Goal: Information Seeking & Learning: Learn about a topic

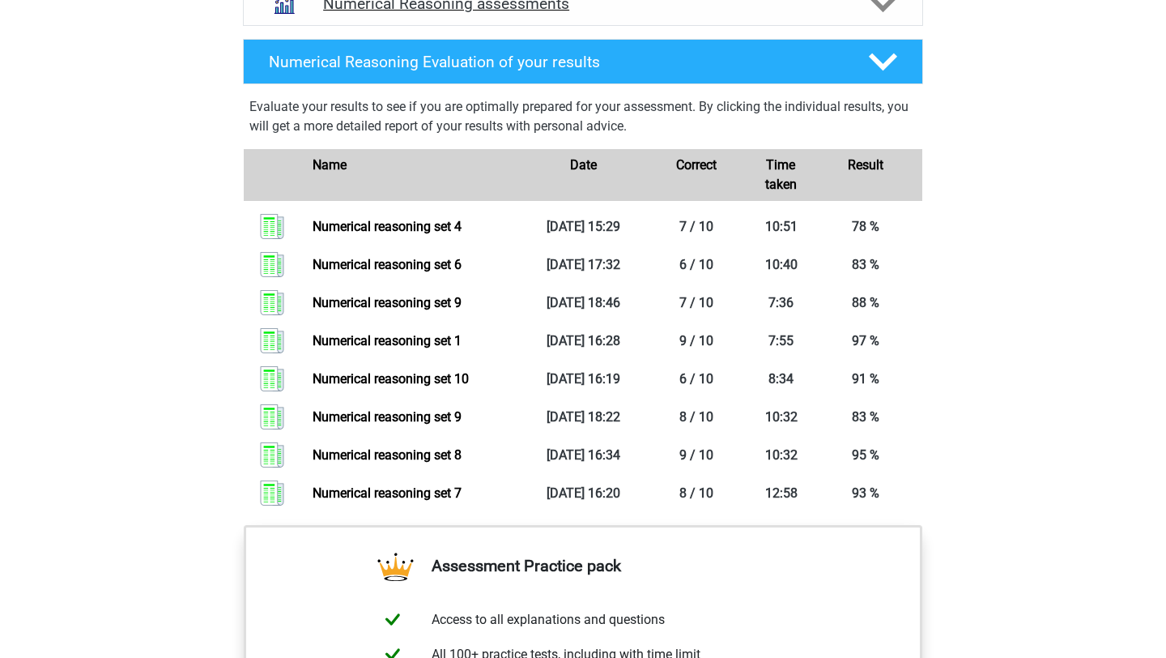
scroll to position [1052, 0]
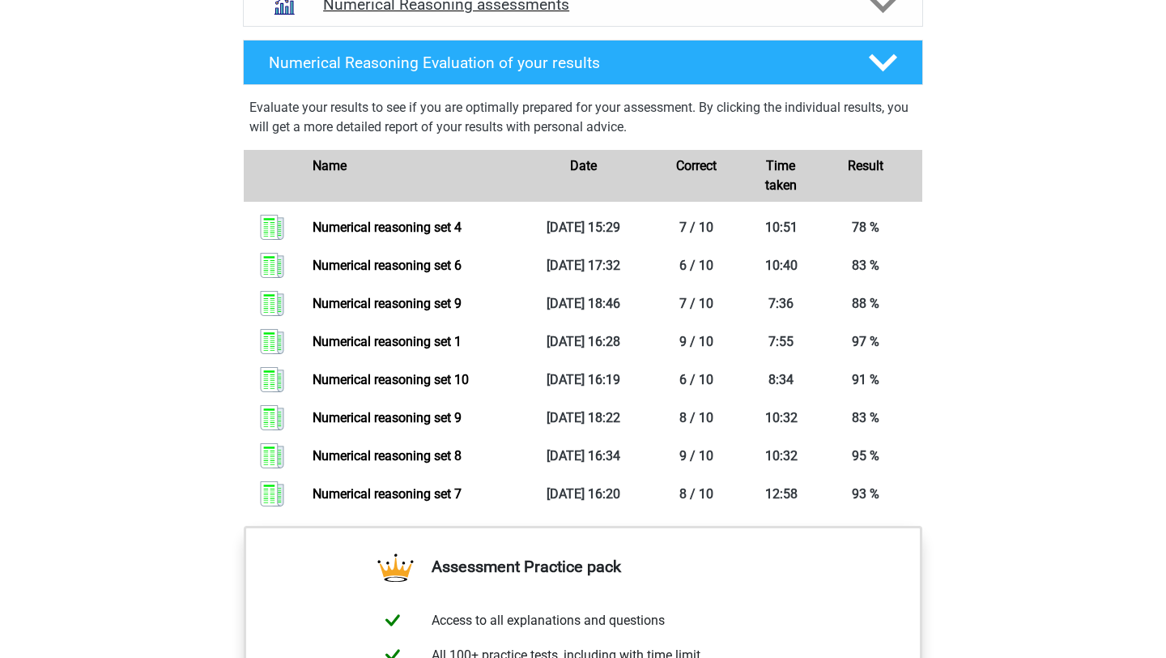
click at [660, 14] on h4 "Numerical Reasoning assessments" at bounding box center [583, 4] width 520 height 19
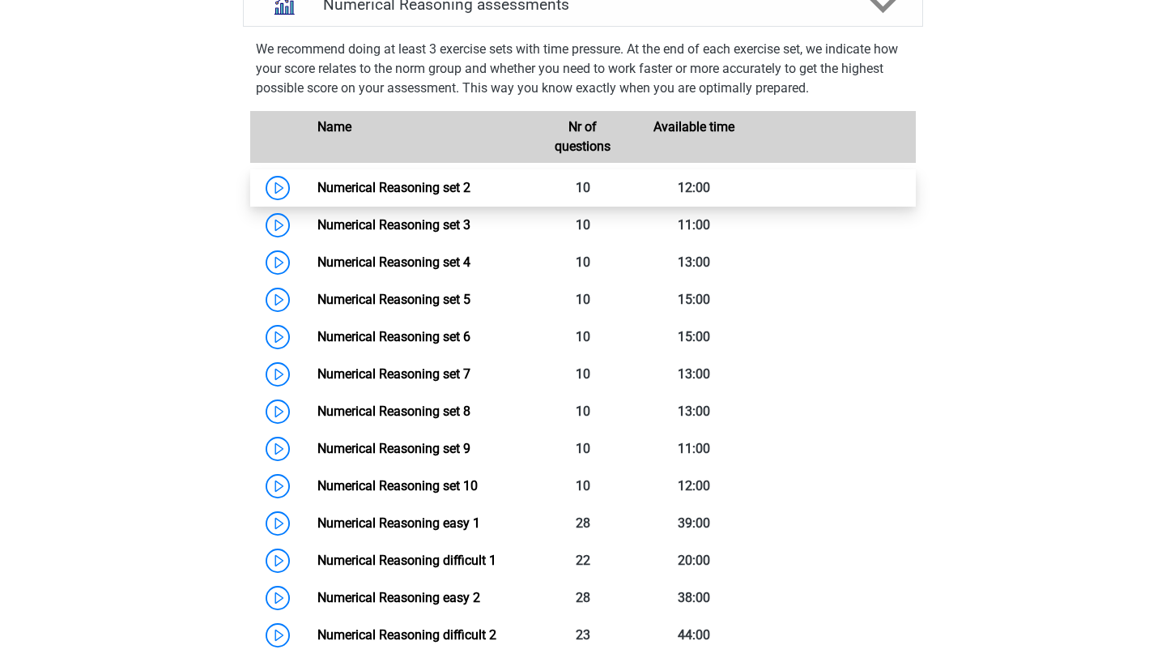
click at [318, 195] on link "Numerical Reasoning set 2" at bounding box center [394, 187] width 153 height 15
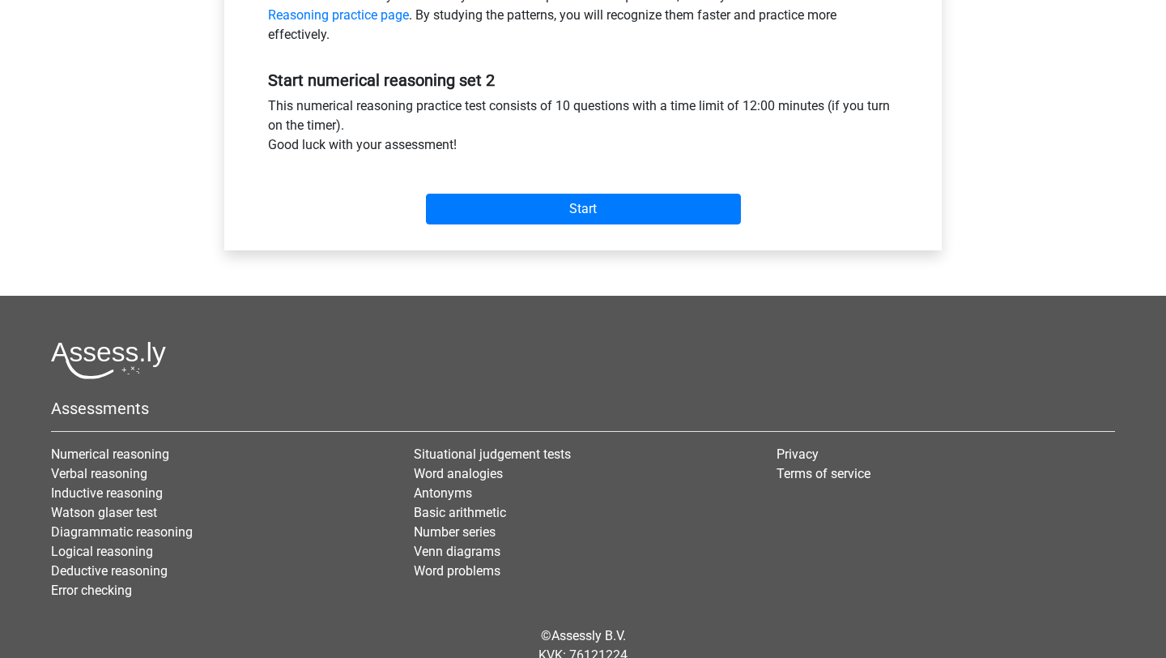
scroll to position [622, 0]
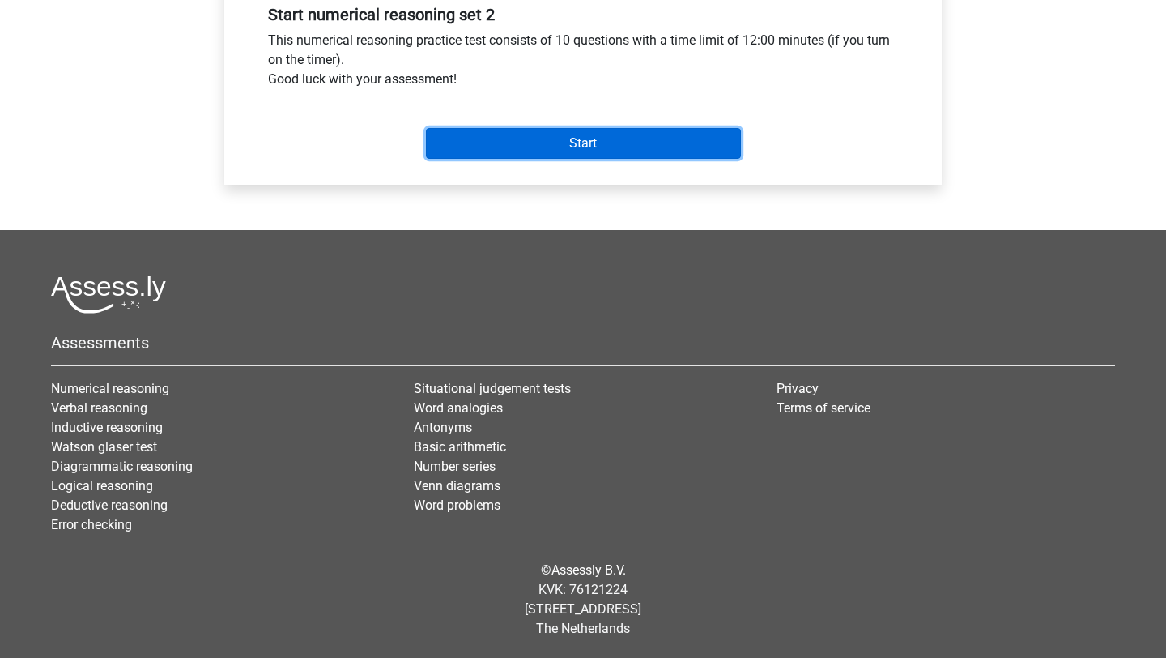
click at [586, 139] on input "Start" at bounding box center [583, 143] width 315 height 31
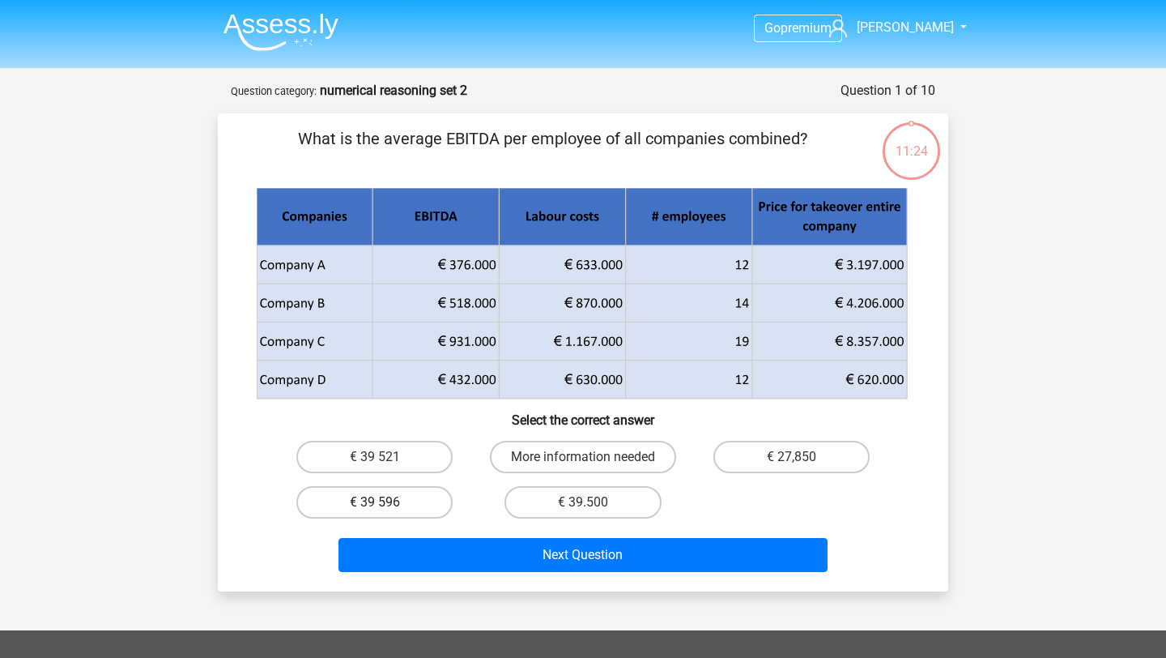
click at [382, 501] on label "€ 39 596" at bounding box center [374, 502] width 156 height 32
click at [382, 502] on input "€ 39 596" at bounding box center [380, 507] width 11 height 11
radio input "true"
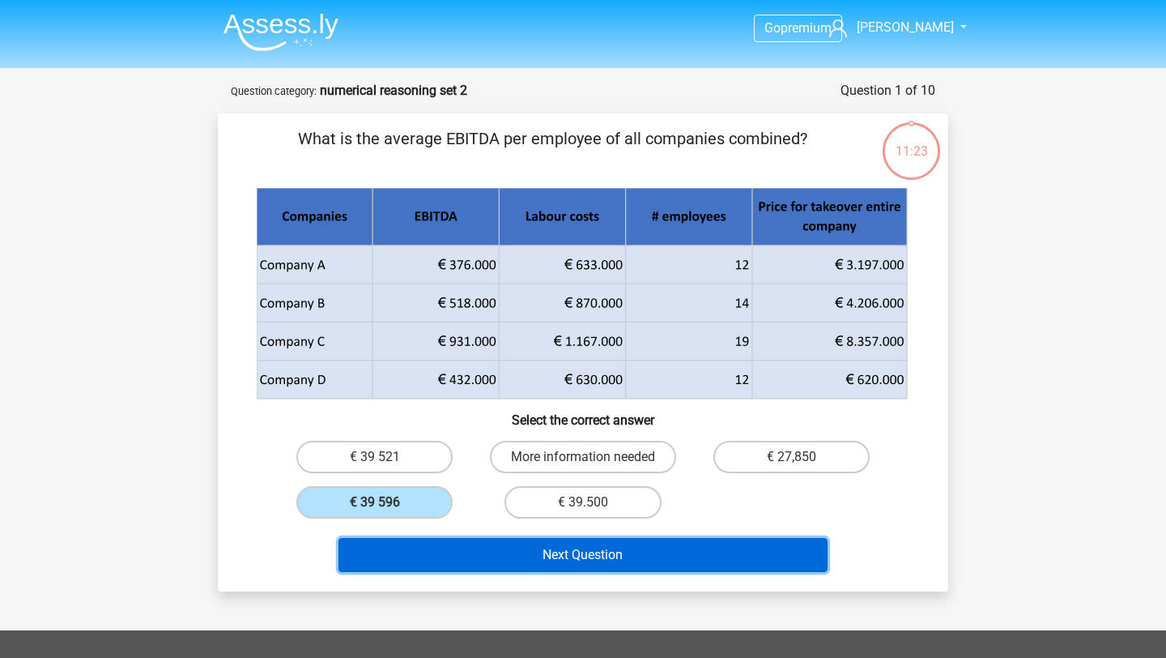
click at [454, 571] on button "Next Question" at bounding box center [584, 555] width 490 height 34
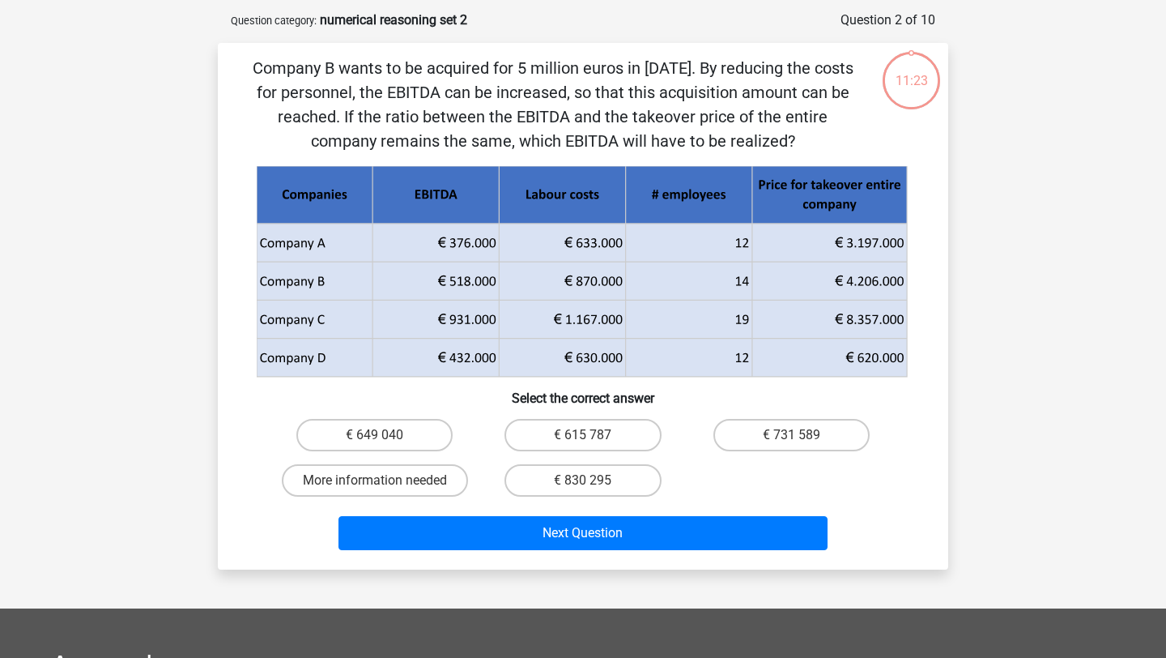
scroll to position [68, 0]
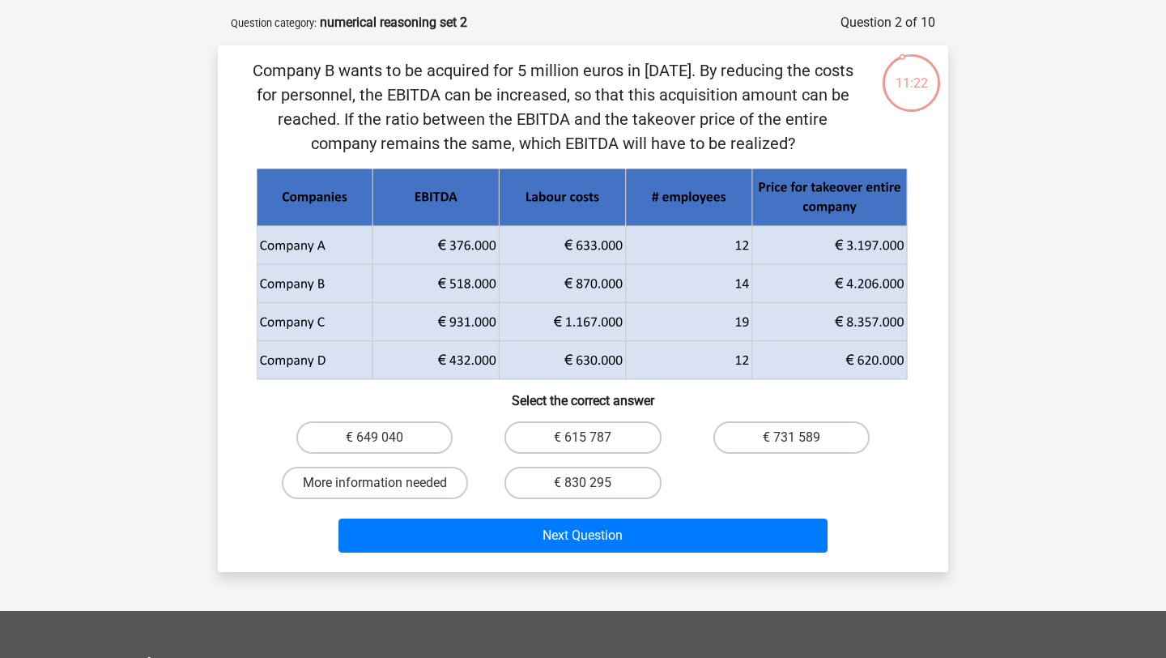
click at [394, 100] on p "Company B wants to be acquired for 5 million euros in [DATE]. By reducing the c…" at bounding box center [553, 106] width 618 height 97
click at [464, 89] on p "Company B wants to be acquired for 5 million euros in [DATE]. By reducing the c…" at bounding box center [553, 106] width 618 height 97
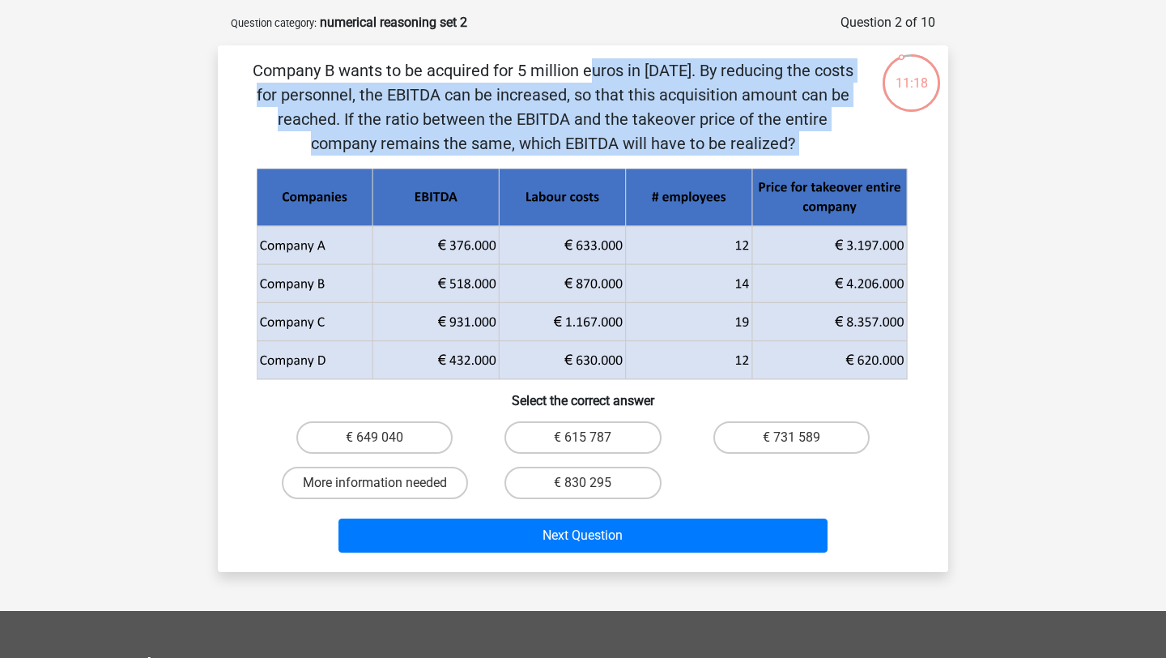
click at [464, 89] on p "Company B wants to be acquired for 5 million euros in [DATE]. By reducing the c…" at bounding box center [553, 106] width 618 height 97
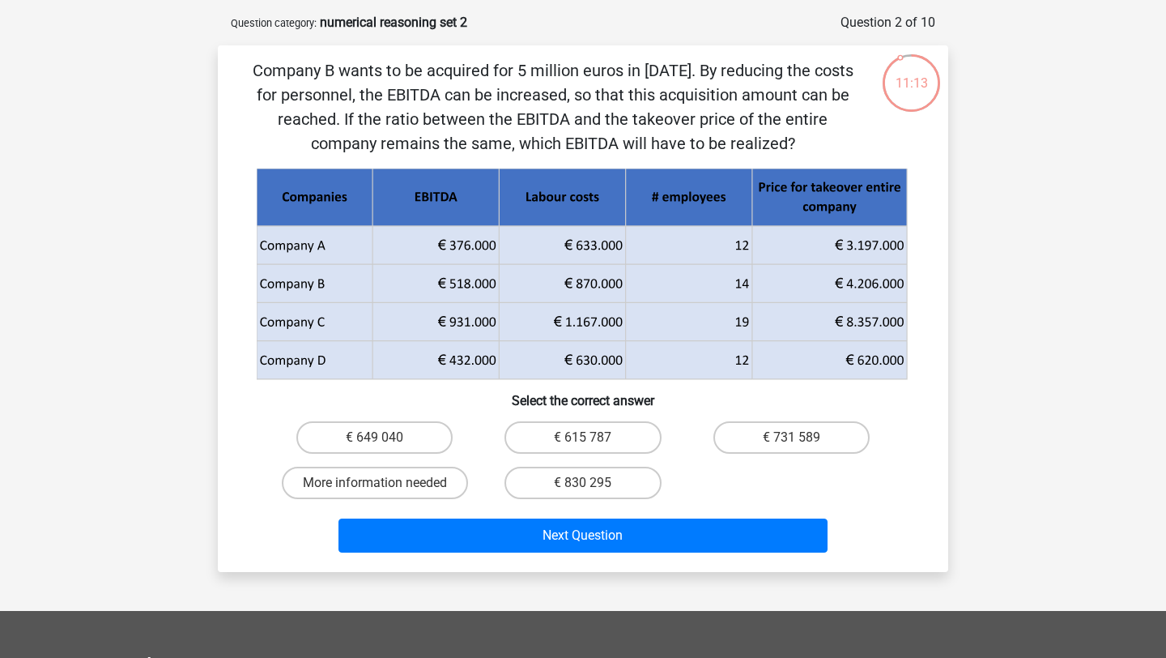
drag, startPoint x: 559, startPoint y: 91, endPoint x: 654, endPoint y: 138, distance: 106.5
click at [654, 138] on p "Company B wants to be acquired for 5 million euros in [DATE]. By reducing the c…" at bounding box center [553, 106] width 618 height 97
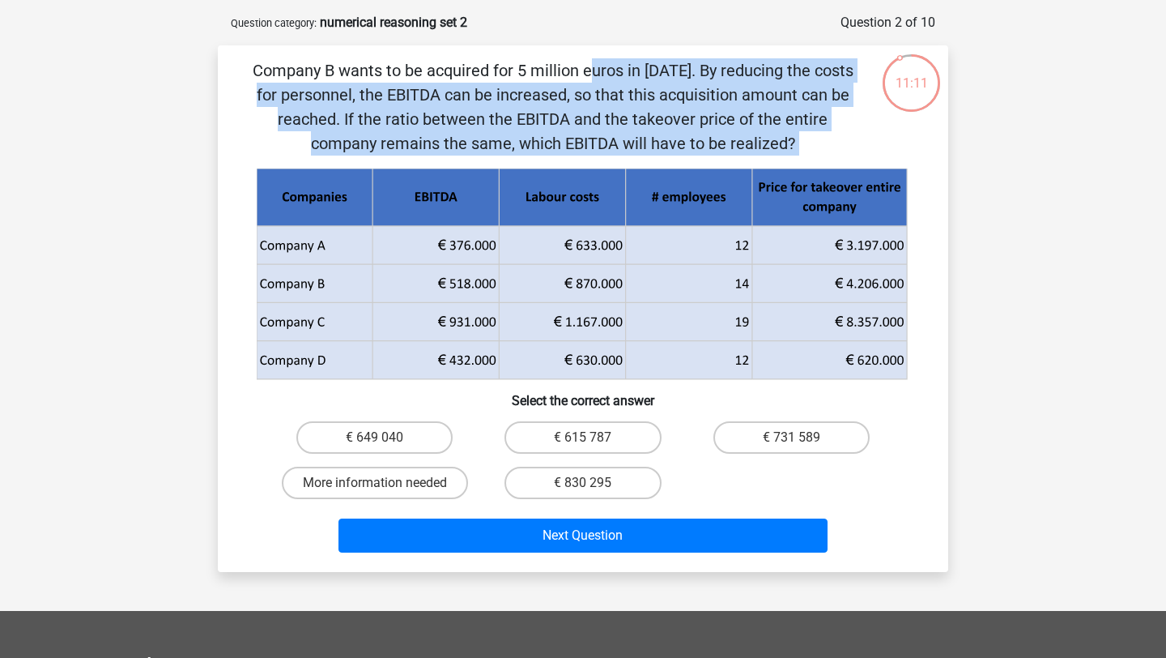
click at [654, 138] on p "Company B wants to be acquired for 5 million euros in [DATE]. By reducing the c…" at bounding box center [553, 106] width 618 height 97
click at [622, 433] on label "€ 615 787" at bounding box center [583, 437] width 156 height 32
click at [594, 437] on input "€ 615 787" at bounding box center [588, 442] width 11 height 11
radio input "true"
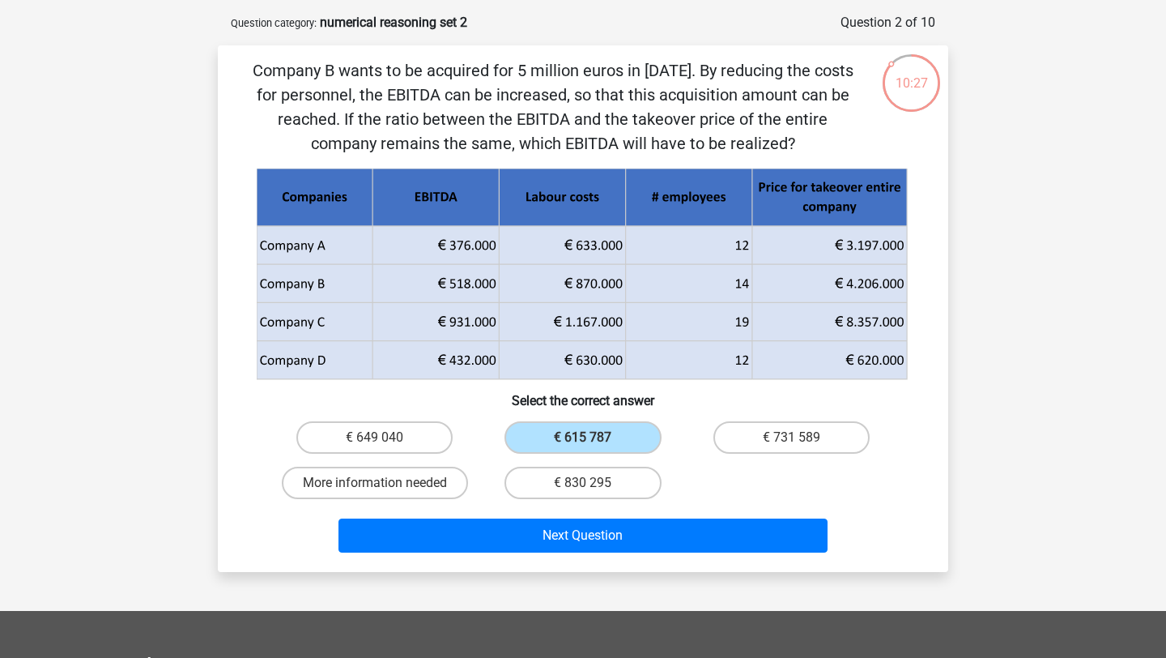
click at [599, 552] on div "Next Question" at bounding box center [583, 538] width 625 height 40
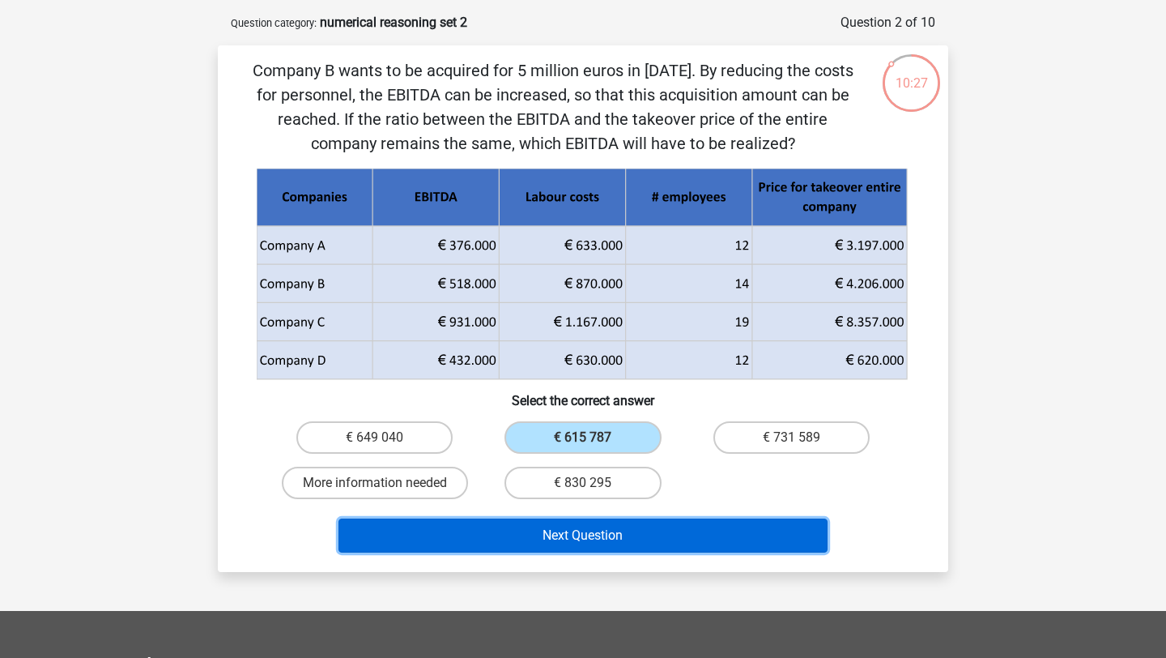
click at [599, 535] on button "Next Question" at bounding box center [584, 535] width 490 height 34
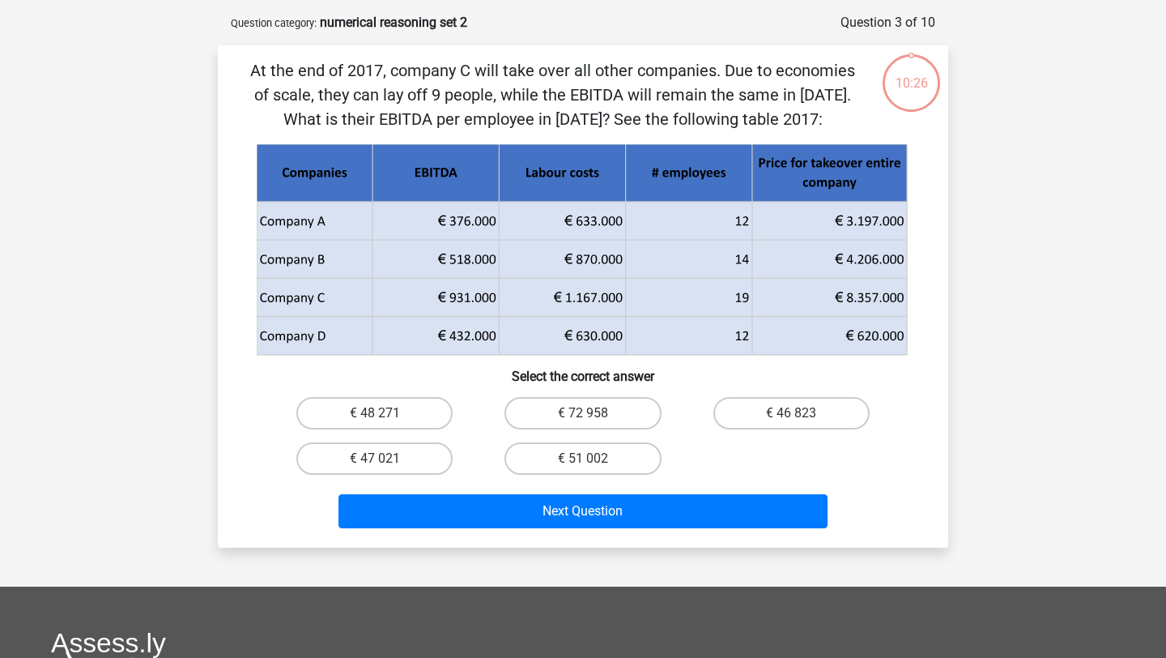
scroll to position [81, 0]
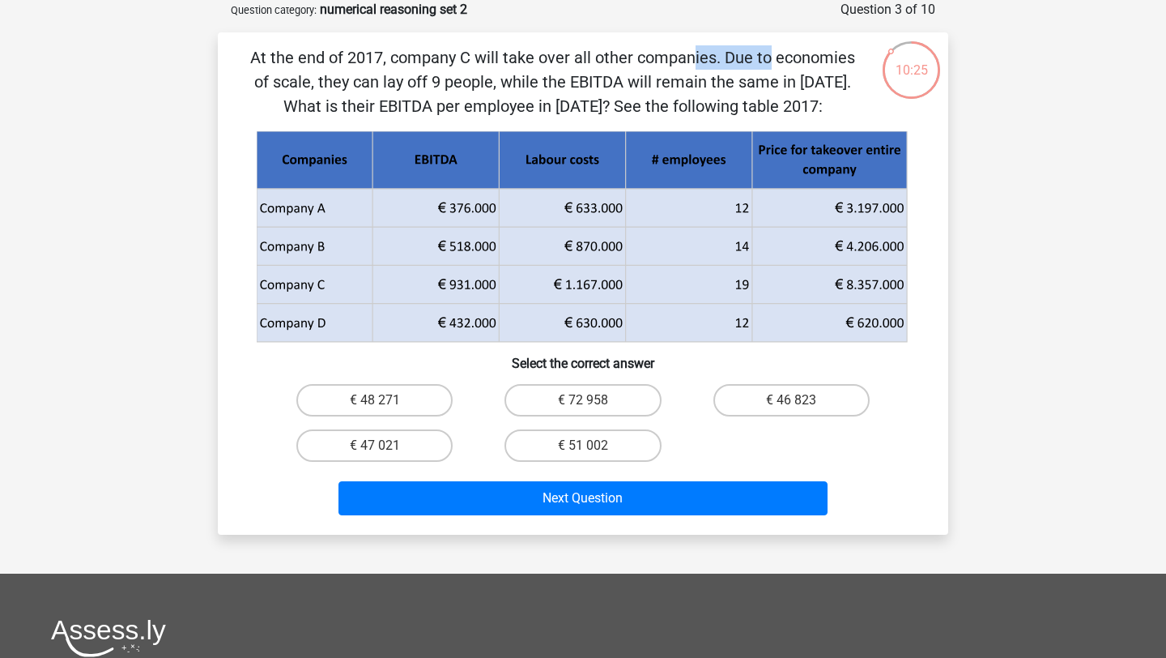
drag, startPoint x: 359, startPoint y: 68, endPoint x: 446, endPoint y: 68, distance: 87.5
click at [446, 68] on p "At the end of 2017, company C will take over all other companies. Due to econom…" at bounding box center [553, 81] width 618 height 73
click at [445, 68] on p "At the end of 2017, company C will take over all other companies. Due to econom…" at bounding box center [553, 81] width 618 height 73
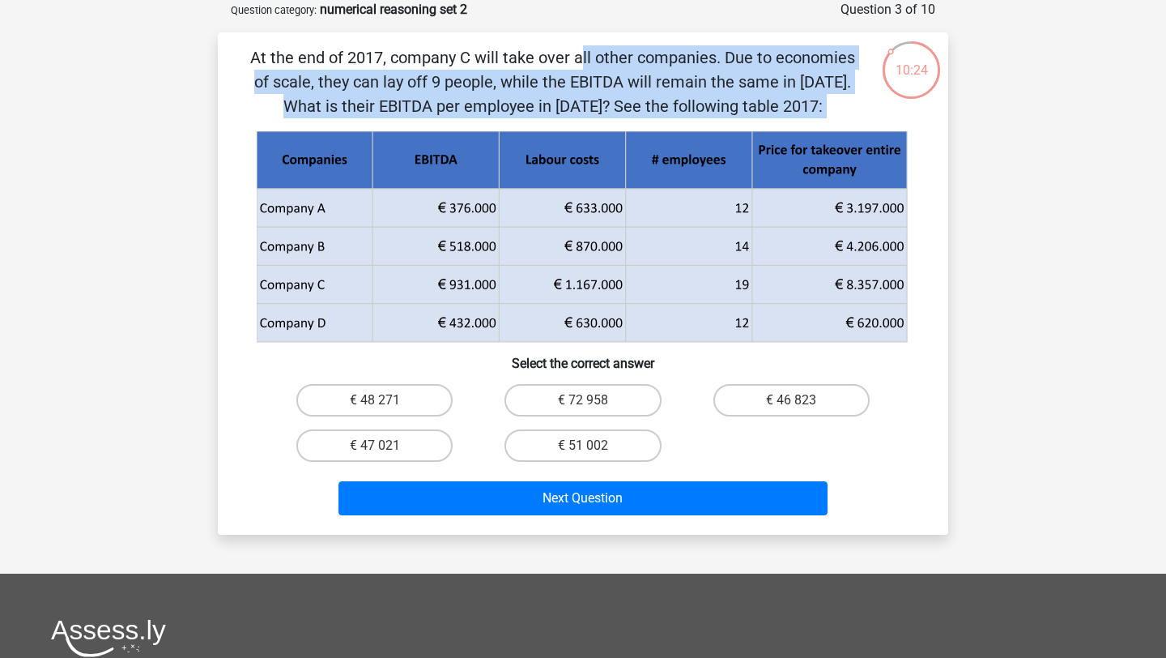
click at [445, 68] on p "At the end of 2017, company C will take over all other companies. Due to econom…" at bounding box center [553, 81] width 618 height 73
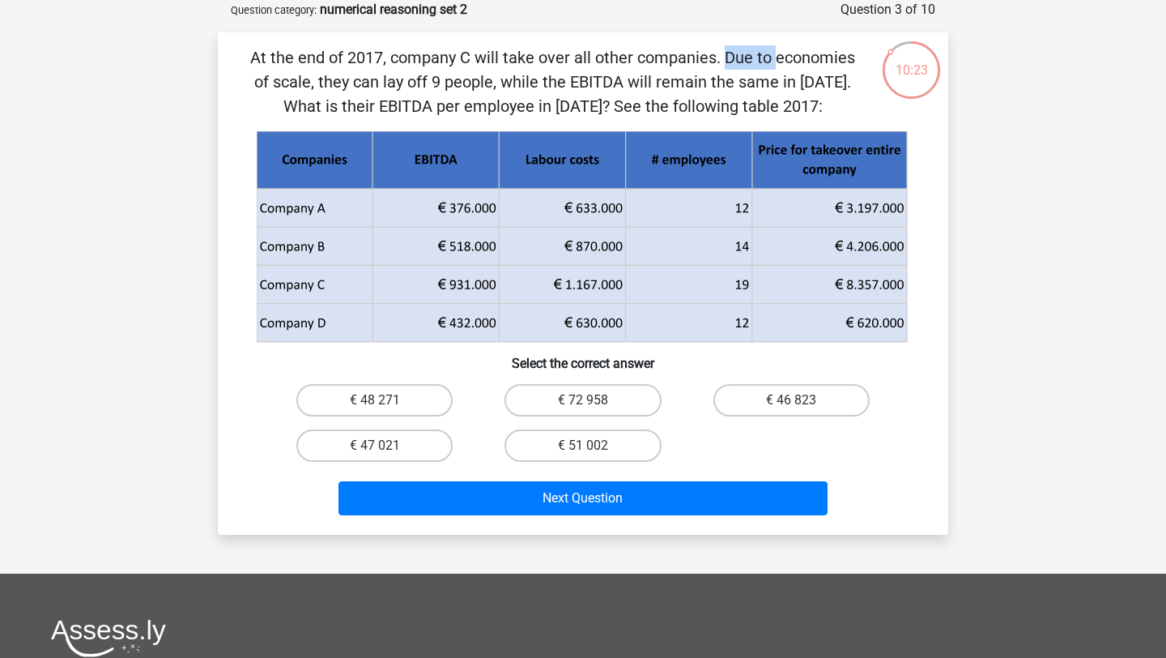
click at [445, 68] on p "At the end of 2017, company C will take over all other companies. Due to econom…" at bounding box center [553, 81] width 618 height 73
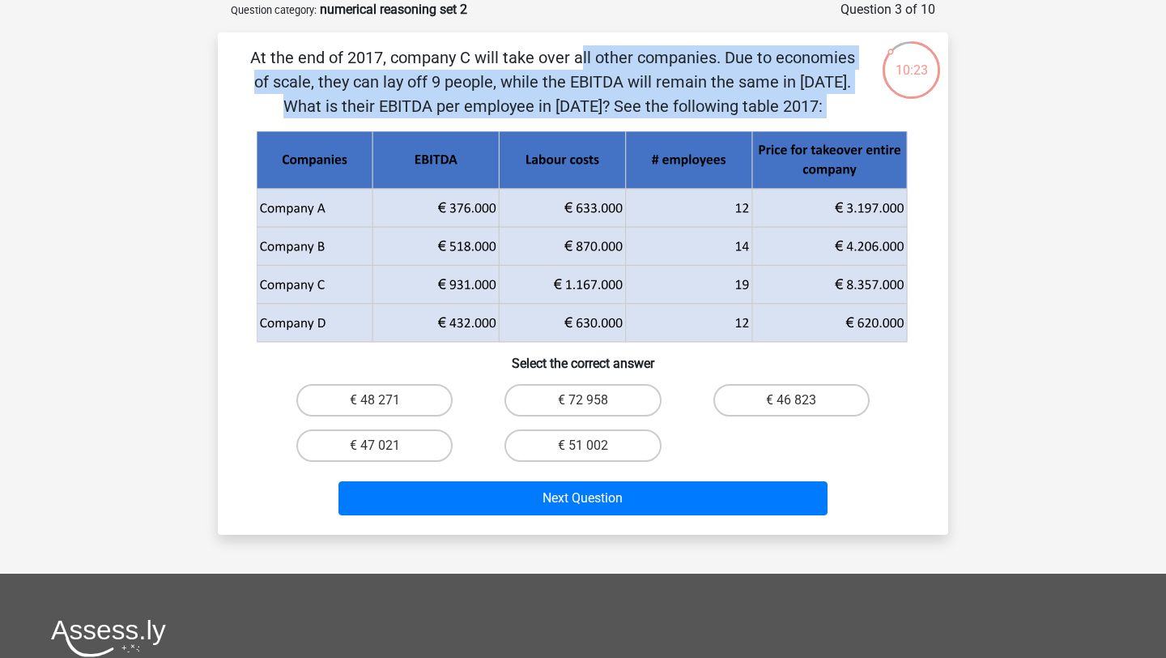
click at [445, 68] on p "At the end of 2017, company C will take over all other companies. Due to econom…" at bounding box center [553, 81] width 618 height 73
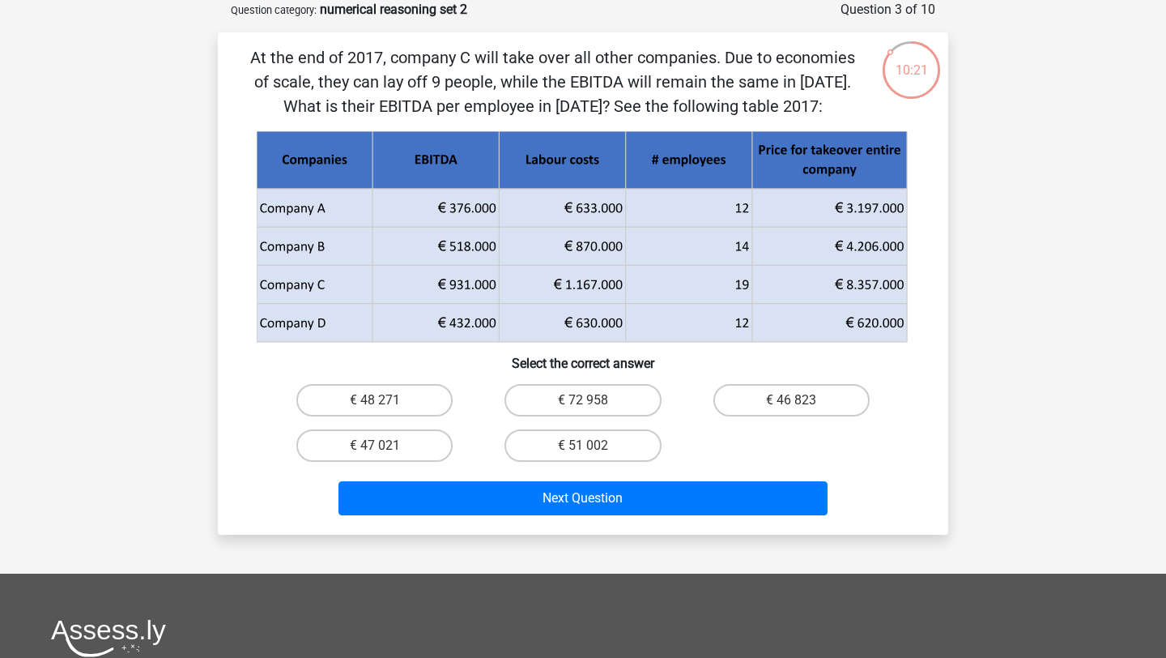
click at [445, 68] on p "At the end of 2017, company C will take over all other companies. Due to econom…" at bounding box center [553, 81] width 618 height 73
drag, startPoint x: 505, startPoint y: 86, endPoint x: 629, endPoint y: 105, distance: 125.4
click at [629, 106] on p "At the end of 2017, company C will take over all other companies. Due to econom…" at bounding box center [553, 81] width 618 height 73
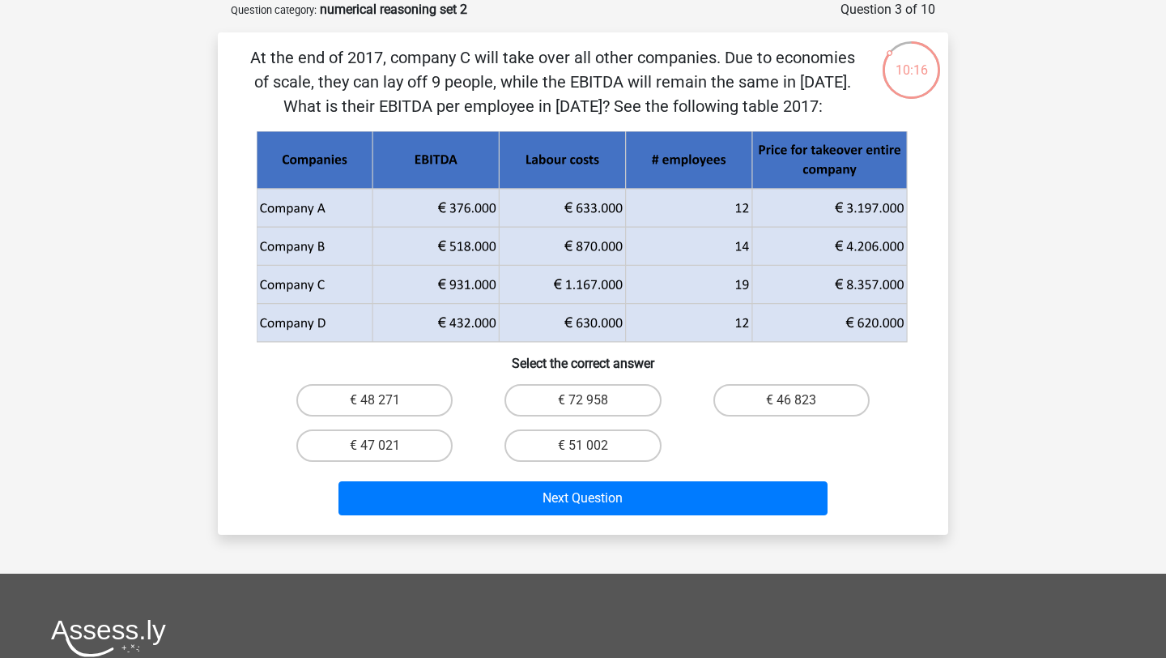
click at [629, 105] on p "At the end of 2017, company C will take over all other companies. Due to econom…" at bounding box center [553, 81] width 618 height 73
drag, startPoint x: 602, startPoint y: 86, endPoint x: 670, endPoint y: 96, distance: 68.8
click at [670, 96] on p "At the end of 2017, company C will take over all other companies. Due to econom…" at bounding box center [553, 81] width 618 height 73
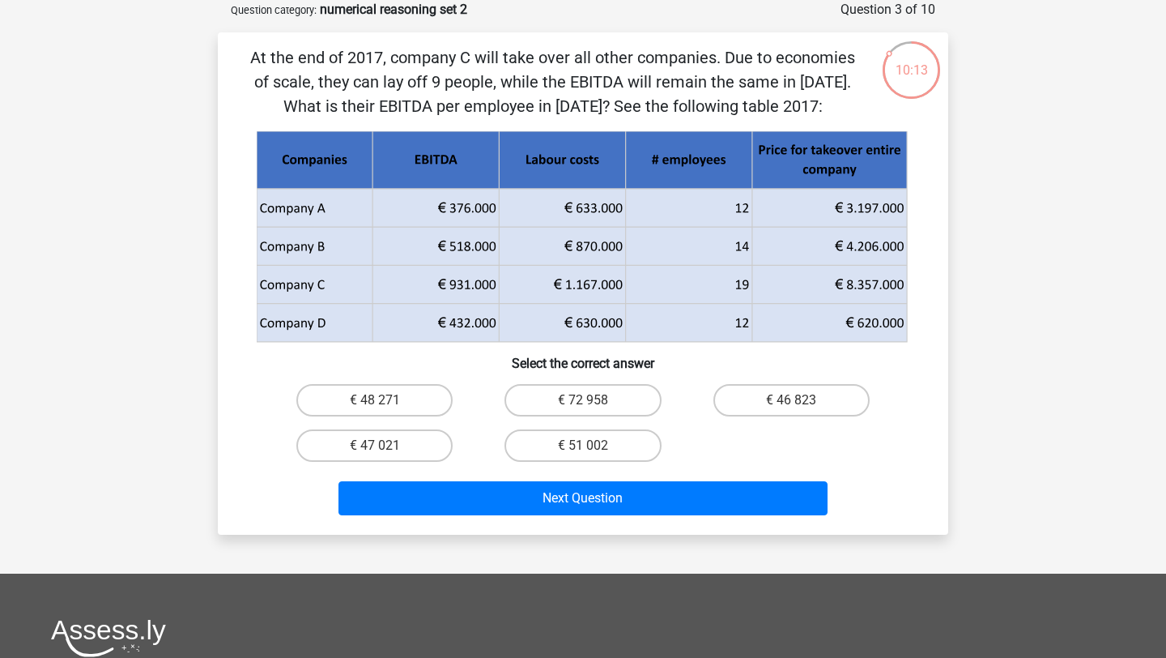
click at [670, 96] on p "At the end of 2017, company C will take over all other companies. Due to econom…" at bounding box center [553, 81] width 618 height 73
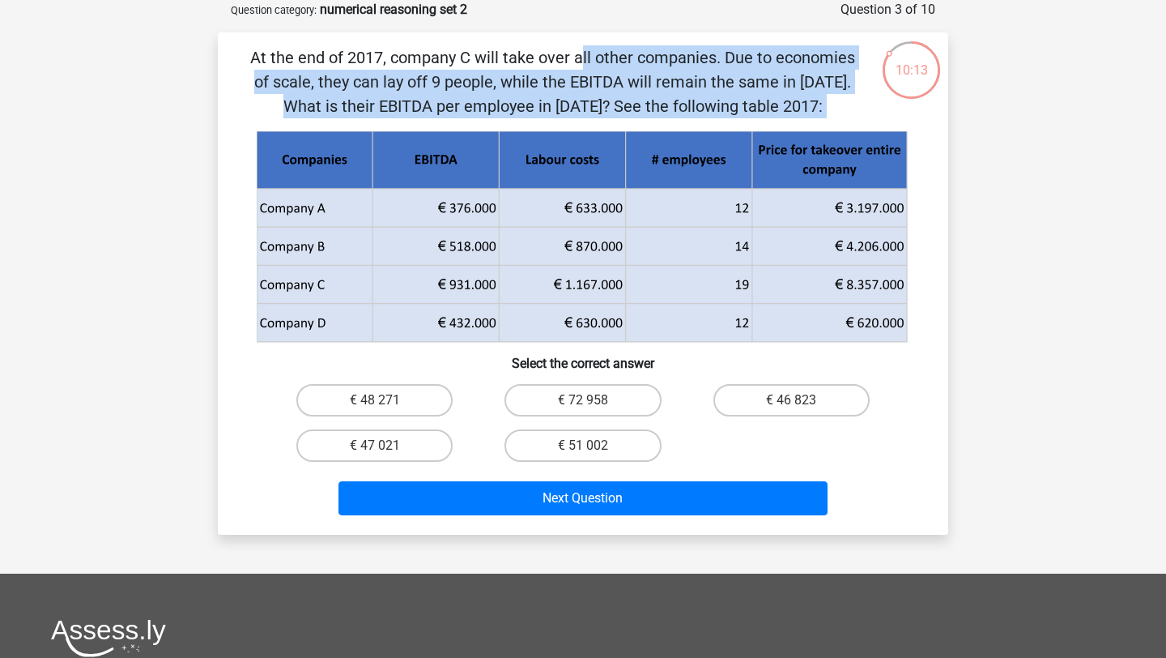
click at [670, 96] on p "At the end of 2017, company C will take over all other companies. Due to econom…" at bounding box center [553, 81] width 618 height 73
click at [420, 433] on label "€ 47 021" at bounding box center [374, 445] width 156 height 32
click at [386, 445] on input "€ 47 021" at bounding box center [380, 450] width 11 height 11
radio input "true"
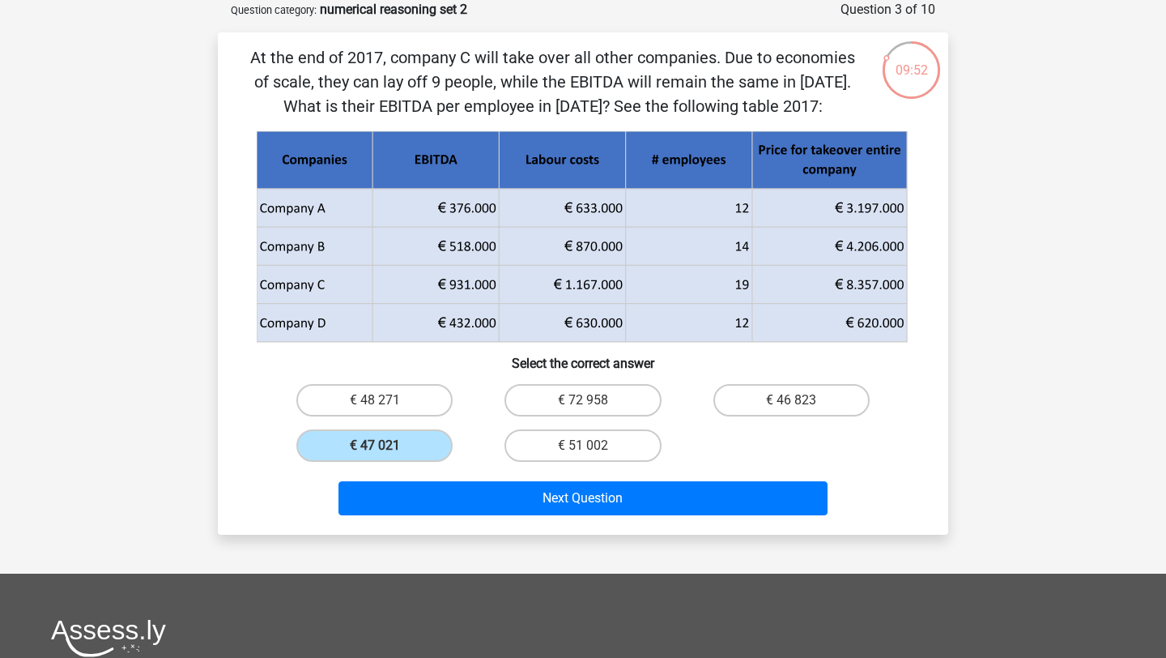
click at [425, 470] on div "Next Question" at bounding box center [583, 494] width 679 height 53
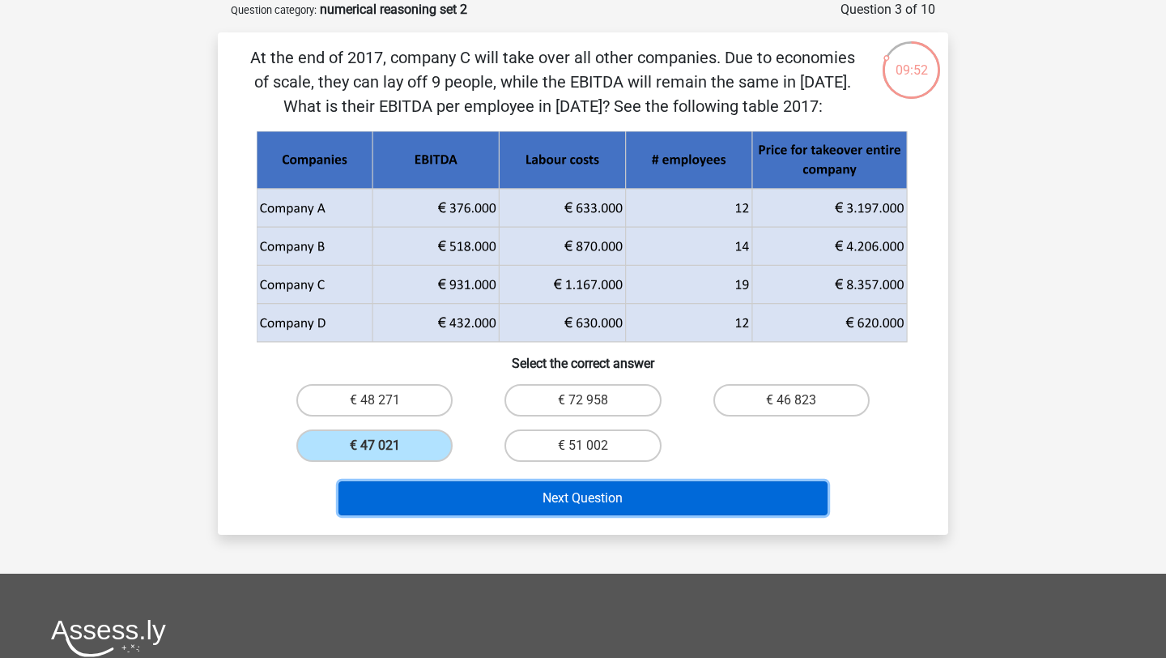
click at [425, 505] on button "Next Question" at bounding box center [584, 498] width 490 height 34
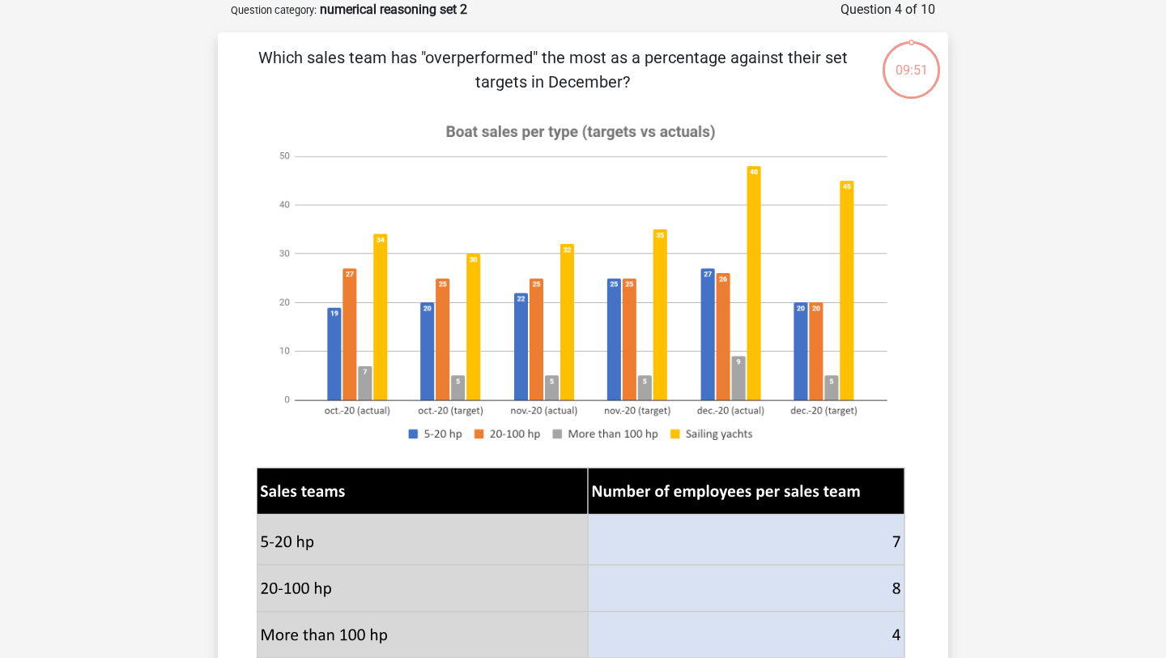
scroll to position [75, 0]
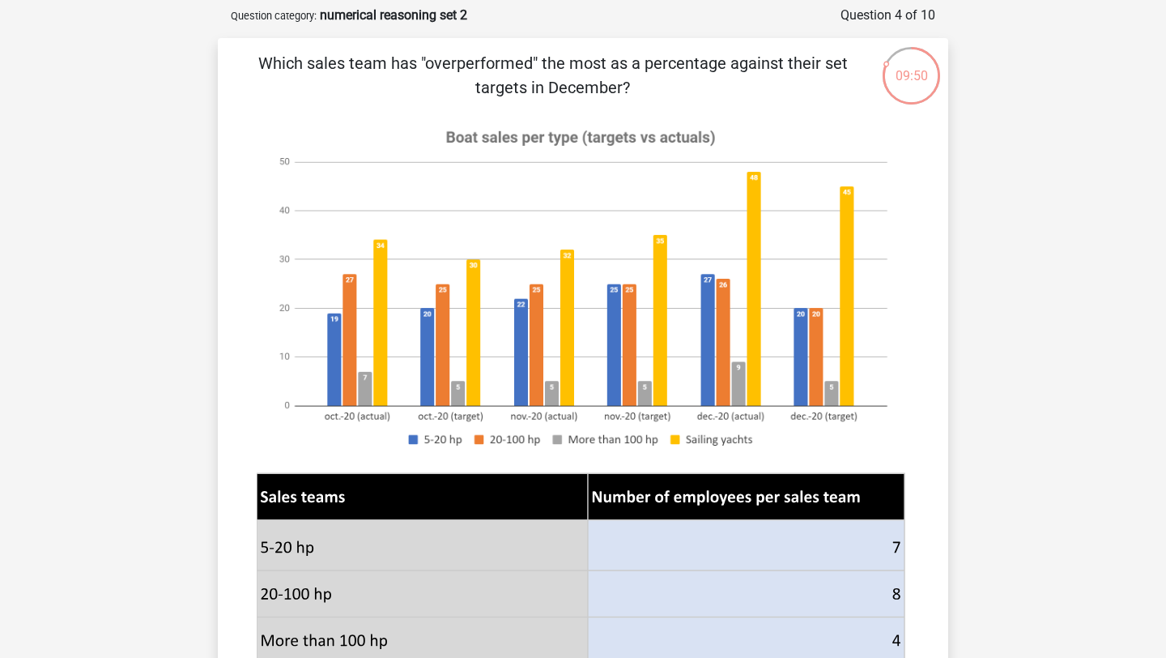
drag, startPoint x: 410, startPoint y: 79, endPoint x: 669, endPoint y: 78, distance: 259.2
click at [671, 79] on p "Which sales team has "overperformed" the most as a percentage against their set…" at bounding box center [553, 75] width 618 height 49
click at [669, 78] on p "Which sales team has "overperformed" the most as a percentage against their set…" at bounding box center [553, 75] width 618 height 49
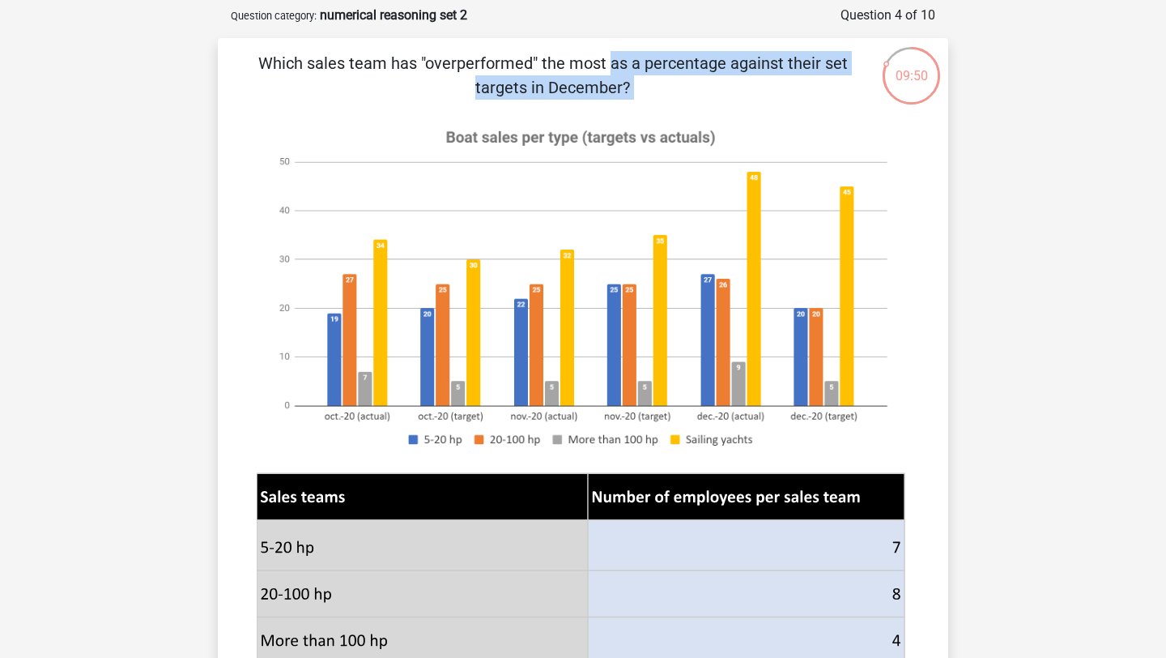
click at [669, 78] on p "Which sales team has "overperformed" the most as a percentage against their set…" at bounding box center [553, 75] width 618 height 49
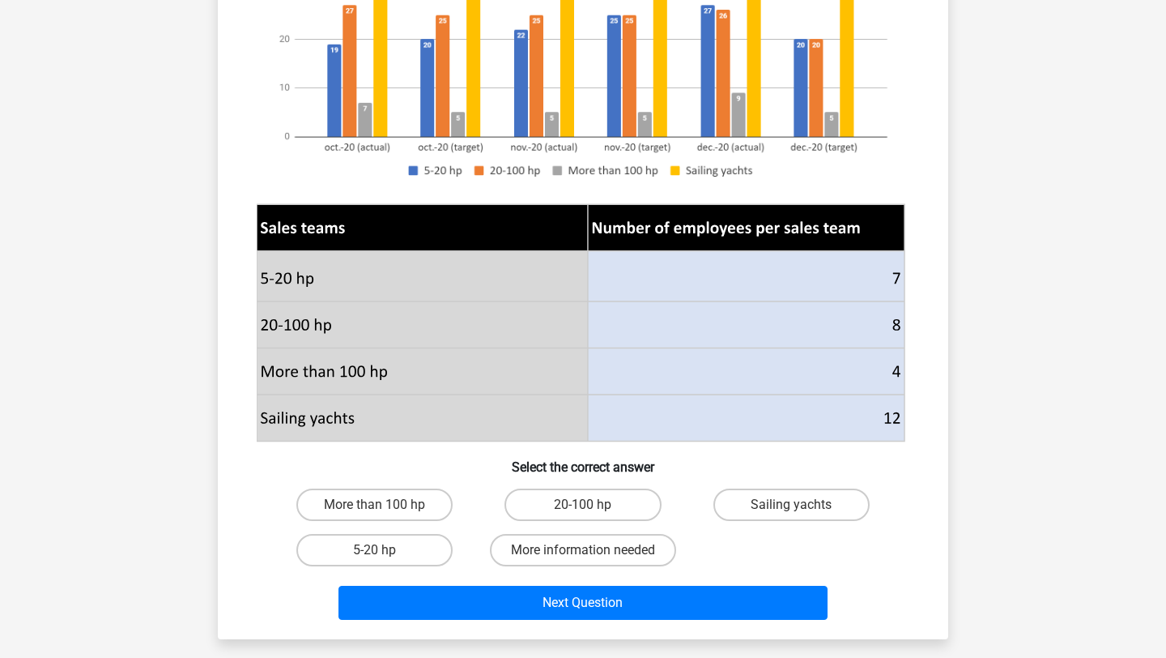
scroll to position [442, 0]
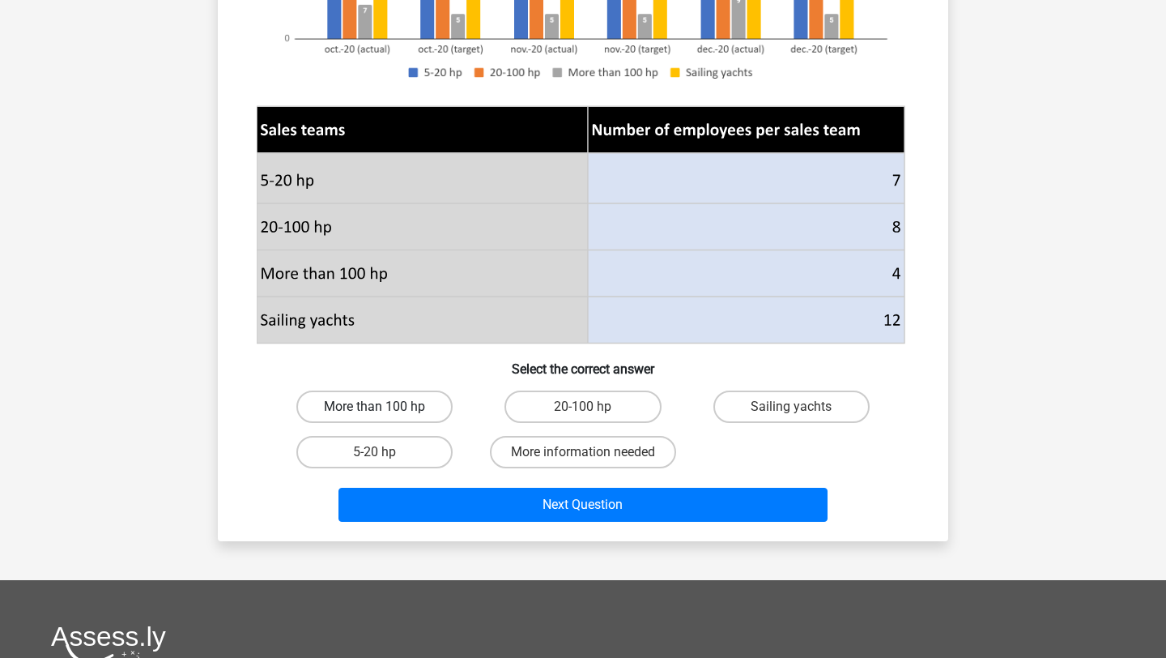
click at [407, 392] on label "More than 100 hp" at bounding box center [374, 406] width 156 height 32
click at [386, 407] on input "More than 100 hp" at bounding box center [380, 412] width 11 height 11
radio input "true"
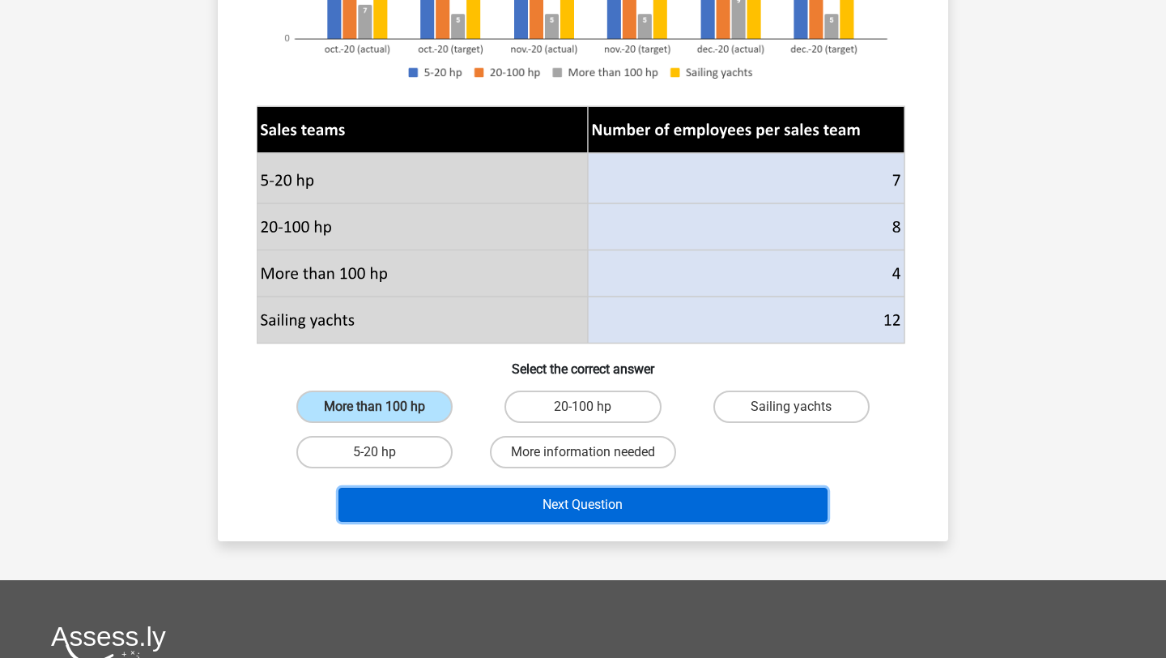
click at [478, 504] on button "Next Question" at bounding box center [584, 505] width 490 height 34
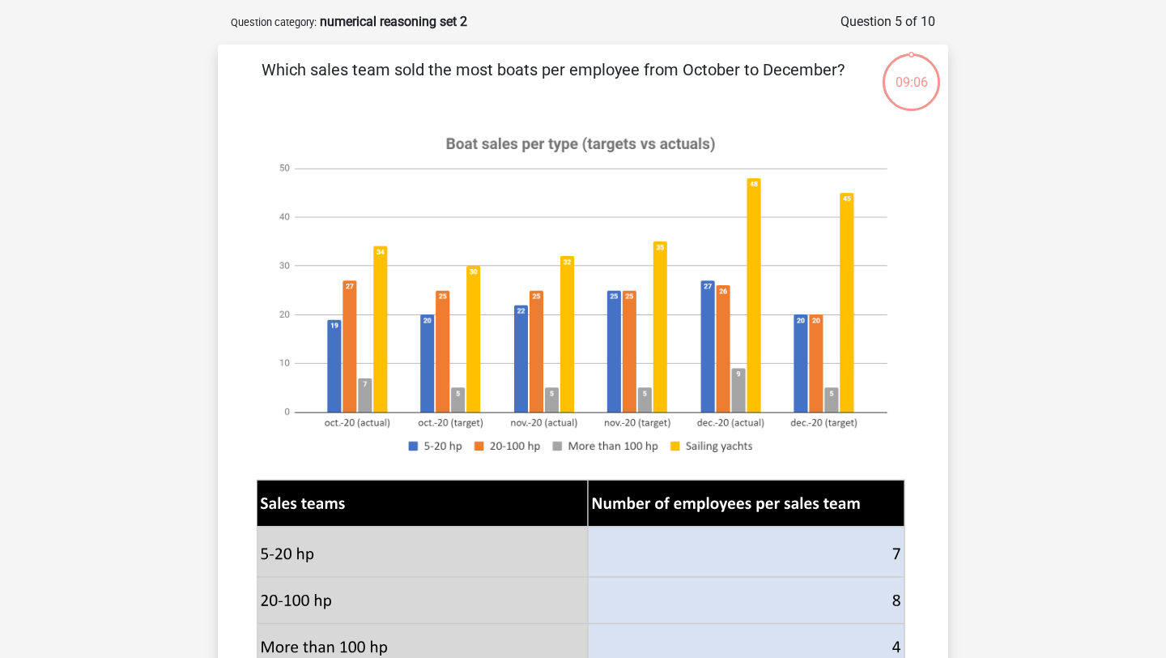
scroll to position [68, 0]
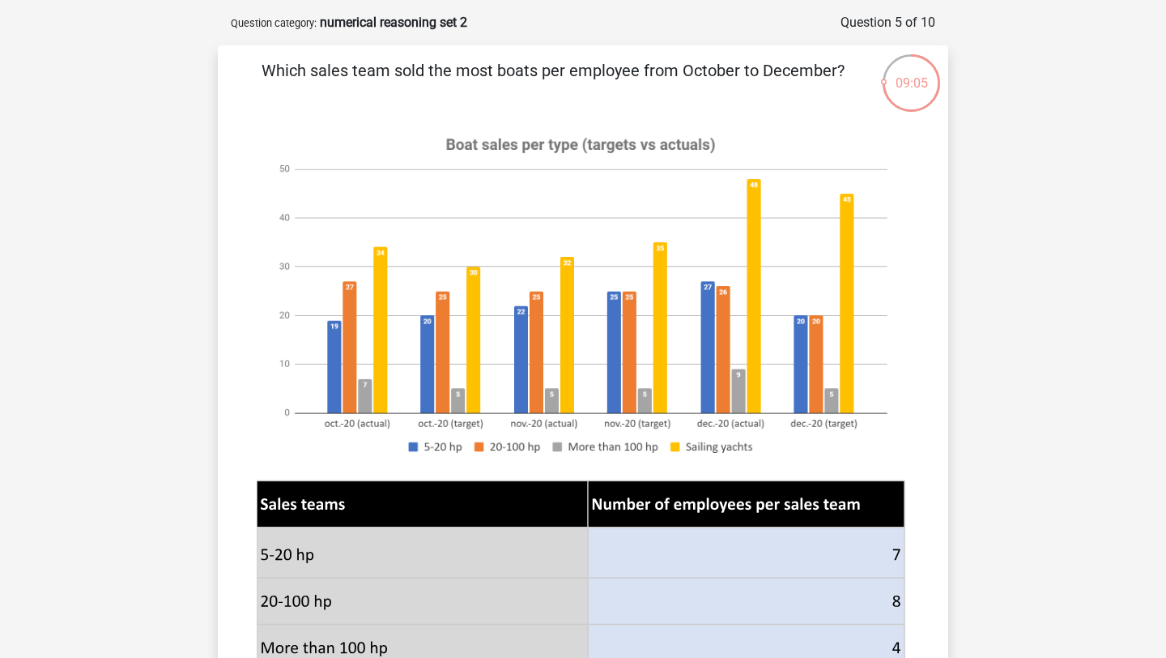
click at [540, 79] on p "Which sales team sold the most boats per employee from October to December?" at bounding box center [553, 82] width 618 height 49
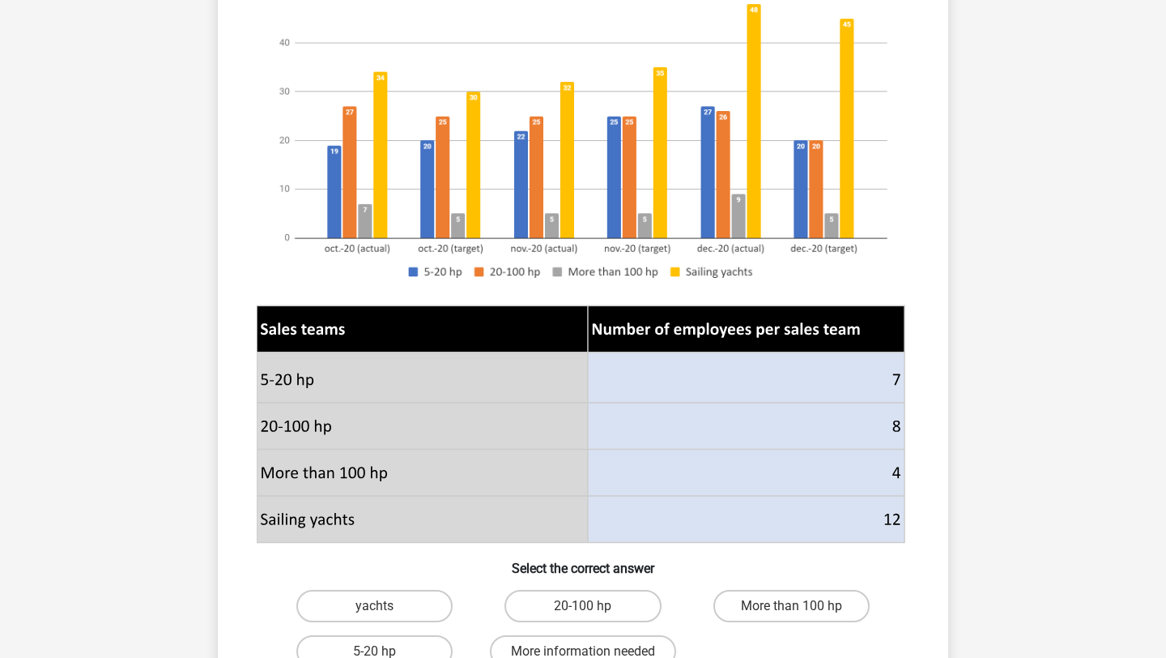
scroll to position [237, 0]
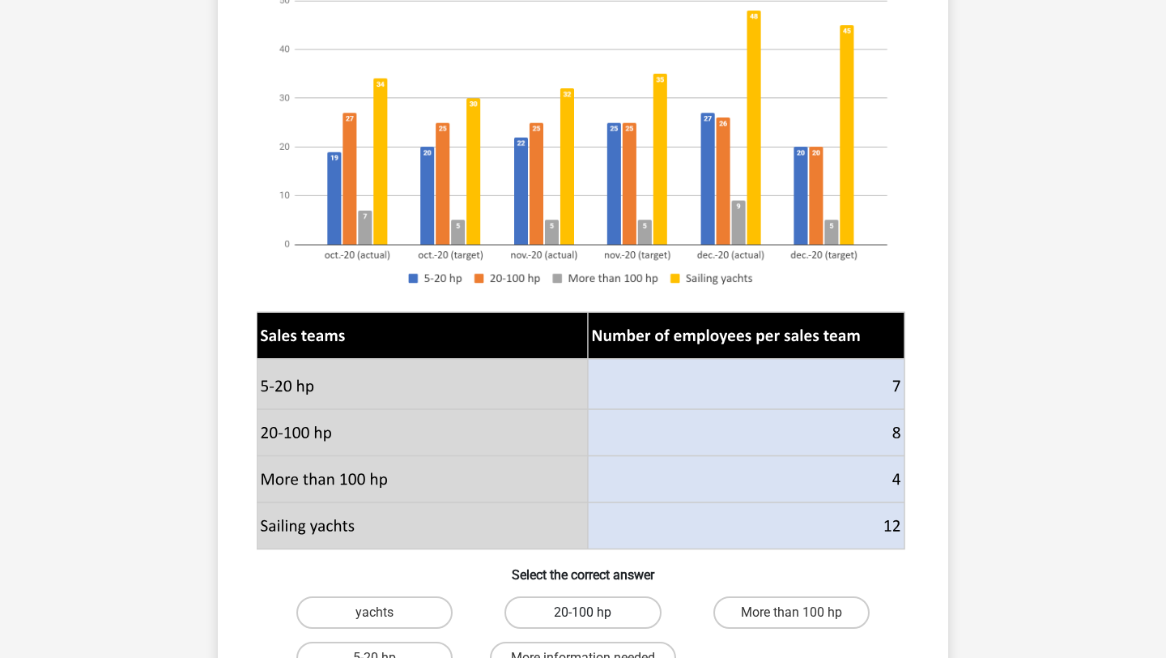
click at [564, 612] on label "20-100 hp" at bounding box center [583, 612] width 156 height 32
click at [583, 612] on input "20-100 hp" at bounding box center [588, 617] width 11 height 11
radio input "true"
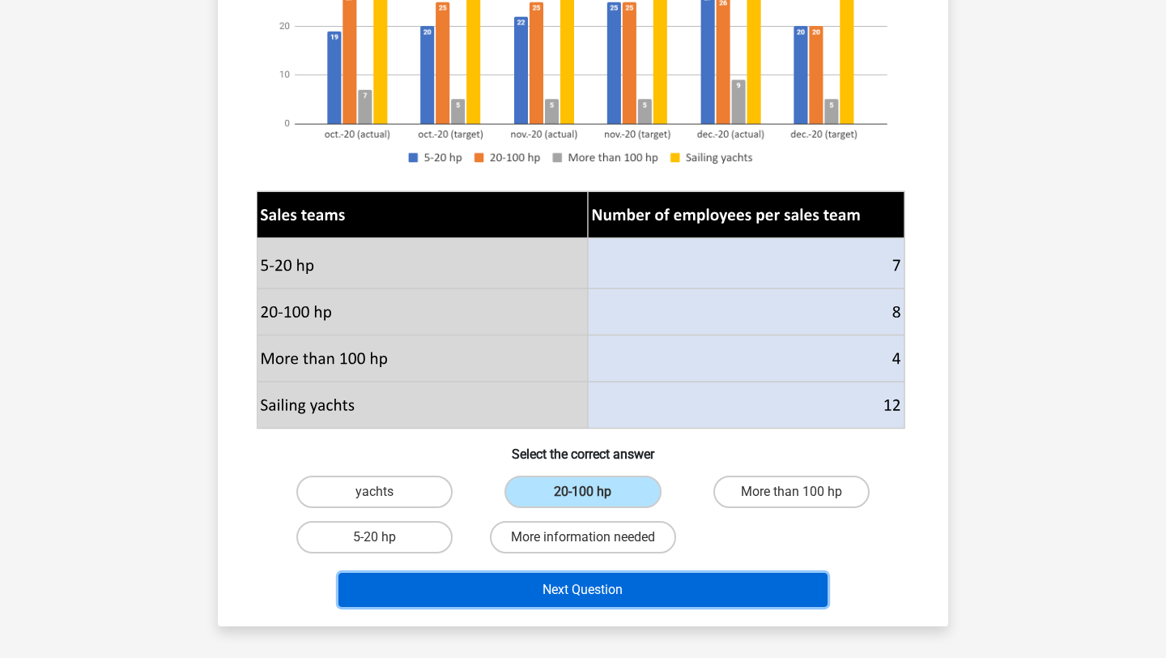
click at [585, 588] on button "Next Question" at bounding box center [584, 590] width 490 height 34
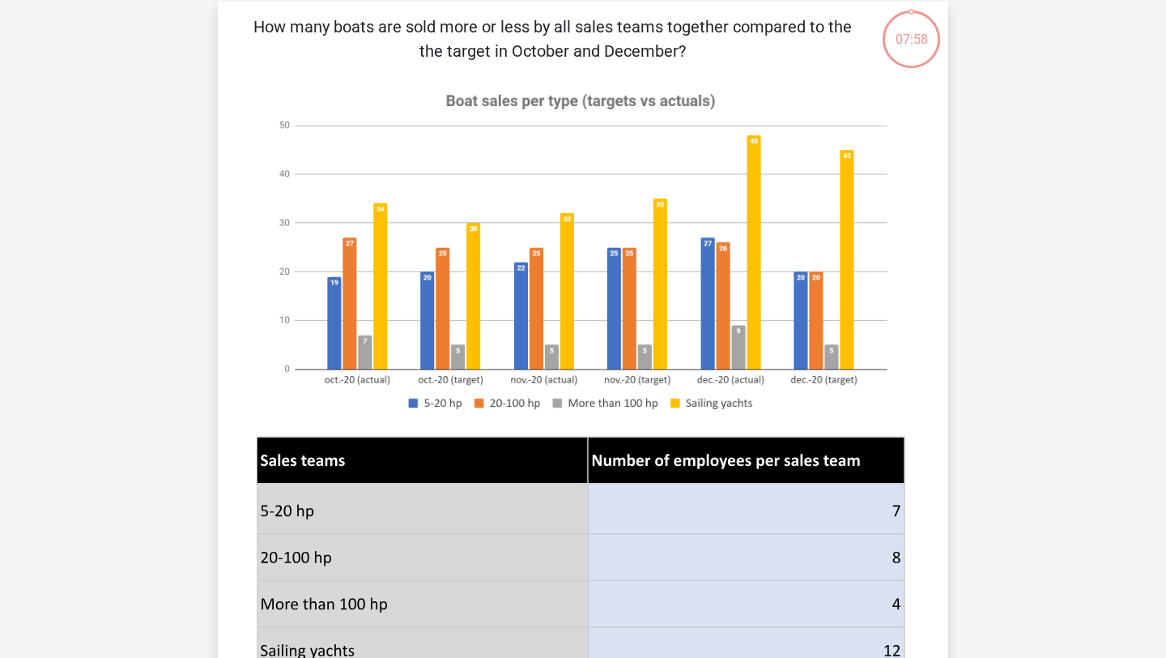
scroll to position [81, 0]
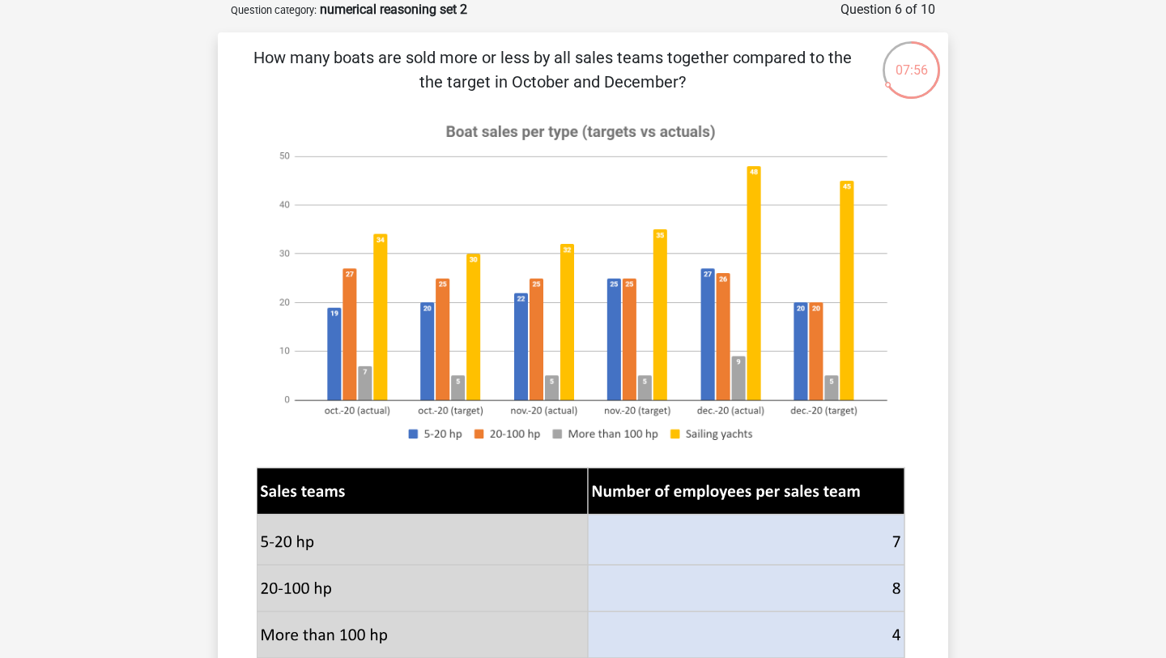
click at [488, 53] on p "How many boats are sold more or less by all sales teams together compared to th…" at bounding box center [553, 69] width 618 height 49
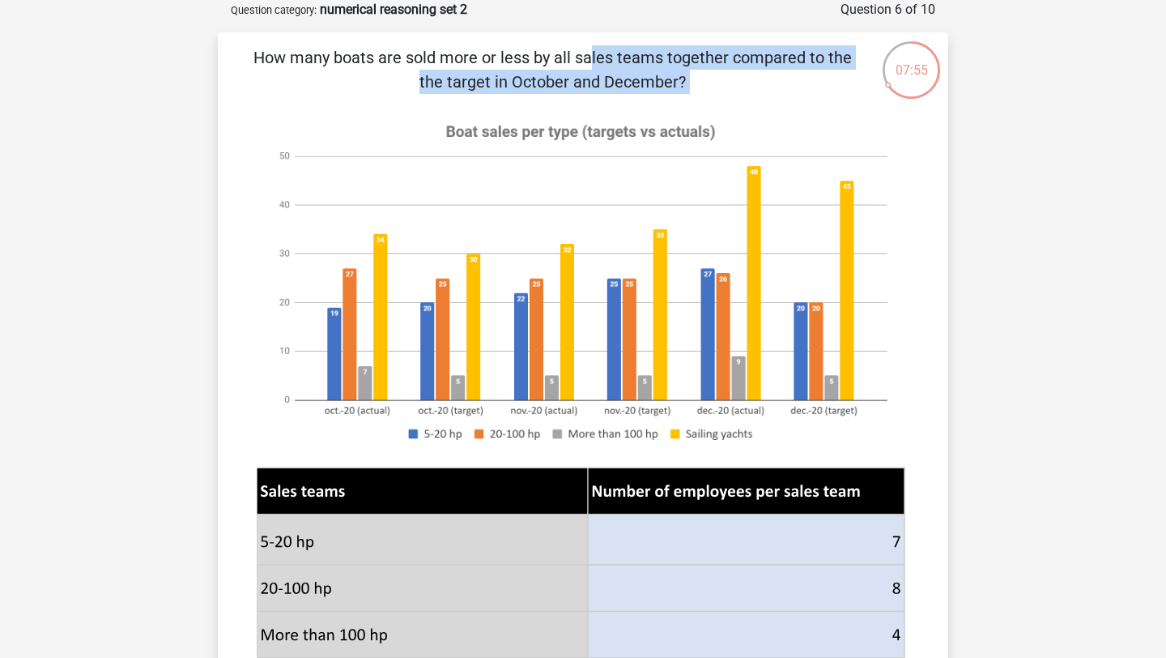
click at [488, 53] on p "How many boats are sold more or less by all sales teams together compared to th…" at bounding box center [553, 69] width 618 height 49
click at [521, 52] on p "How many boats are sold more or less by all sales teams together compared to th…" at bounding box center [553, 69] width 618 height 49
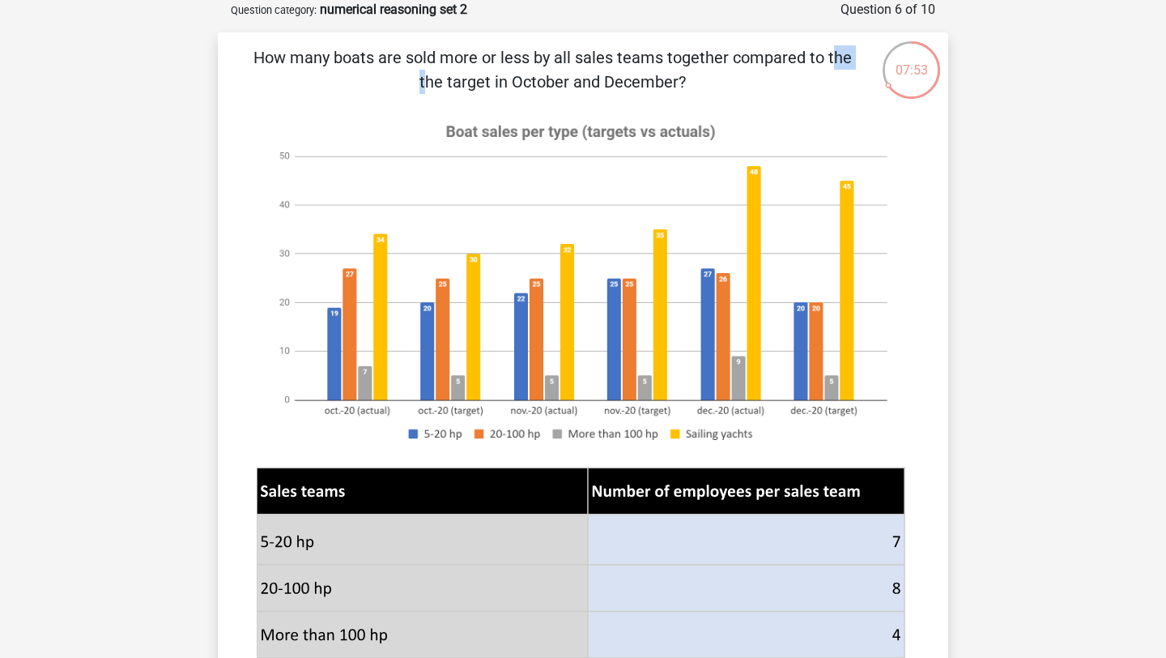
click at [521, 52] on p "How many boats are sold more or less by all sales teams together compared to th…" at bounding box center [553, 69] width 618 height 49
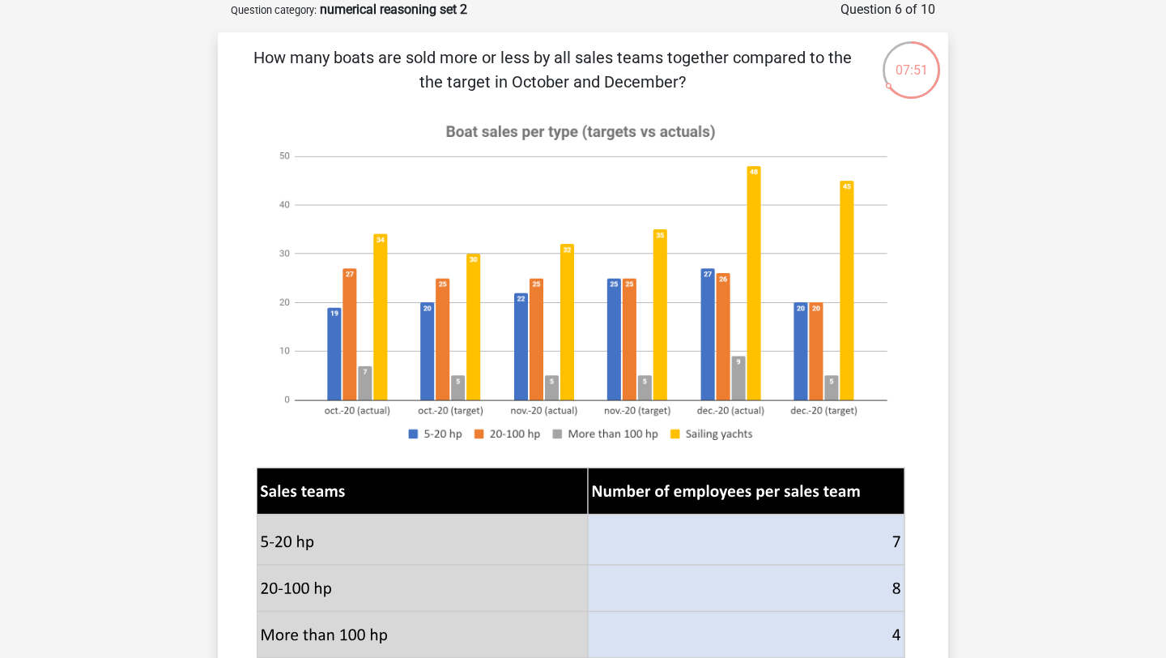
click at [470, 61] on p "How many boats are sold more or less by all sales teams together compared to th…" at bounding box center [553, 69] width 618 height 49
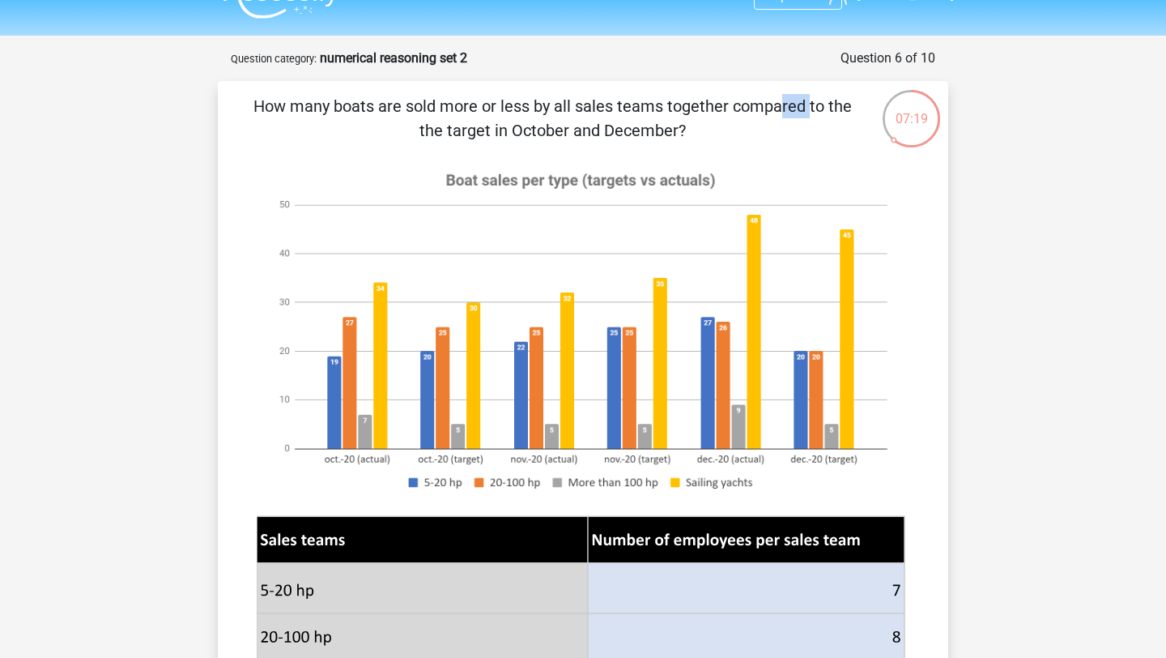
scroll to position [32, 0]
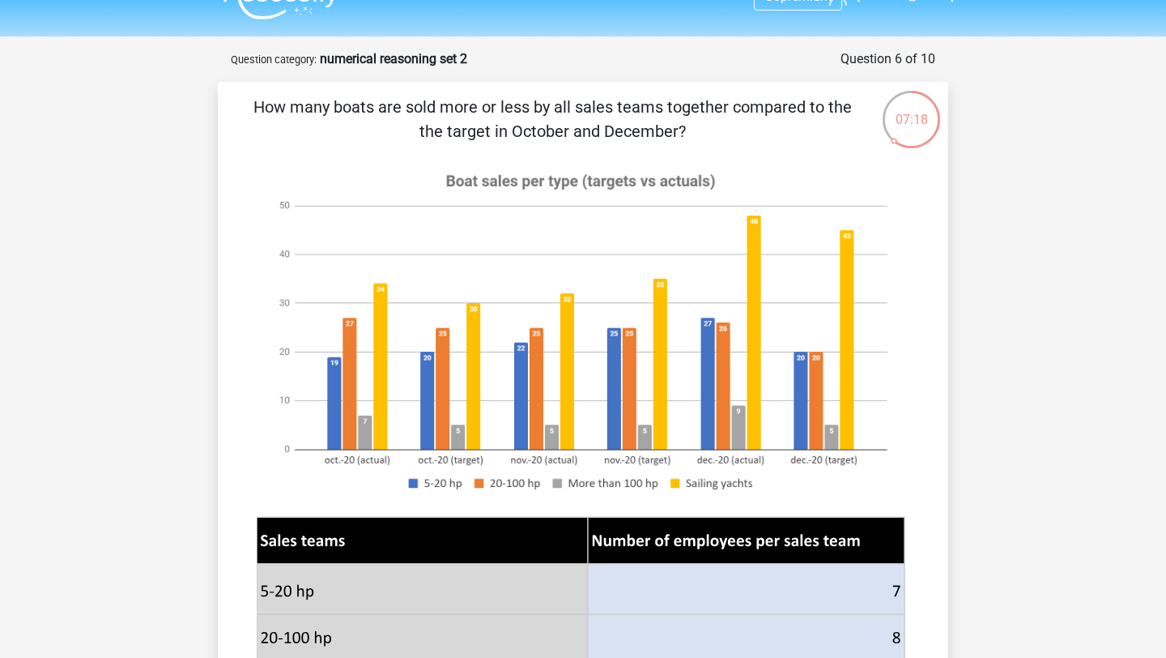
click at [610, 111] on p "How many boats are sold more or less by all sales teams together compared to th…" at bounding box center [553, 119] width 618 height 49
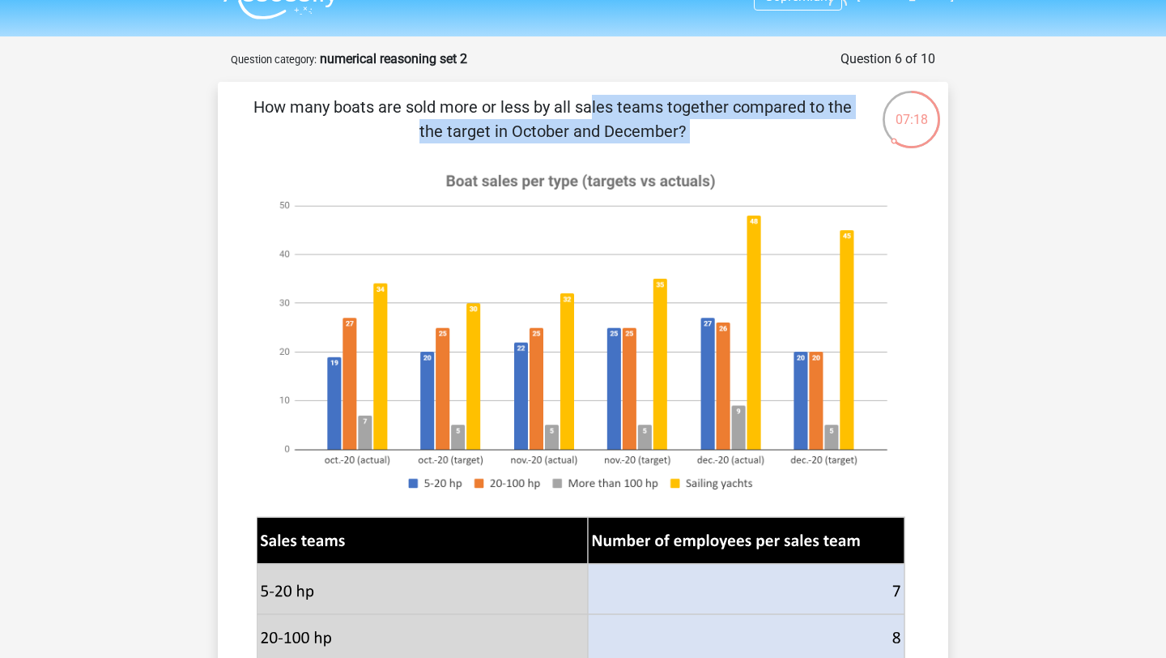
click at [610, 111] on p "How many boats are sold more or less by all sales teams together compared to th…" at bounding box center [553, 119] width 618 height 49
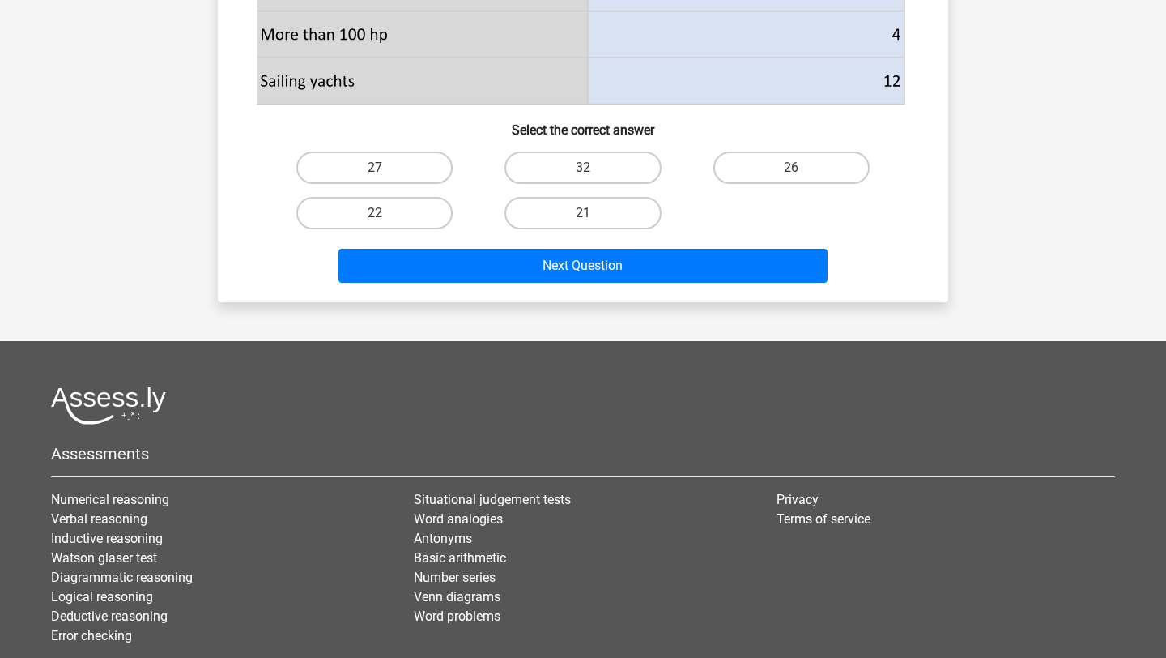
scroll to position [687, 0]
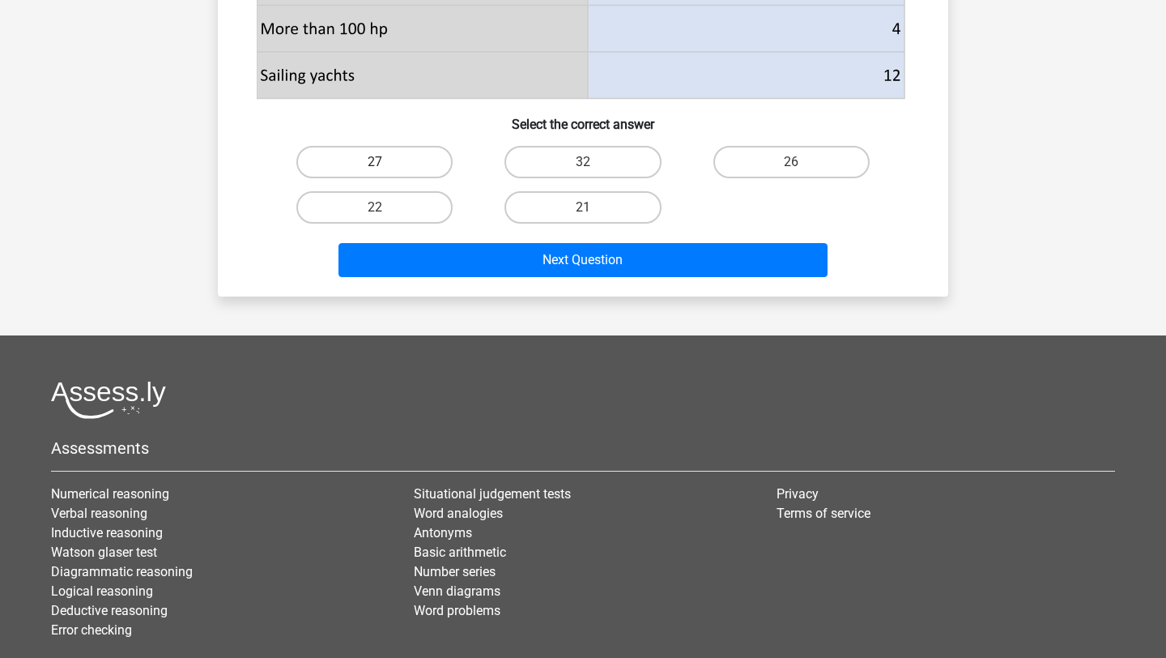
click at [394, 163] on label "27" at bounding box center [374, 162] width 156 height 32
click at [386, 163] on input "27" at bounding box center [380, 167] width 11 height 11
radio input "true"
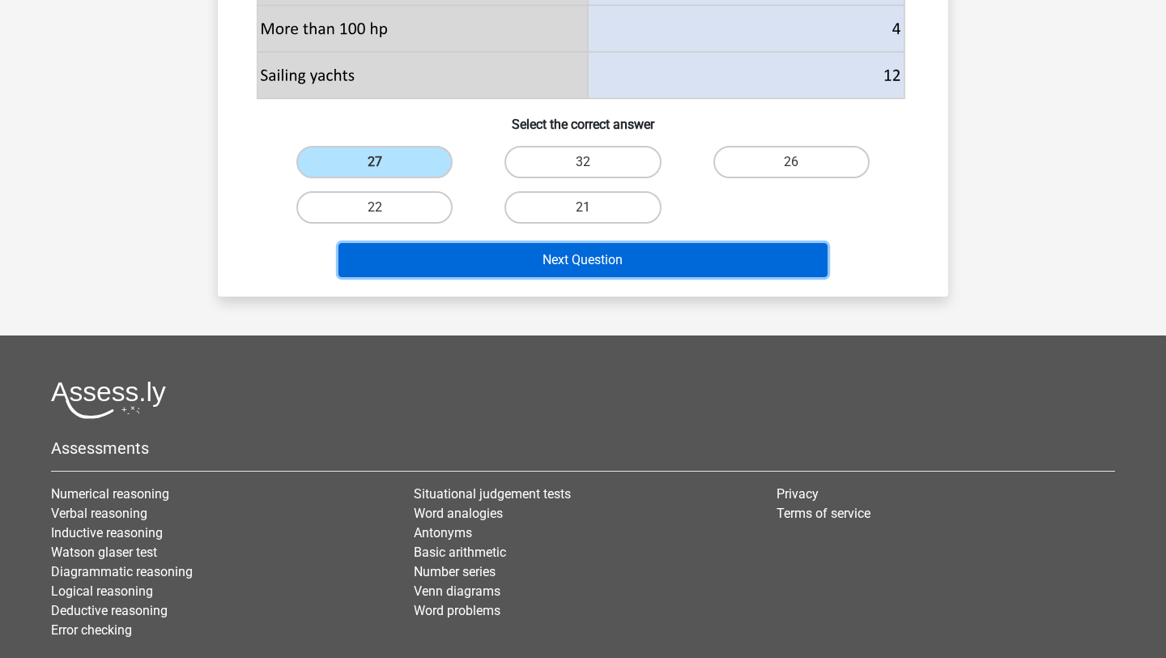
click at [398, 248] on button "Next Question" at bounding box center [584, 260] width 490 height 34
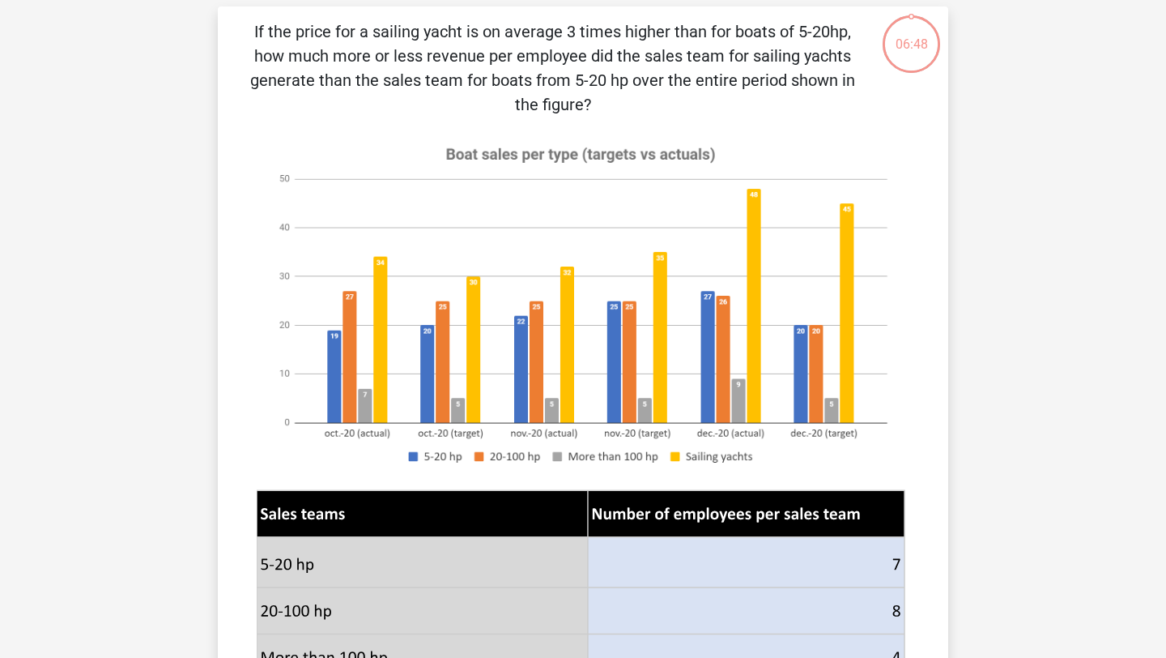
scroll to position [81, 0]
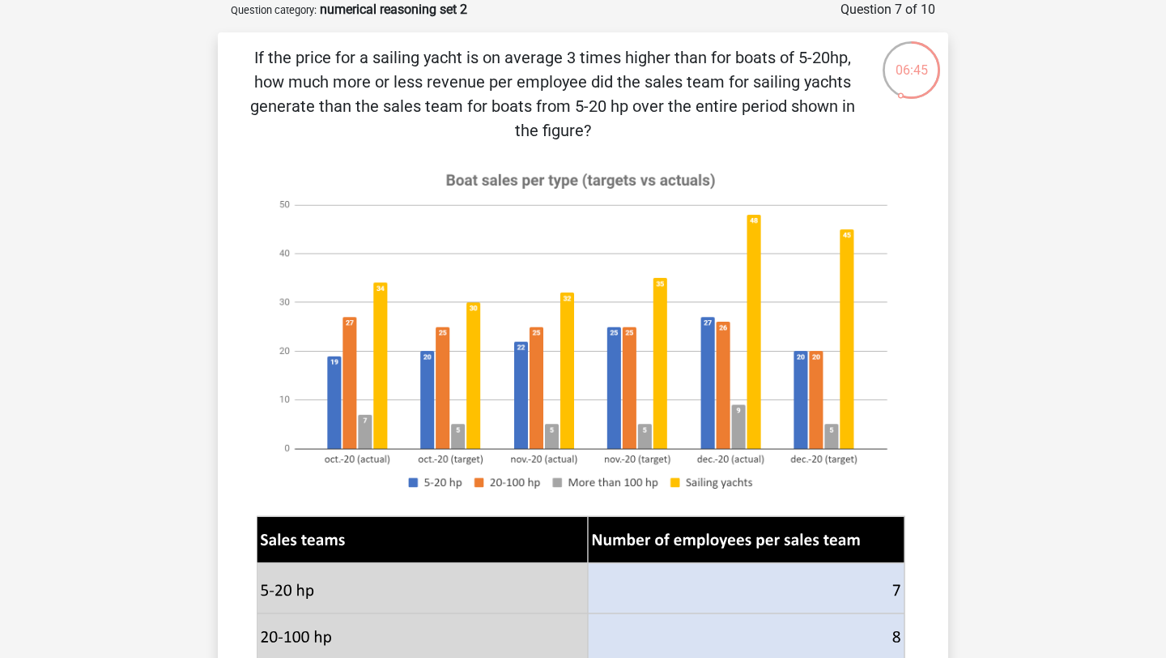
click at [425, 79] on p "If the price for a sailing yacht is on average 3 times higher than for boats of…" at bounding box center [553, 93] width 618 height 97
click at [424, 79] on p "If the price for a sailing yacht is on average 3 times higher than for boats of…" at bounding box center [553, 93] width 618 height 97
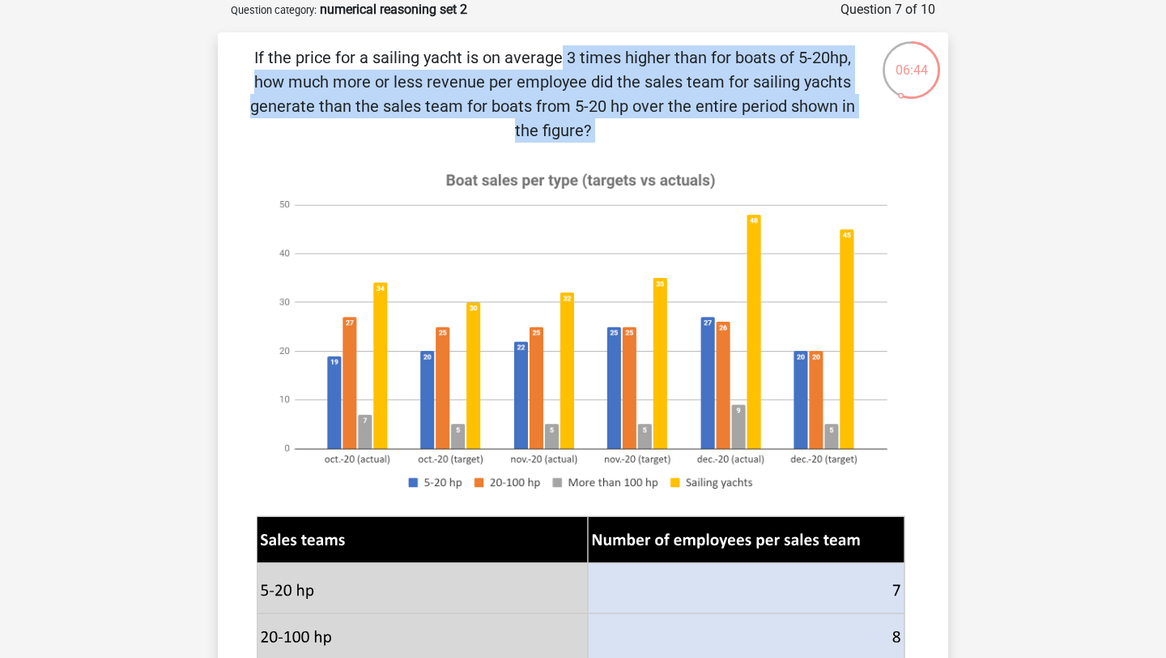
click at [424, 79] on p "If the price for a sailing yacht is on average 3 times higher than for boats of…" at bounding box center [553, 93] width 618 height 97
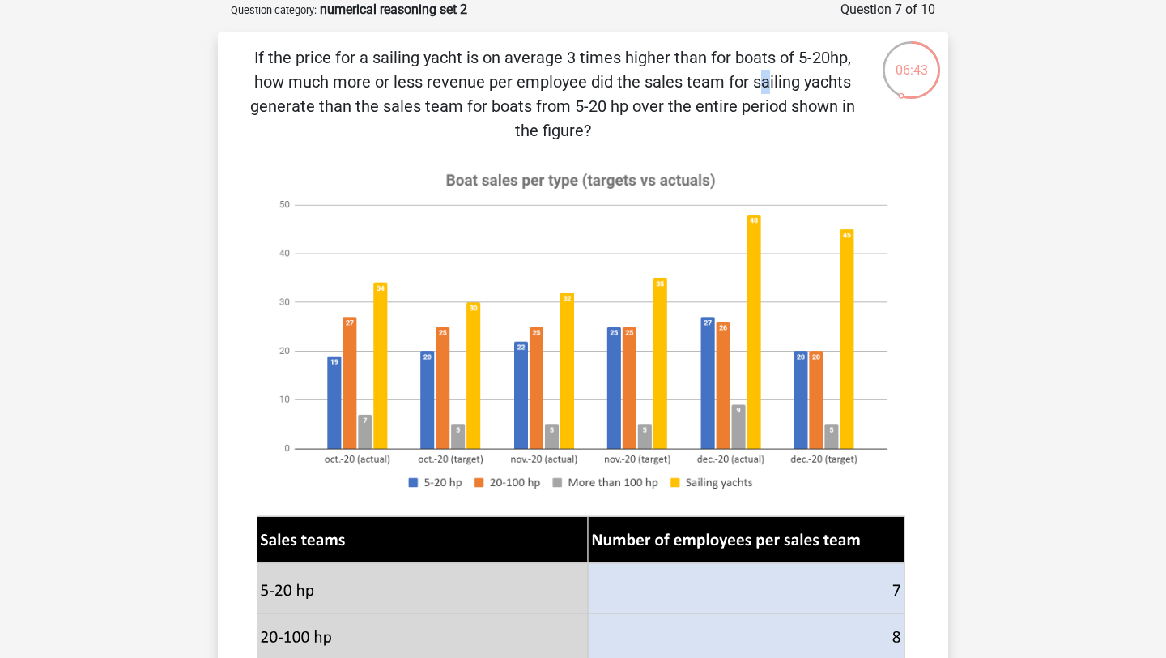
click at [424, 79] on p "If the price for a sailing yacht is on average 3 times higher than for boats of…" at bounding box center [553, 93] width 618 height 97
click at [458, 120] on p "If the price for a sailing yacht is on average 3 times higher than for boats of…" at bounding box center [553, 93] width 618 height 97
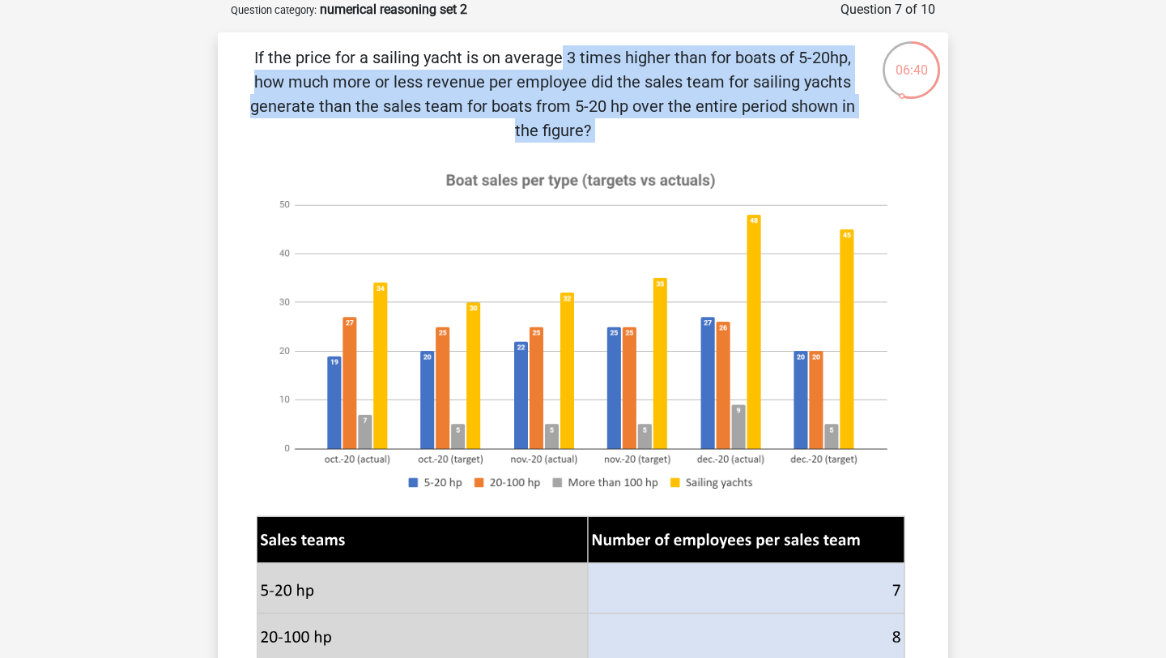
click at [458, 120] on p "If the price for a sailing yacht is on average 3 times higher than for boats of…" at bounding box center [553, 93] width 618 height 97
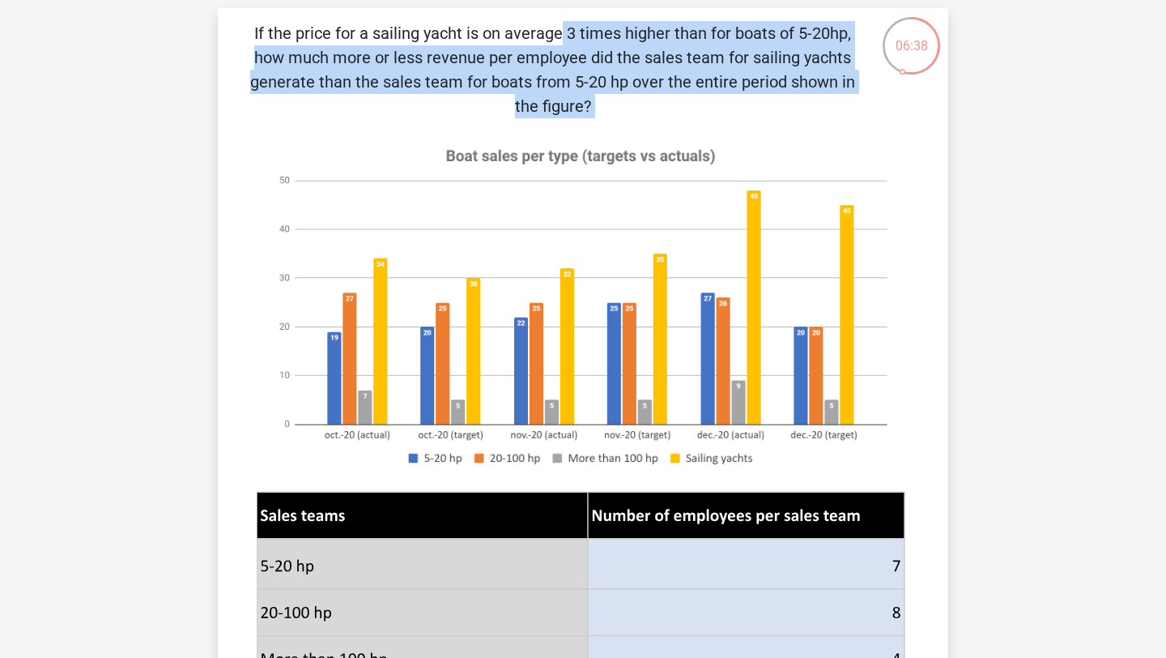
scroll to position [0, 0]
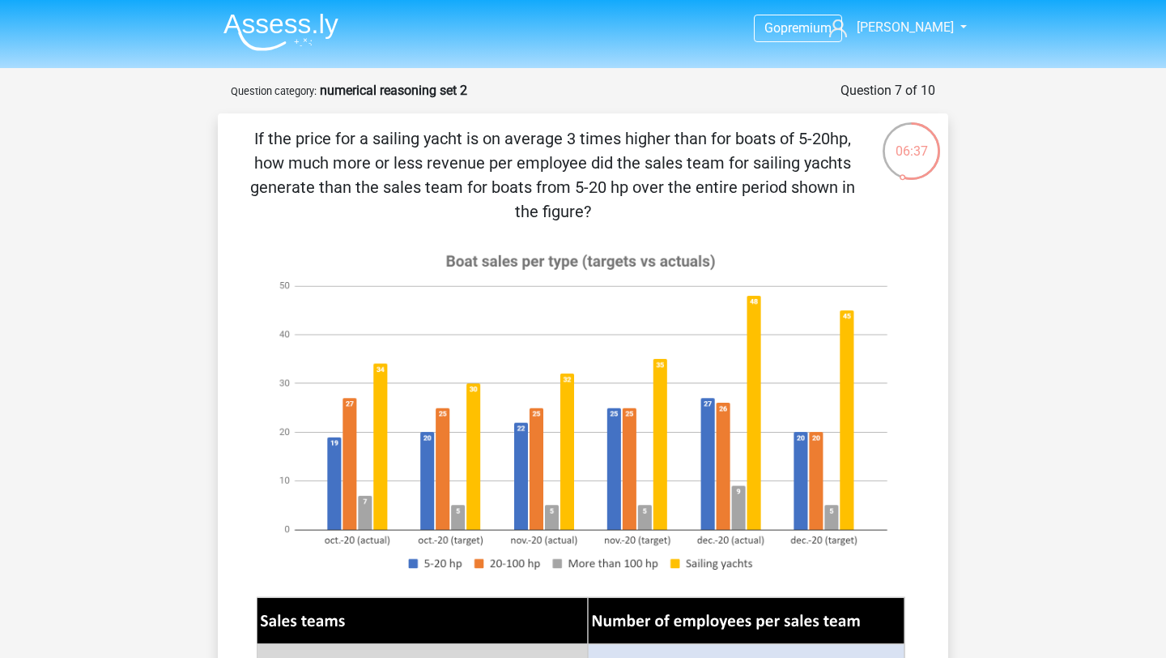
click at [414, 132] on p "If the price for a sailing yacht is on average 3 times higher than for boats of…" at bounding box center [553, 174] width 618 height 97
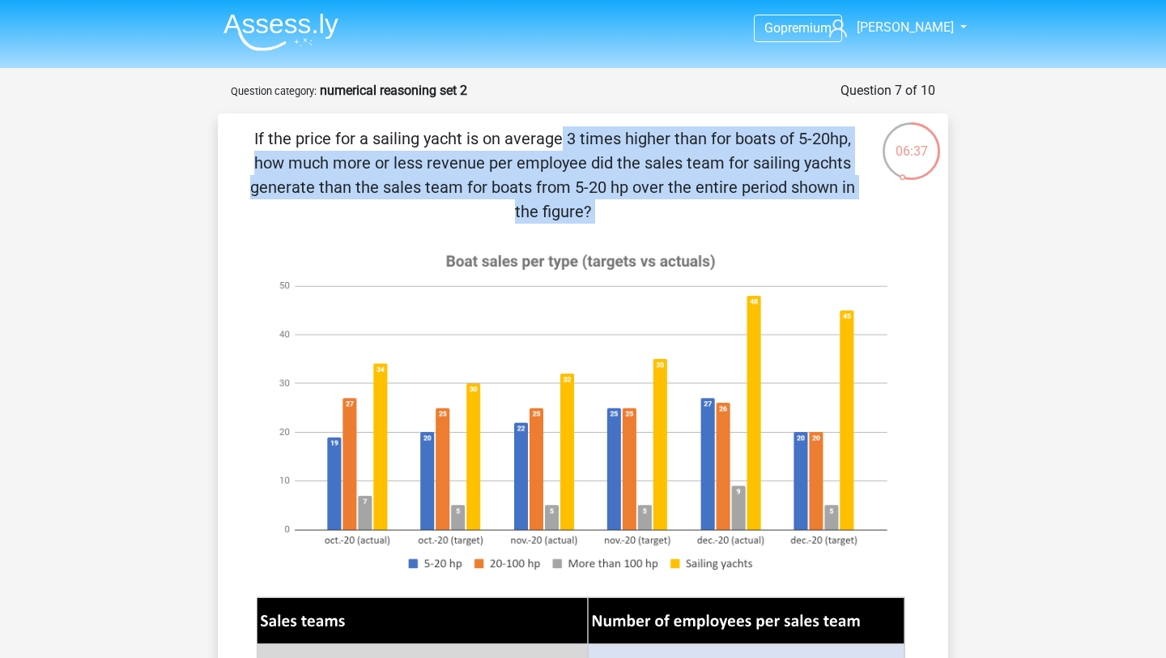
click at [414, 132] on p "If the price for a sailing yacht is on average 3 times higher than for boats of…" at bounding box center [553, 174] width 618 height 97
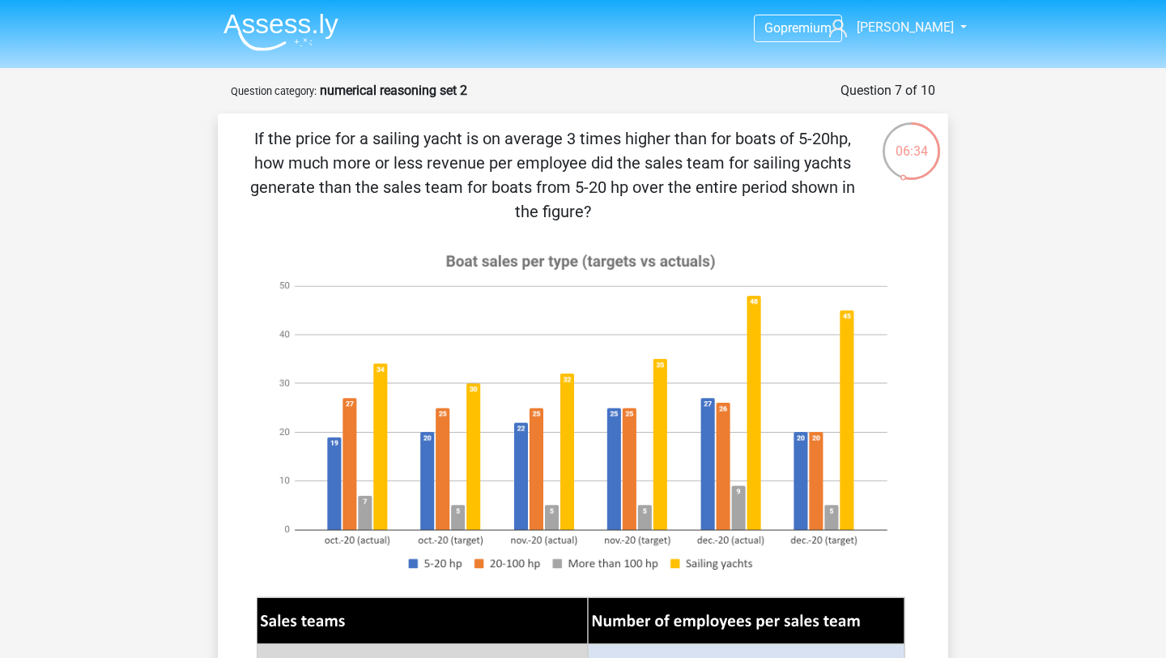
click at [421, 169] on p "If the price for a sailing yacht is on average 3 times higher than for boats of…" at bounding box center [553, 174] width 618 height 97
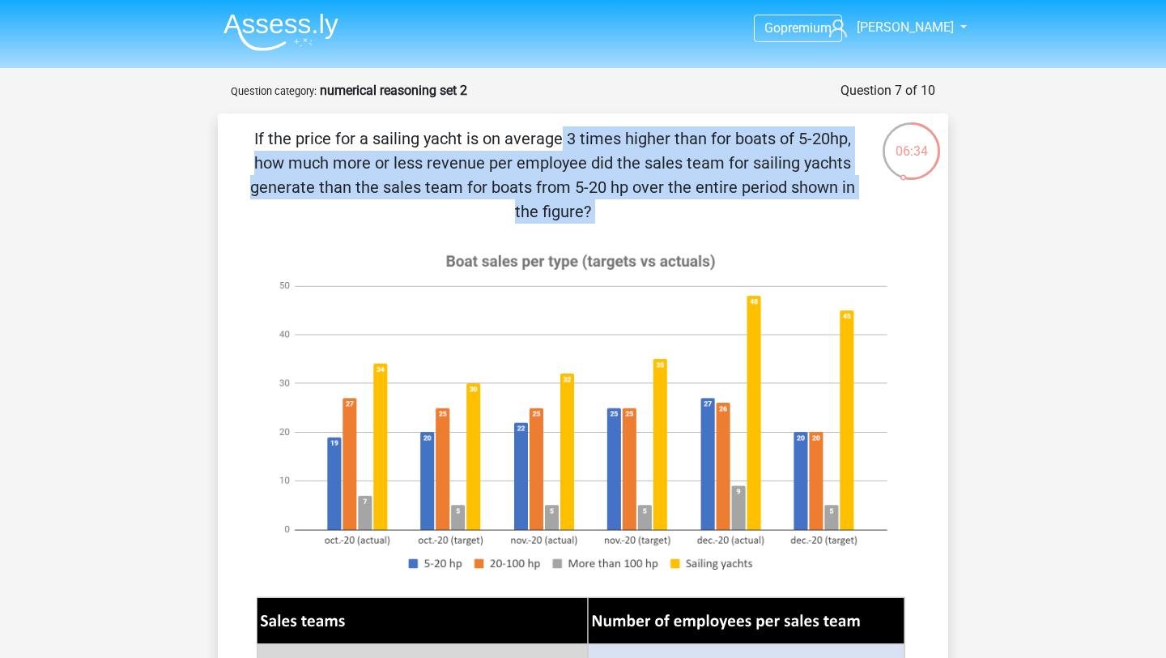
click at [421, 169] on p "If the price for a sailing yacht is on average 3 times higher than for boats of…" at bounding box center [553, 174] width 618 height 97
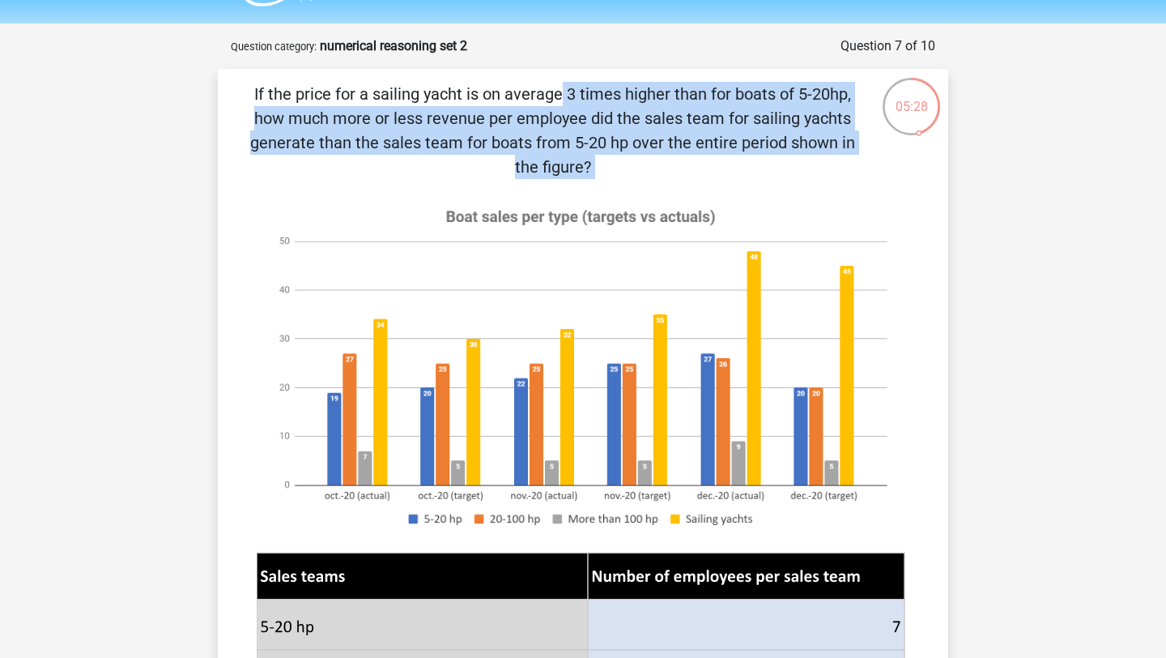
scroll to position [40, 0]
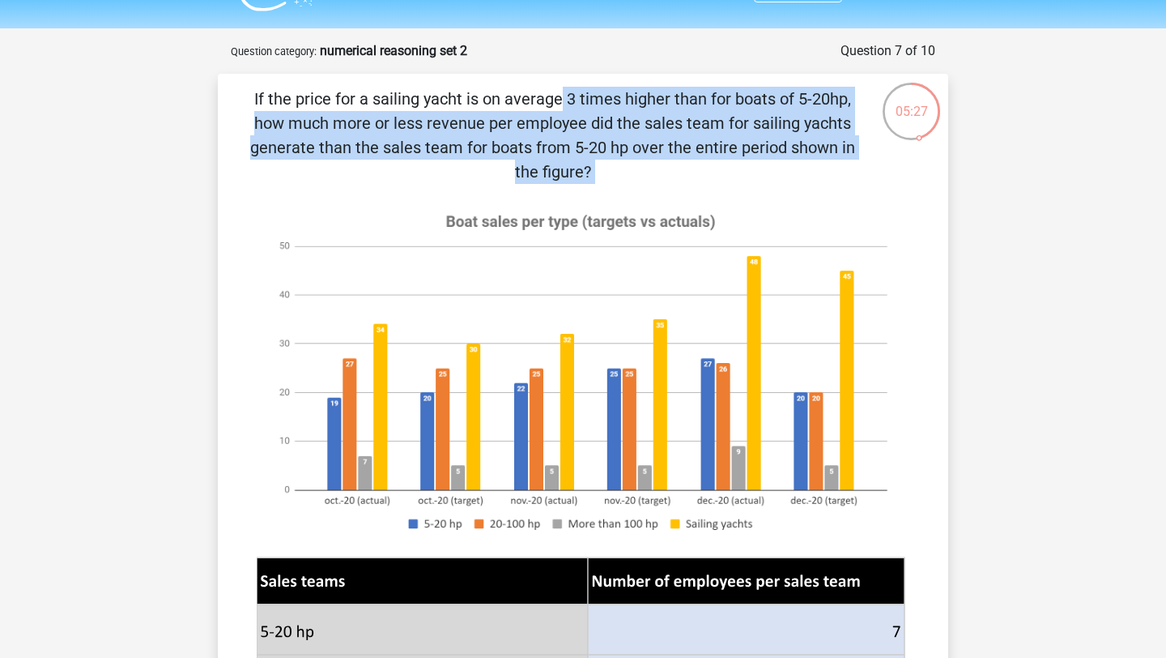
click at [499, 153] on p "If the price for a sailing yacht is on average 3 times higher than for boats of…" at bounding box center [553, 135] width 618 height 97
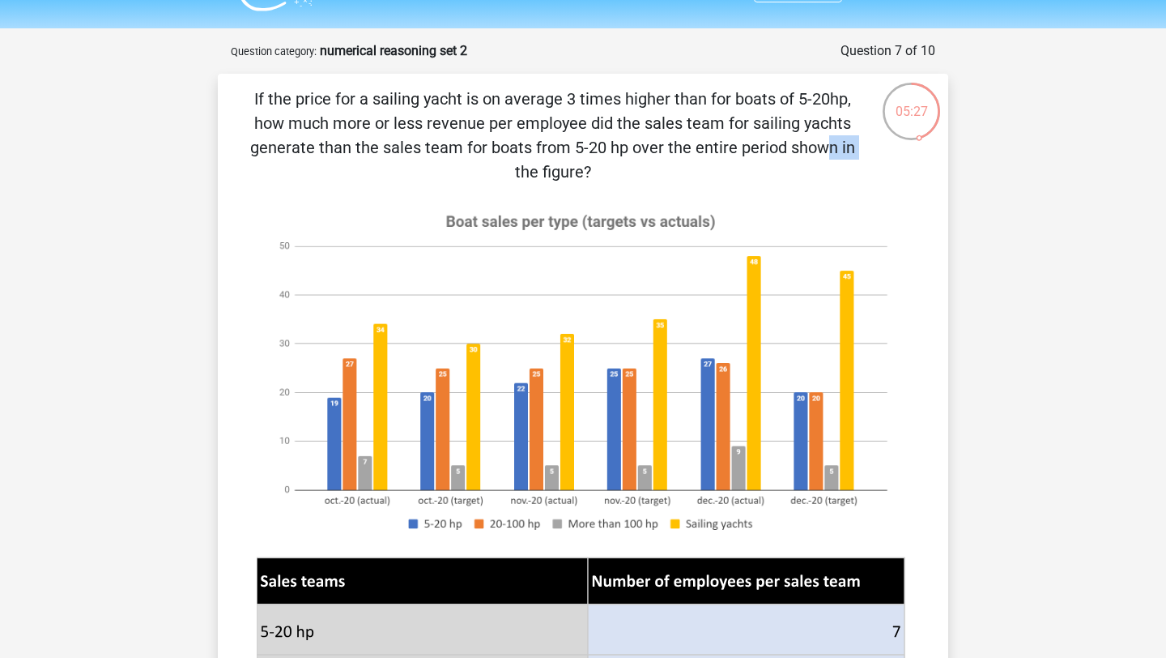
click at [499, 153] on p "If the price for a sailing yacht is on average 3 times higher than for boats of…" at bounding box center [553, 135] width 618 height 97
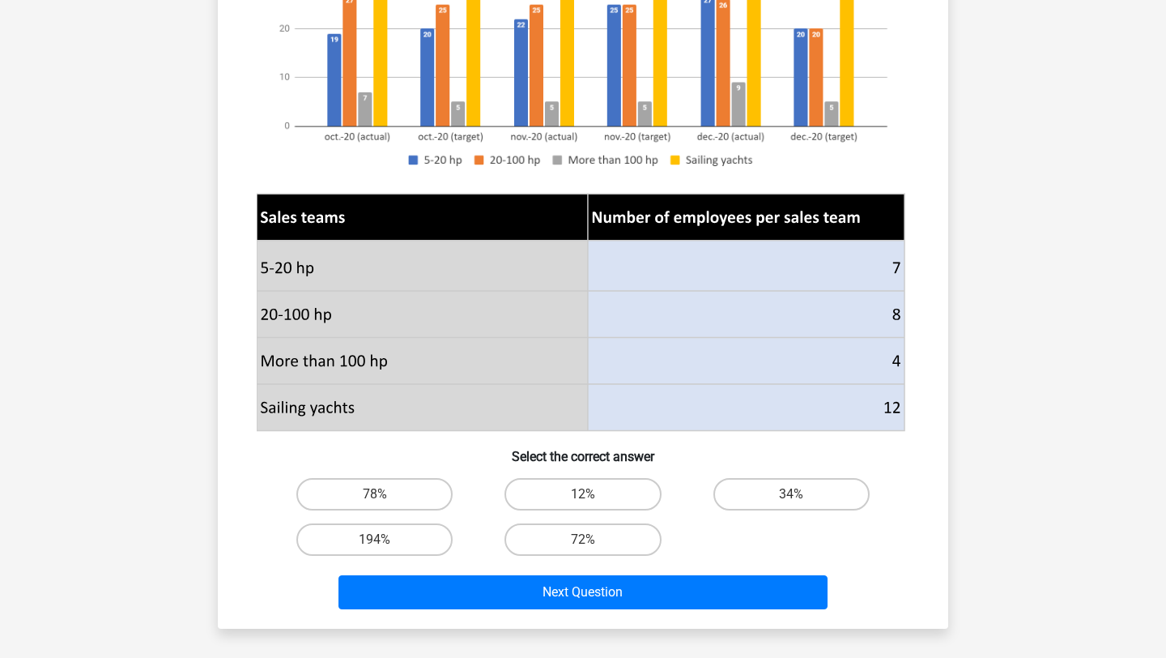
scroll to position [407, 0]
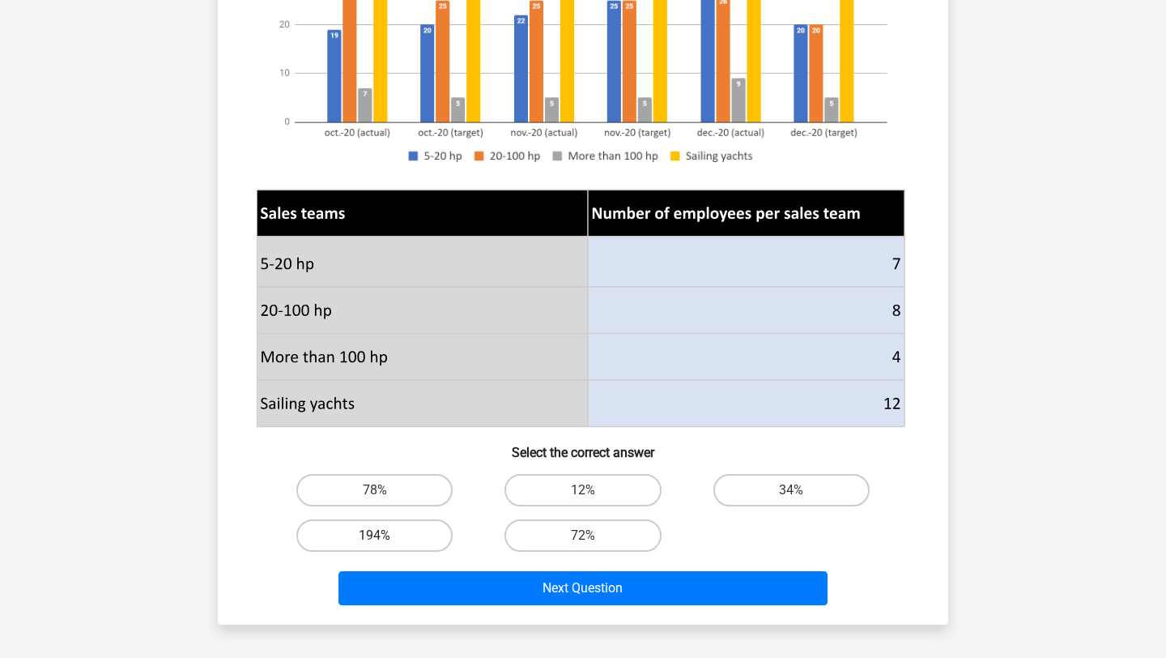
click at [403, 527] on label "194%" at bounding box center [374, 535] width 156 height 32
click at [386, 535] on input "194%" at bounding box center [380, 540] width 11 height 11
radio input "true"
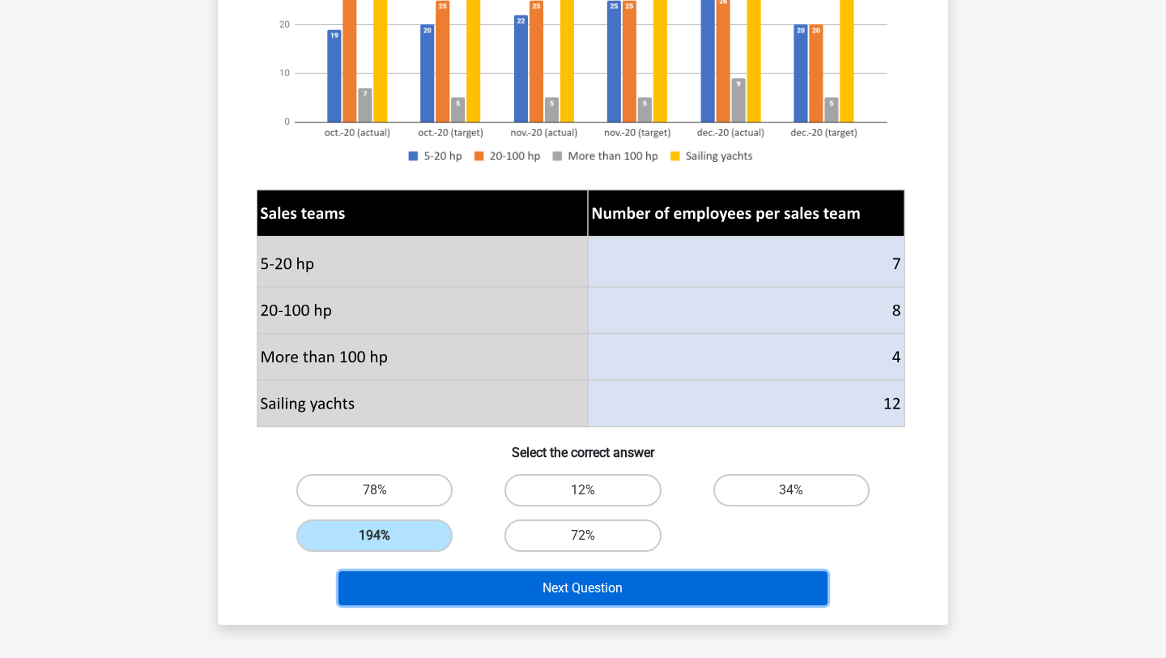
click at [420, 584] on button "Next Question" at bounding box center [584, 588] width 490 height 34
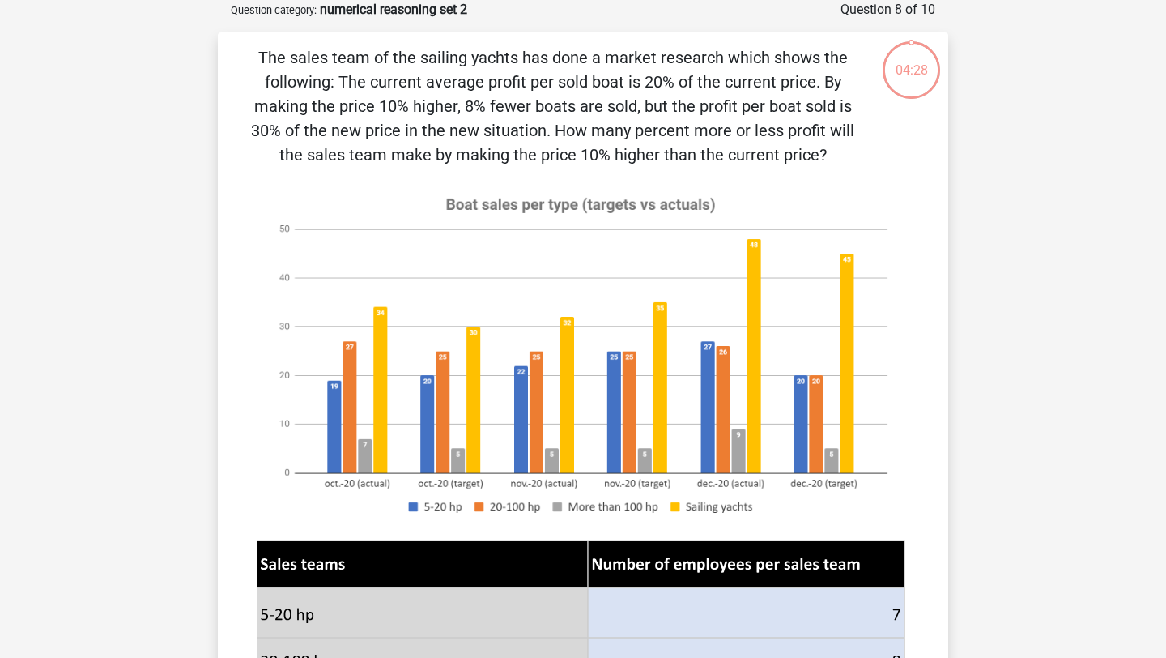
scroll to position [79, 0]
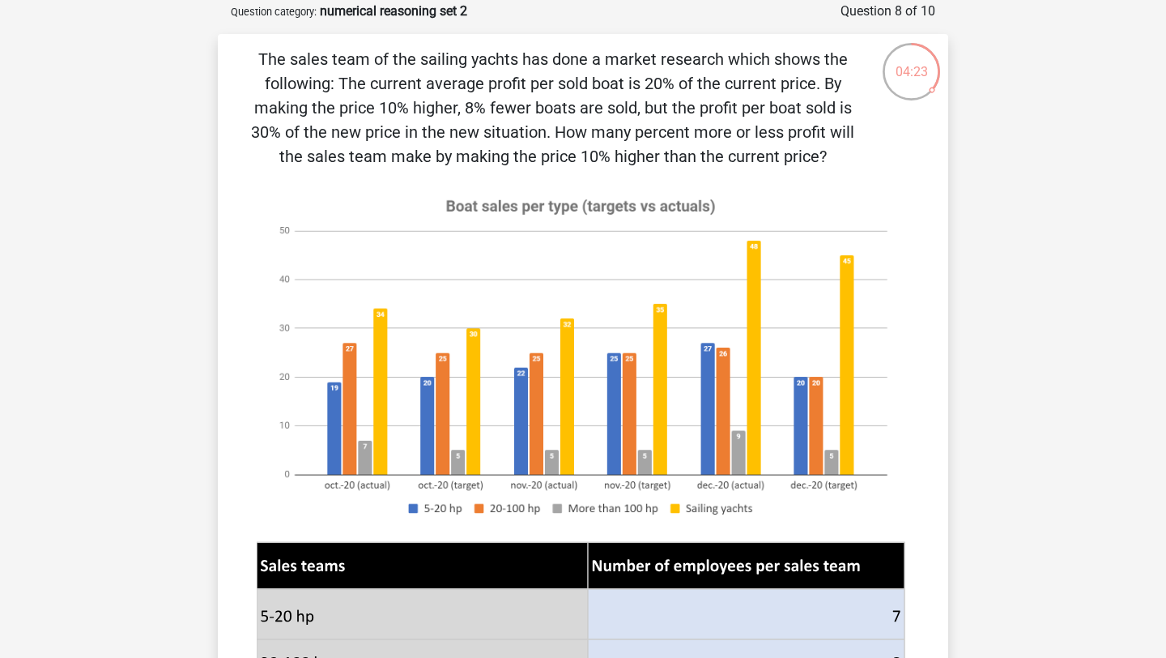
click at [394, 81] on p "The sales team of the sailing yachts has done a market research which shows the…" at bounding box center [553, 107] width 618 height 121
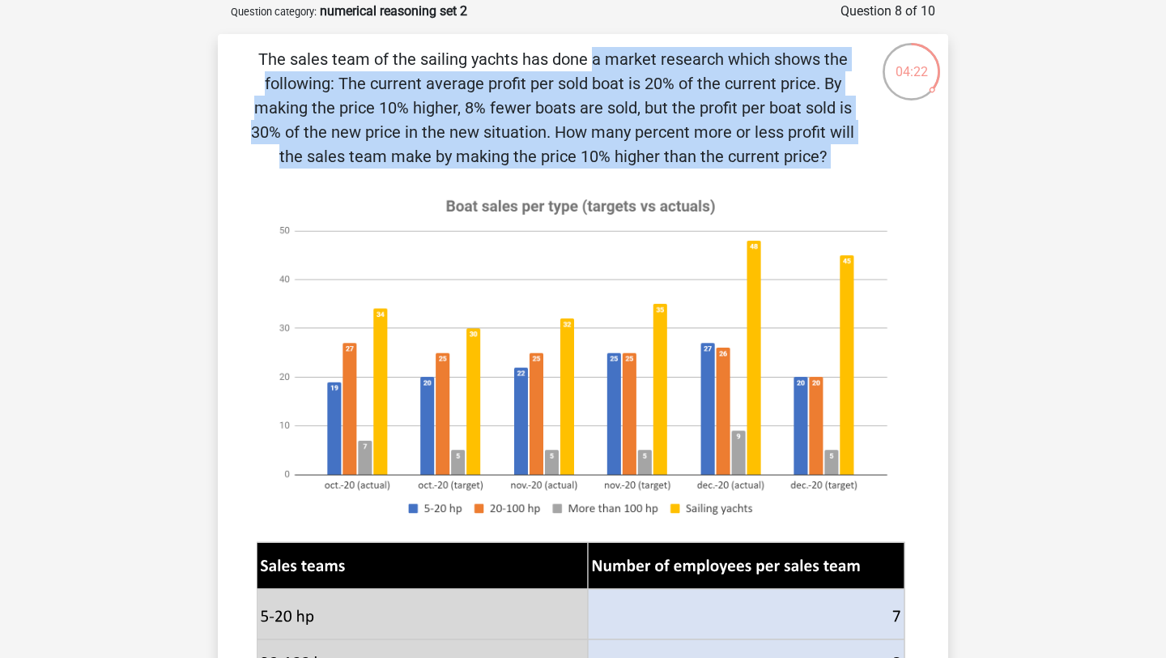
click at [394, 81] on p "The sales team of the sailing yachts has done a market research which shows the…" at bounding box center [553, 107] width 618 height 121
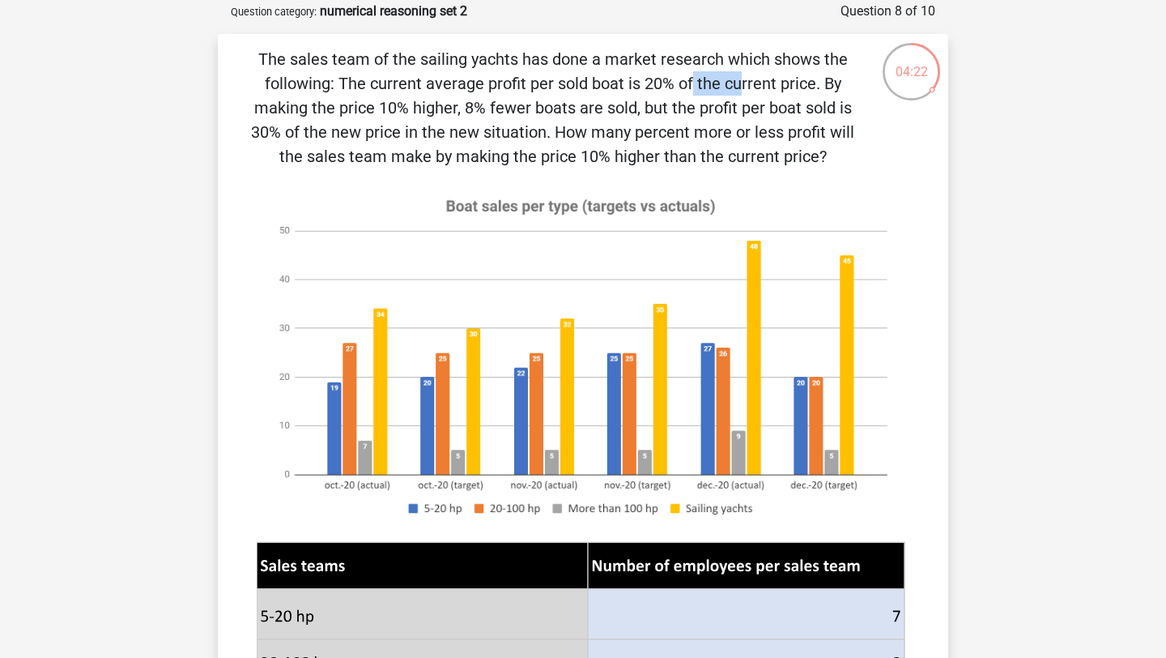
click at [394, 81] on p "The sales team of the sailing yachts has done a market research which shows the…" at bounding box center [553, 107] width 618 height 121
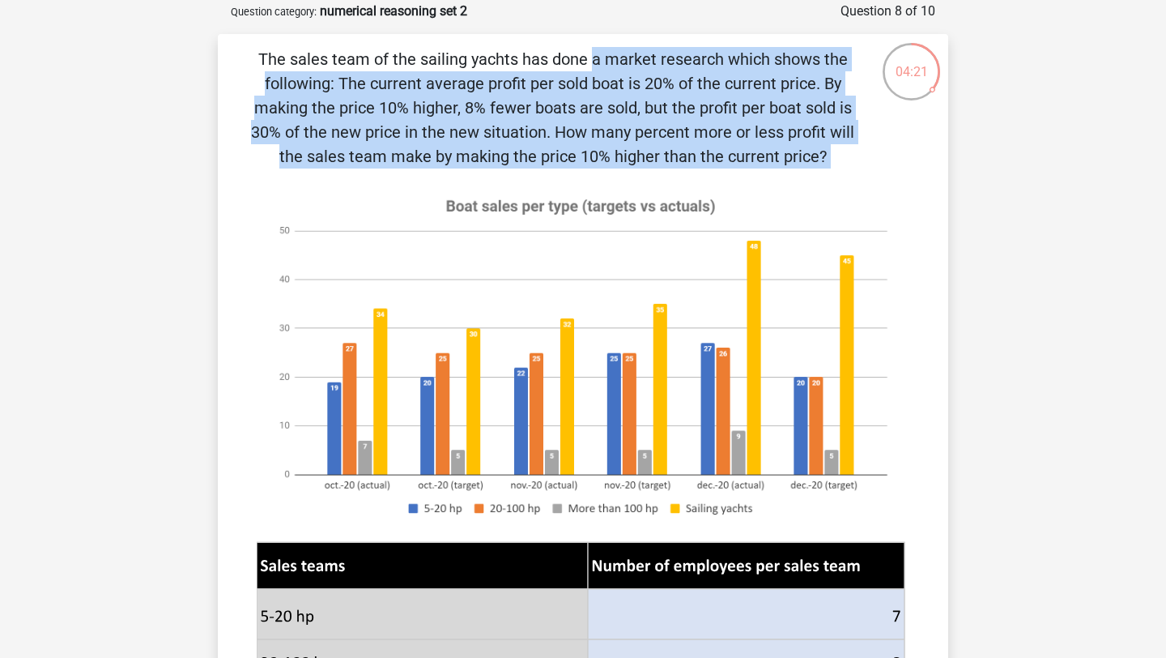
click at [394, 81] on p "The sales team of the sailing yachts has done a market research which shows the…" at bounding box center [553, 107] width 618 height 121
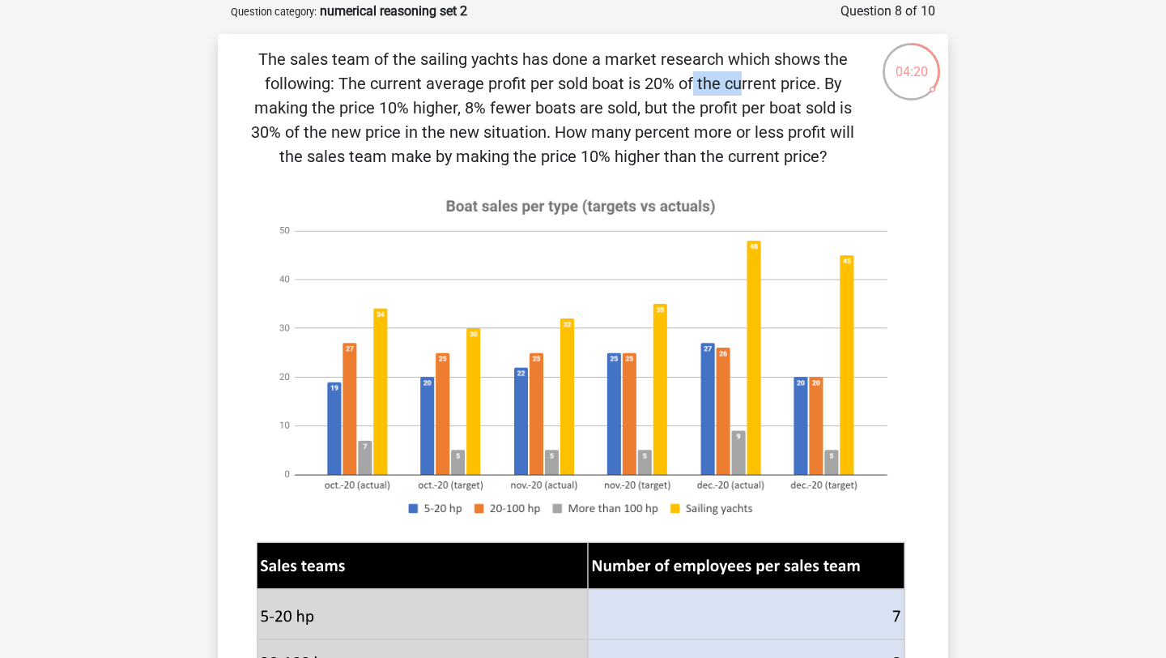
click at [394, 81] on p "The sales team of the sailing yachts has done a market research which shows the…" at bounding box center [553, 107] width 618 height 121
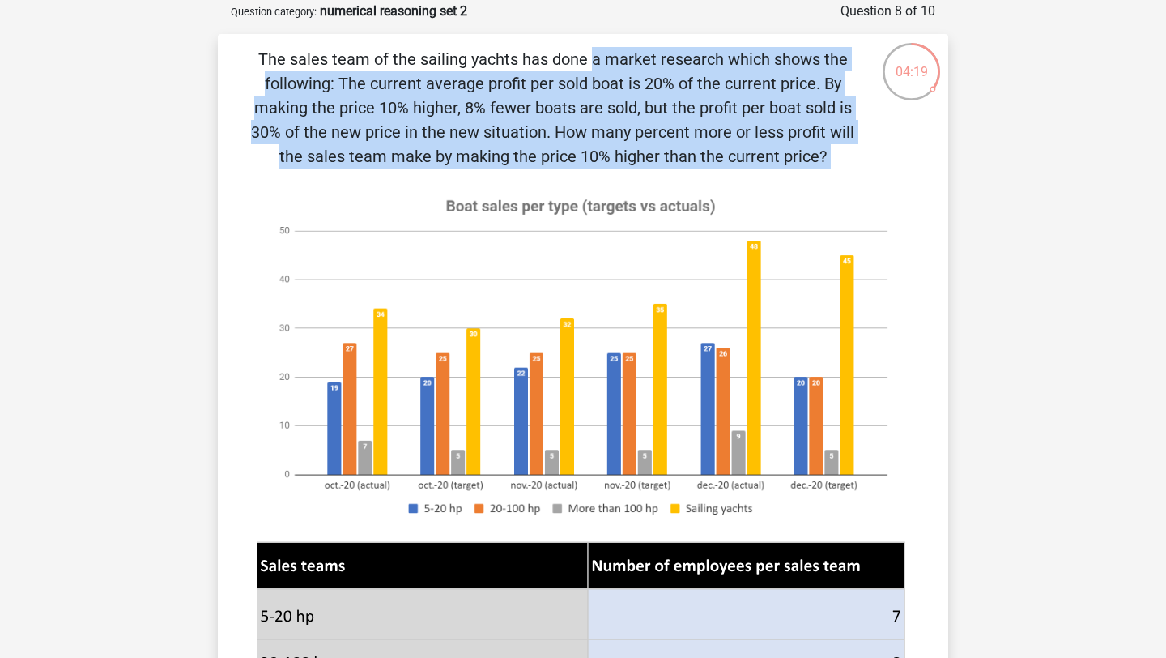
click at [394, 81] on p "The sales team of the sailing yachts has done a market research which shows the…" at bounding box center [553, 107] width 618 height 121
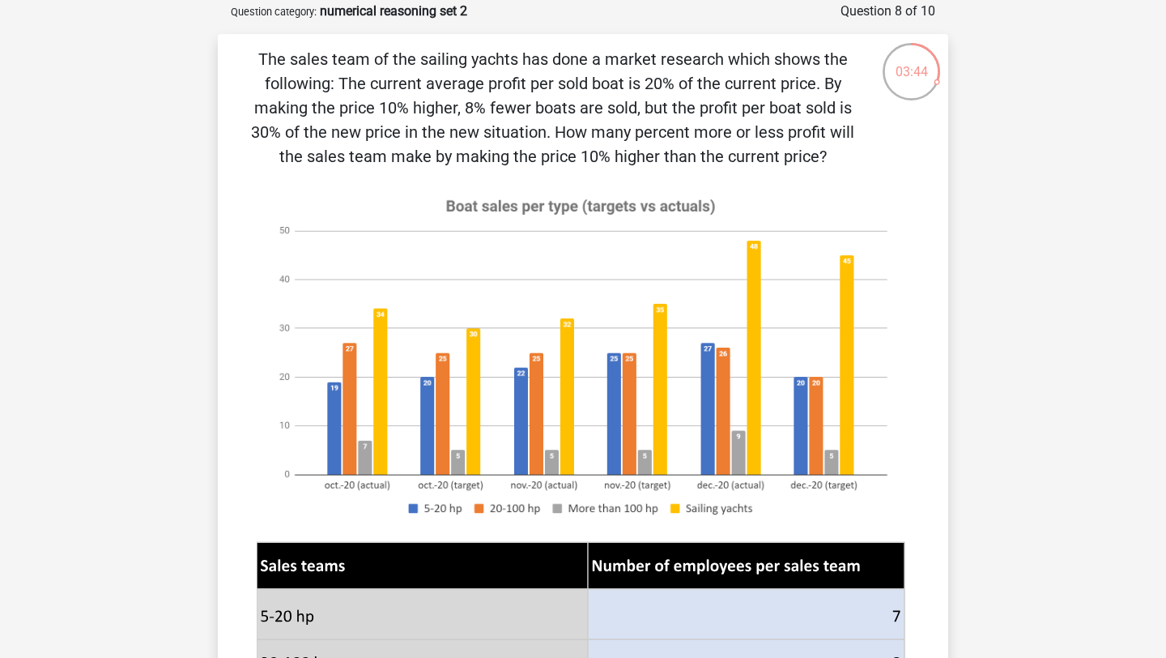
click at [477, 121] on p "The sales team of the sailing yachts has done a market research which shows the…" at bounding box center [553, 107] width 618 height 121
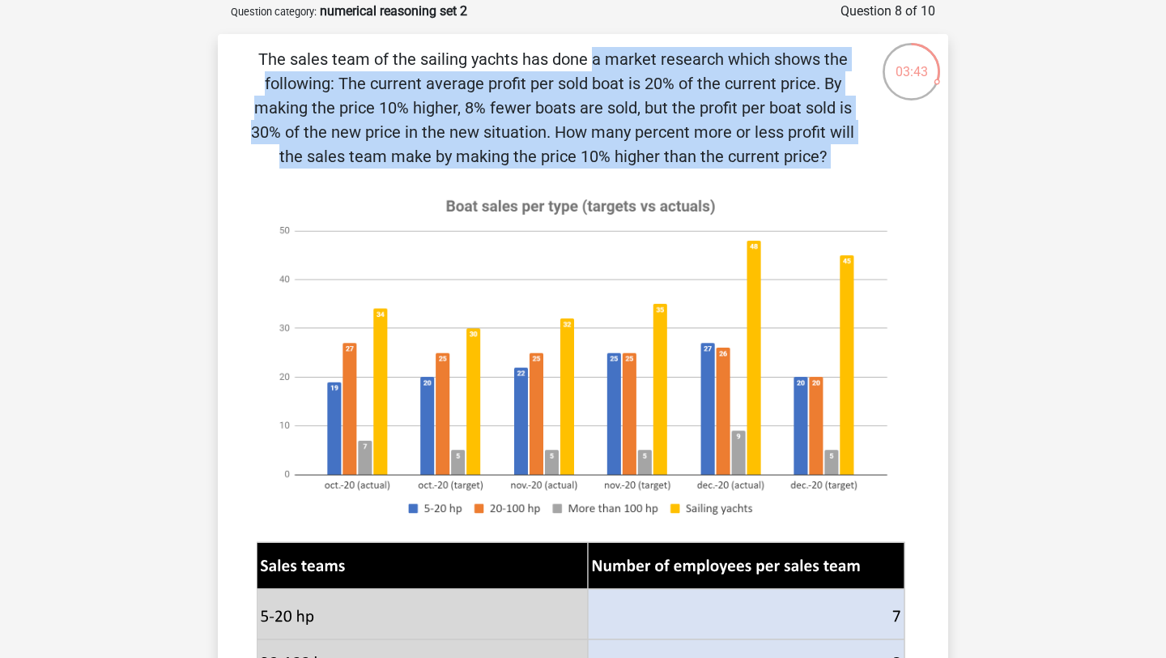
click at [477, 121] on p "The sales team of the sailing yachts has done a market research which shows the…" at bounding box center [553, 107] width 618 height 121
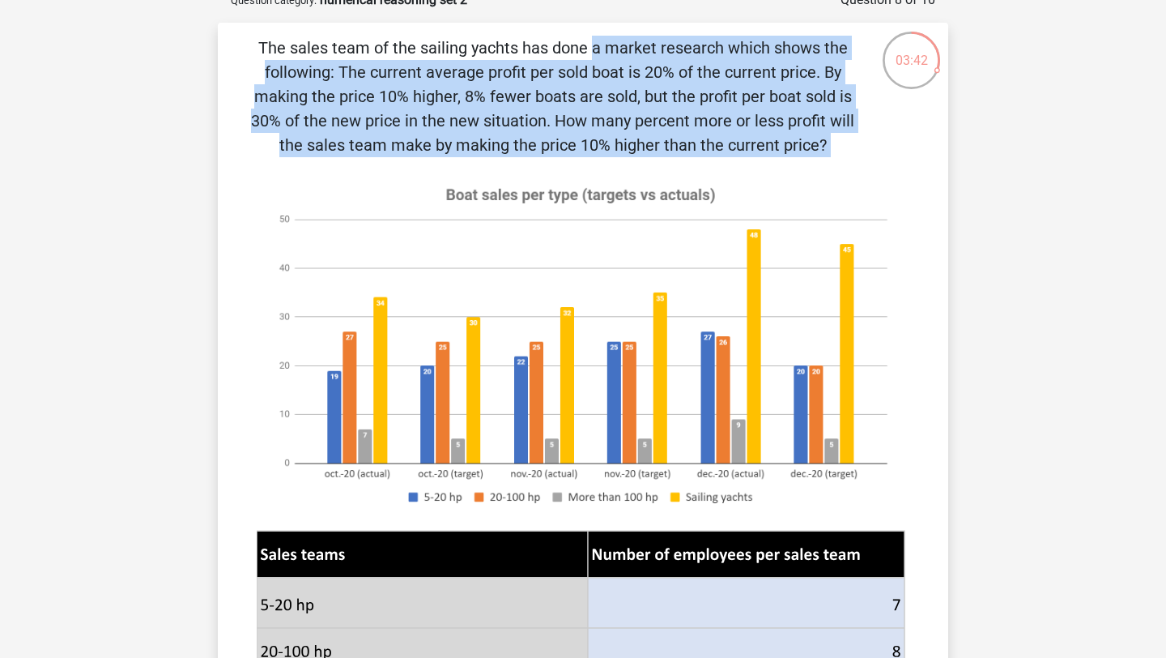
scroll to position [85, 0]
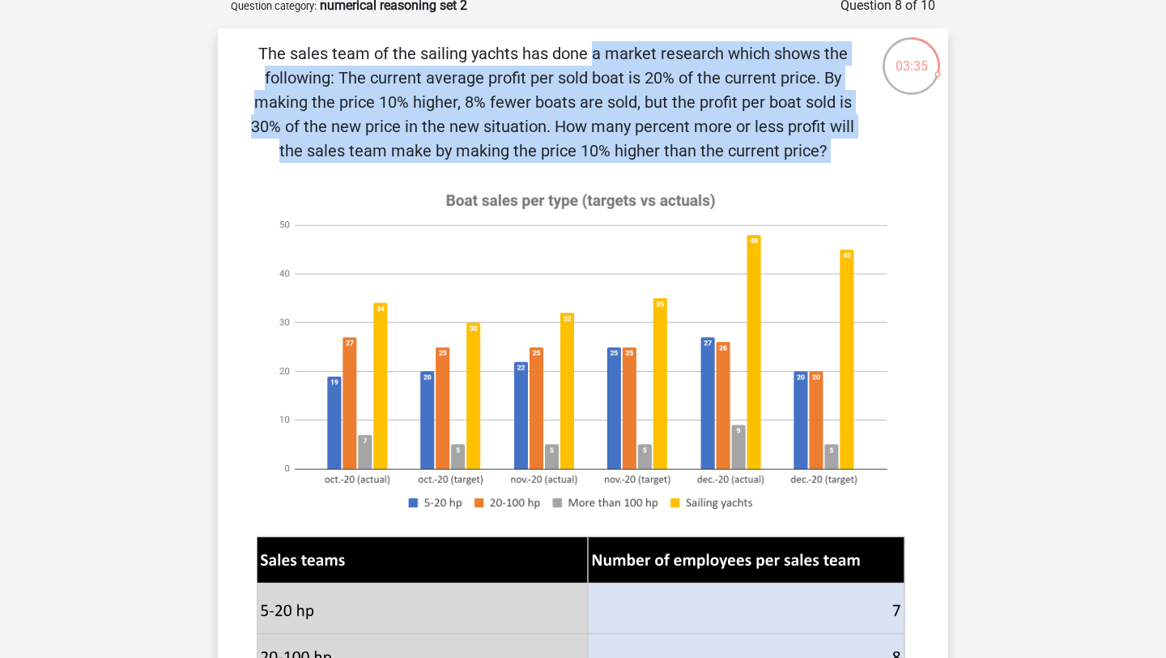
click at [540, 48] on p "The sales team of the sailing yachts has done a market research which shows the…" at bounding box center [553, 101] width 618 height 121
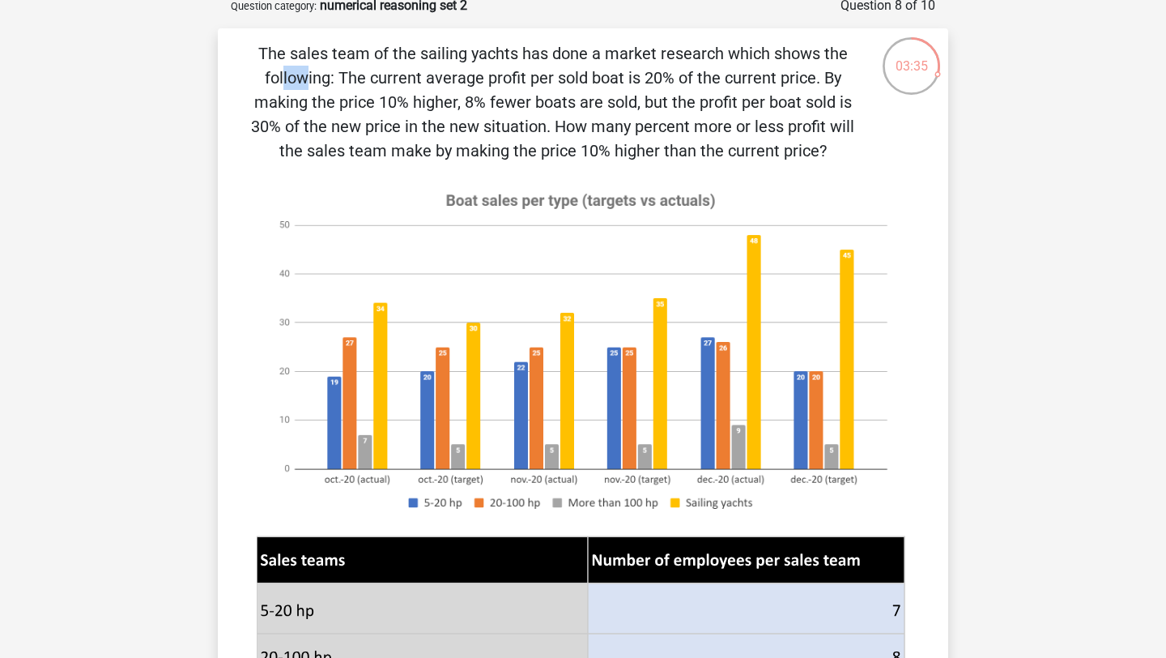
click at [540, 48] on p "The sales team of the sailing yachts has done a market research which shows the…" at bounding box center [553, 101] width 618 height 121
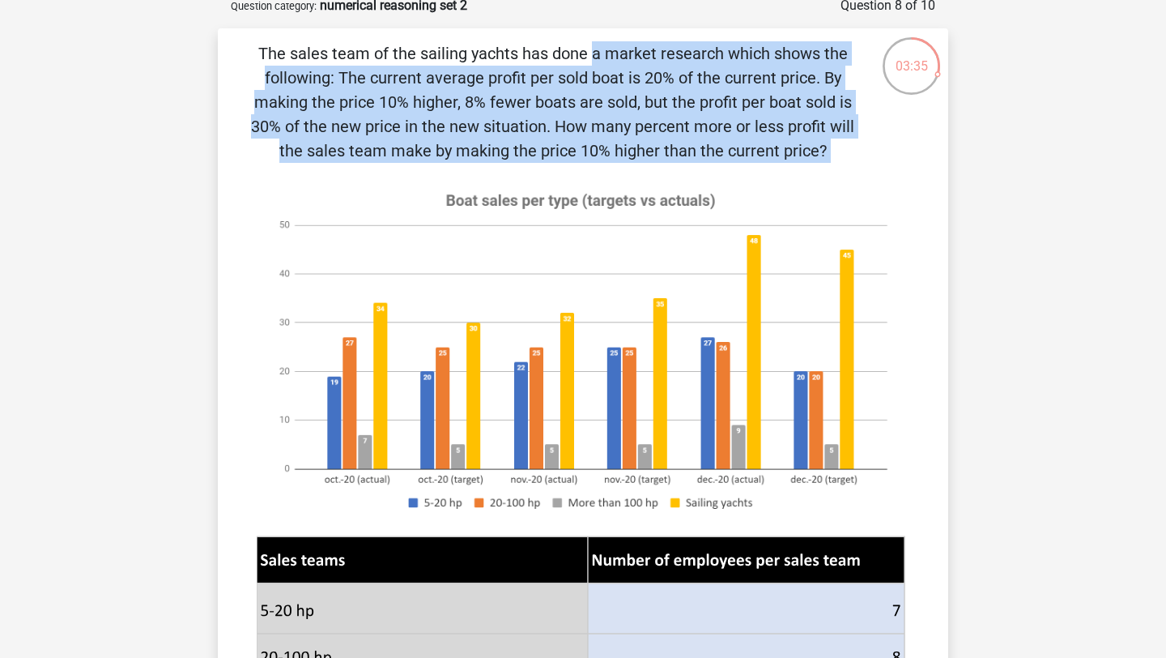
click at [540, 48] on p "The sales team of the sailing yachts has done a market research which shows the…" at bounding box center [553, 101] width 618 height 121
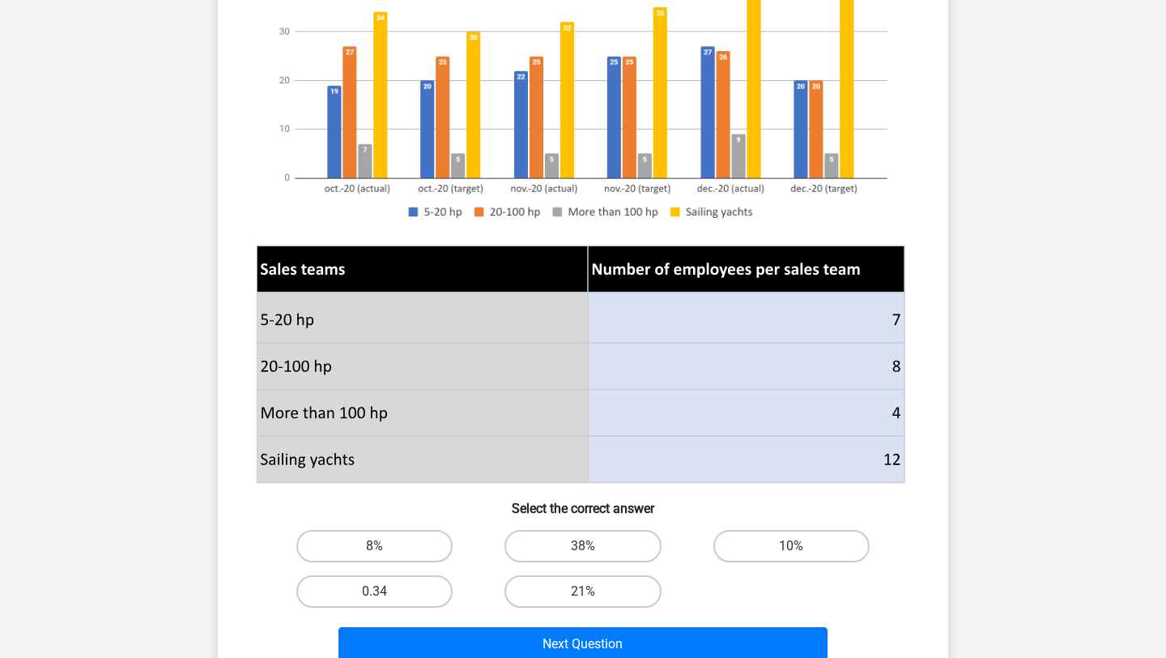
scroll to position [374, 0]
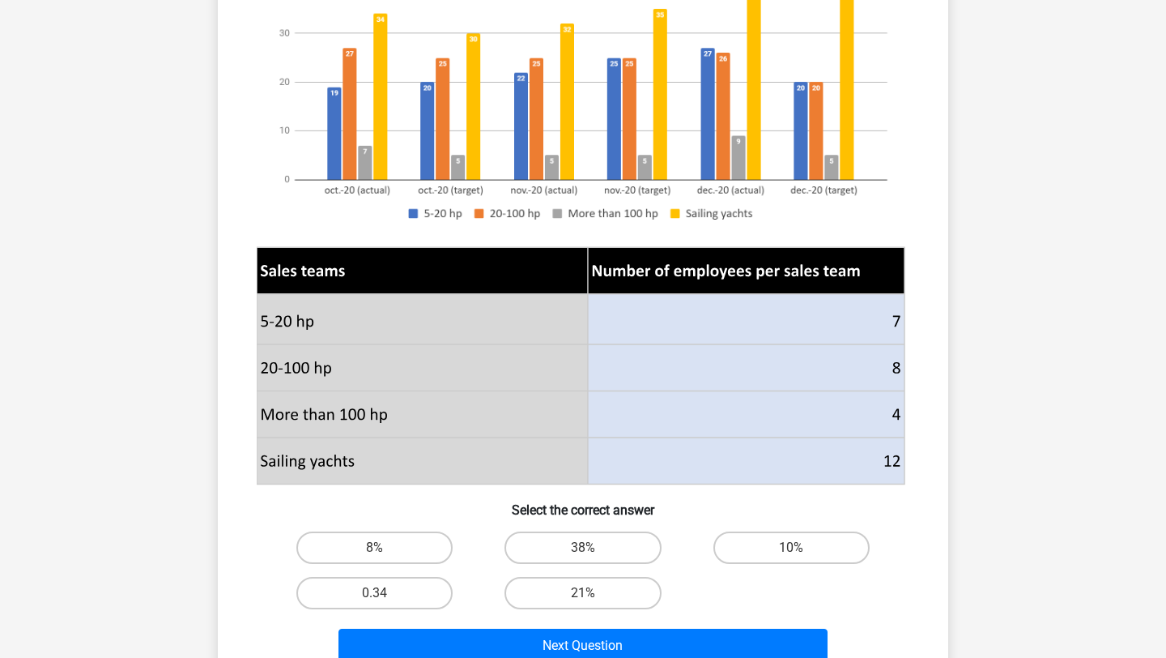
click at [587, 553] on input "38%" at bounding box center [588, 553] width 11 height 11
radio input "true"
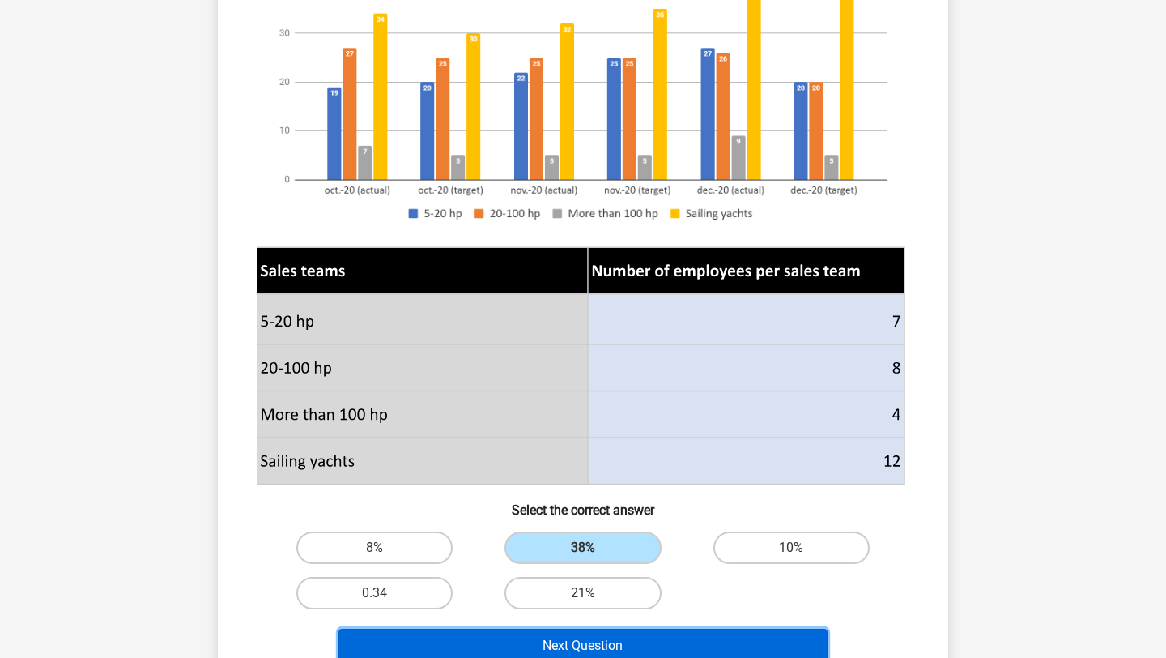
click at [574, 636] on button "Next Question" at bounding box center [584, 646] width 490 height 34
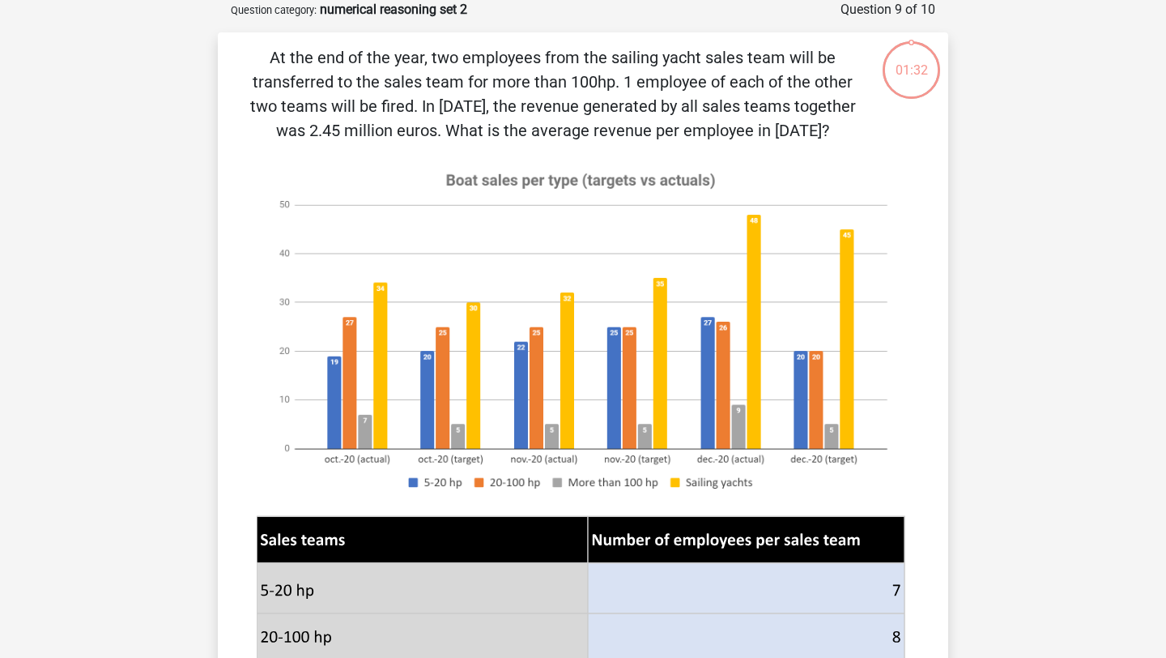
scroll to position [72, 0]
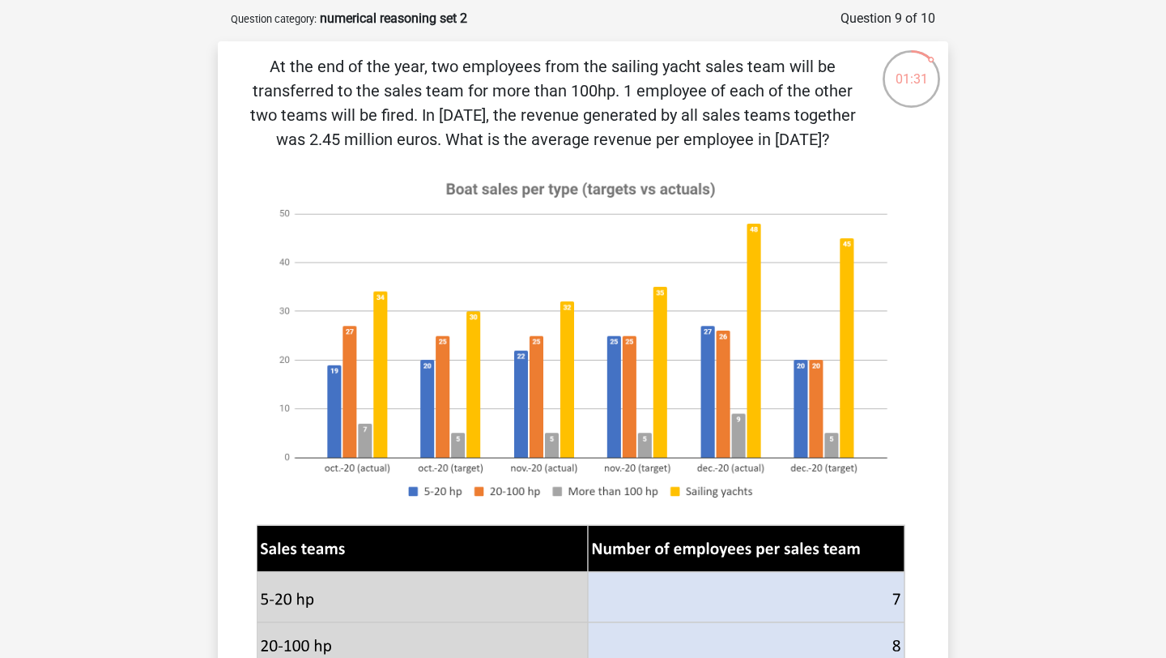
click at [521, 75] on p "At the end of the year, two employees from the sailing yacht sales team will be…" at bounding box center [553, 102] width 618 height 97
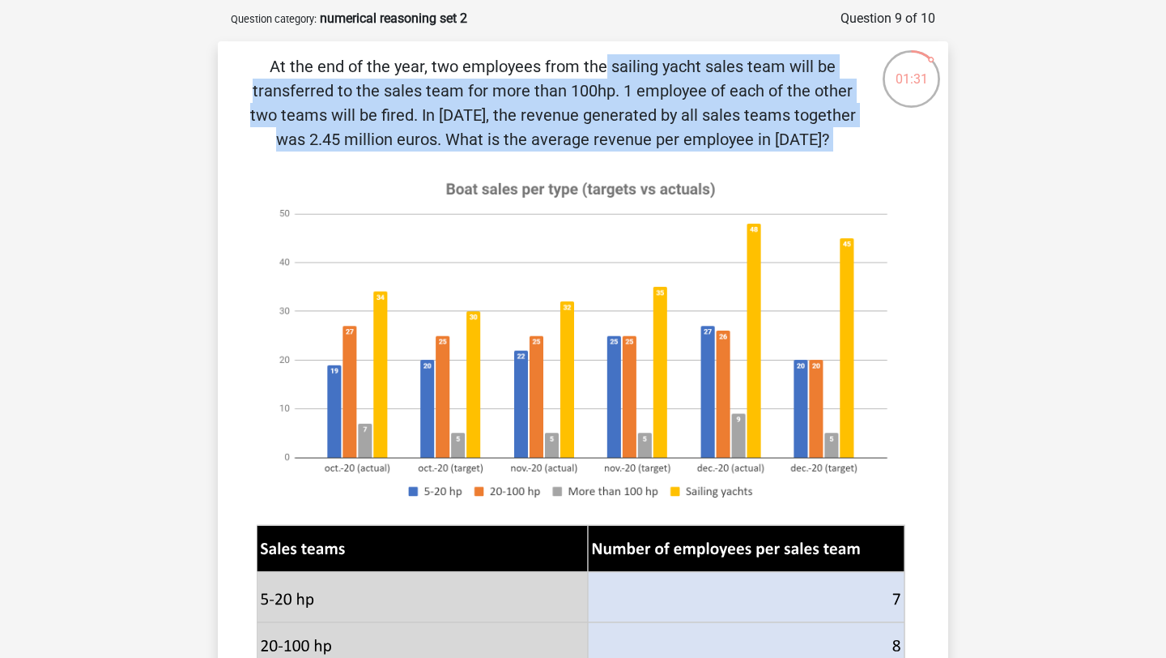
click at [521, 75] on p "At the end of the year, two employees from the sailing yacht sales team will be…" at bounding box center [553, 102] width 618 height 97
click at [524, 94] on p "At the end of the year, two employees from the sailing yacht sales team will be…" at bounding box center [553, 102] width 618 height 97
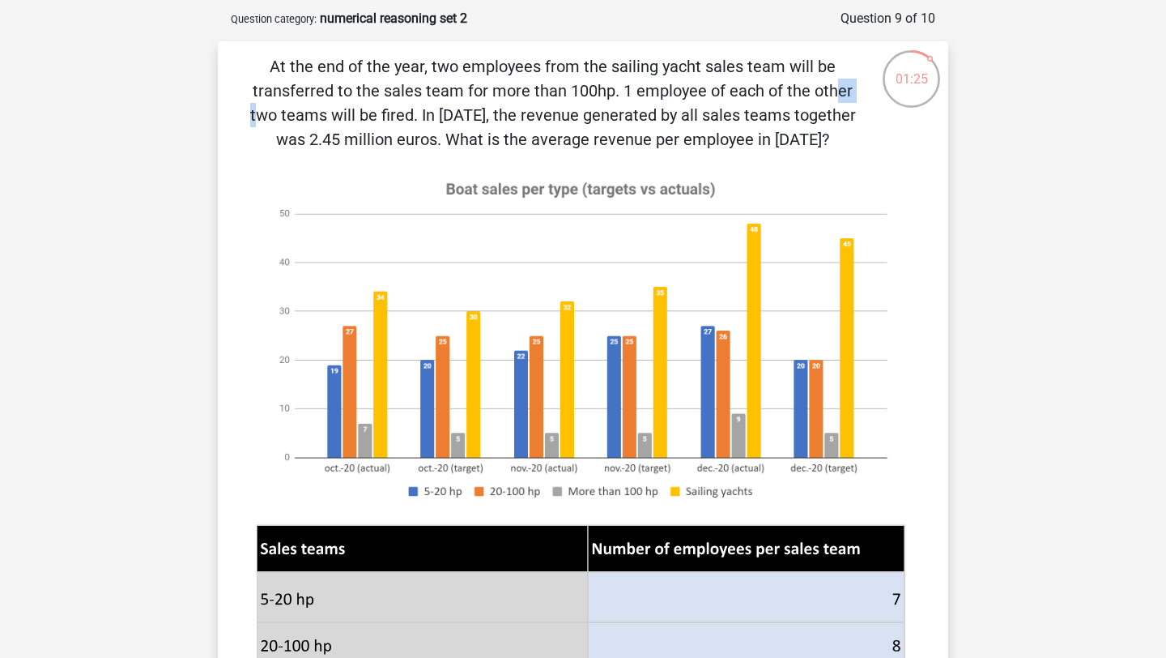
click at [524, 94] on p "At the end of the year, two employees from the sailing yacht sales team will be…" at bounding box center [553, 102] width 618 height 97
click at [612, 120] on p "At the end of the year, two employees from the sailing yacht sales team will be…" at bounding box center [553, 102] width 618 height 97
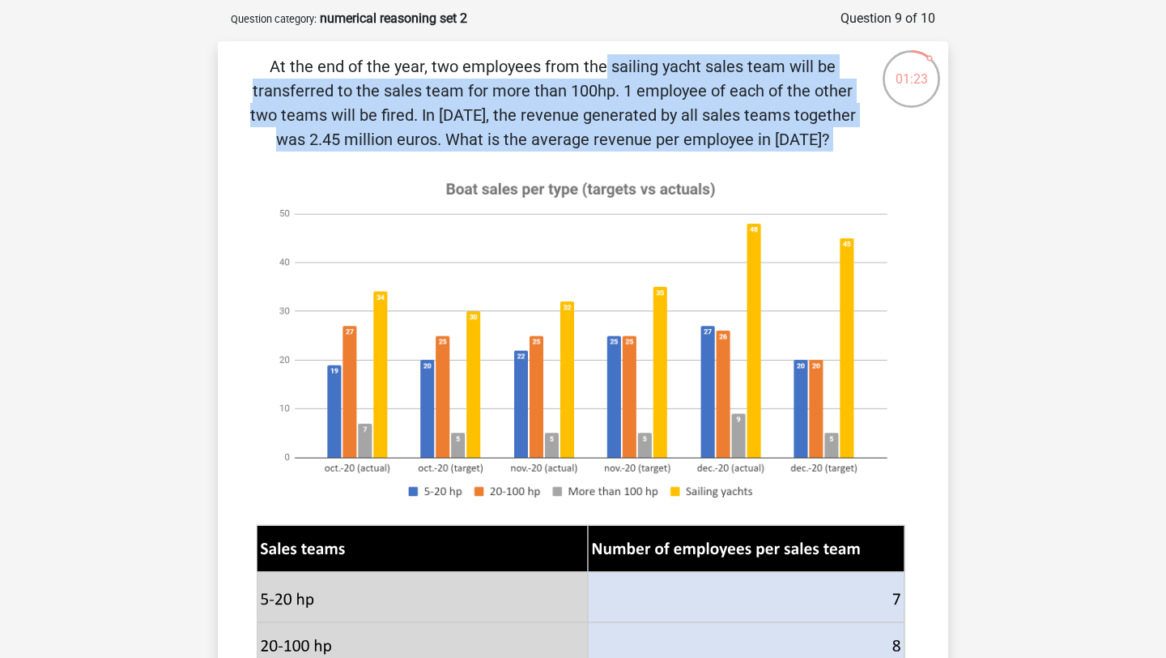
click at [612, 120] on p "At the end of the year, two employees from the sailing yacht sales team will be…" at bounding box center [553, 102] width 618 height 97
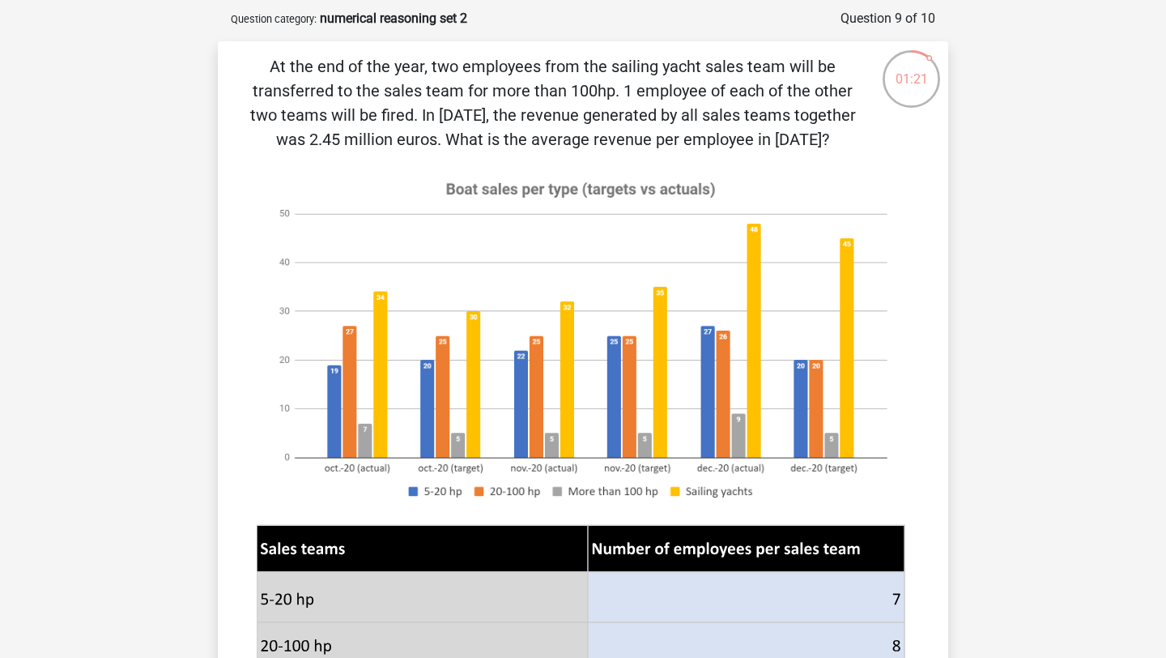
click at [573, 149] on p "At the end of the year, two employees from the sailing yacht sales team will be…" at bounding box center [553, 102] width 618 height 97
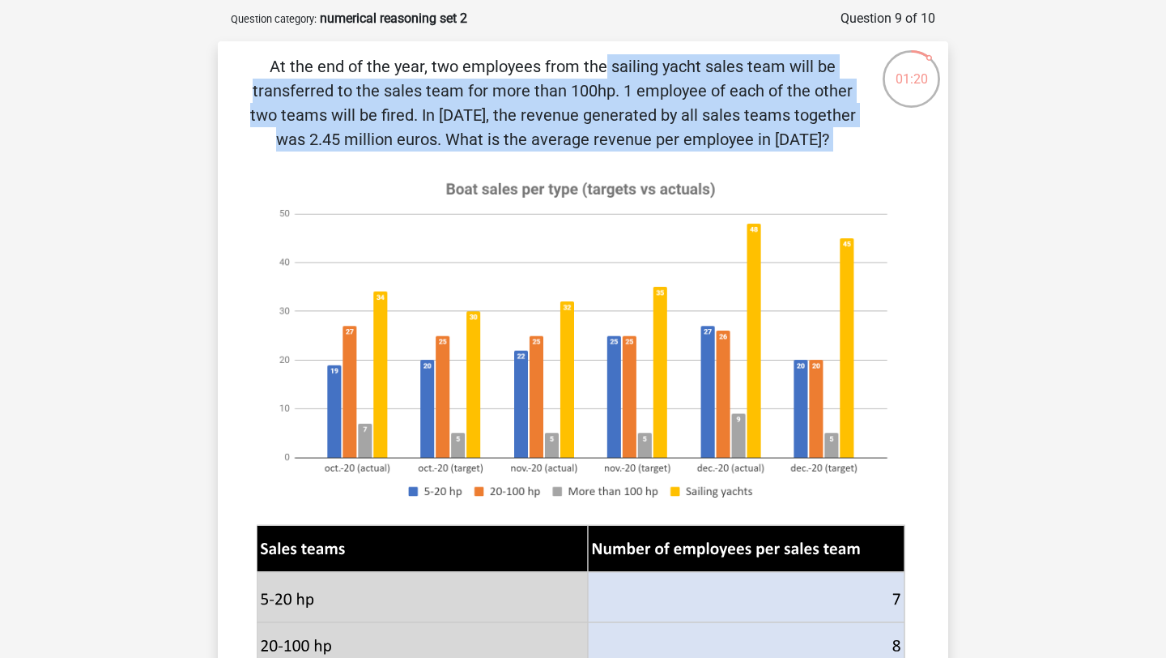
click at [573, 149] on p "At the end of the year, two employees from the sailing yacht sales team will be…" at bounding box center [553, 102] width 618 height 97
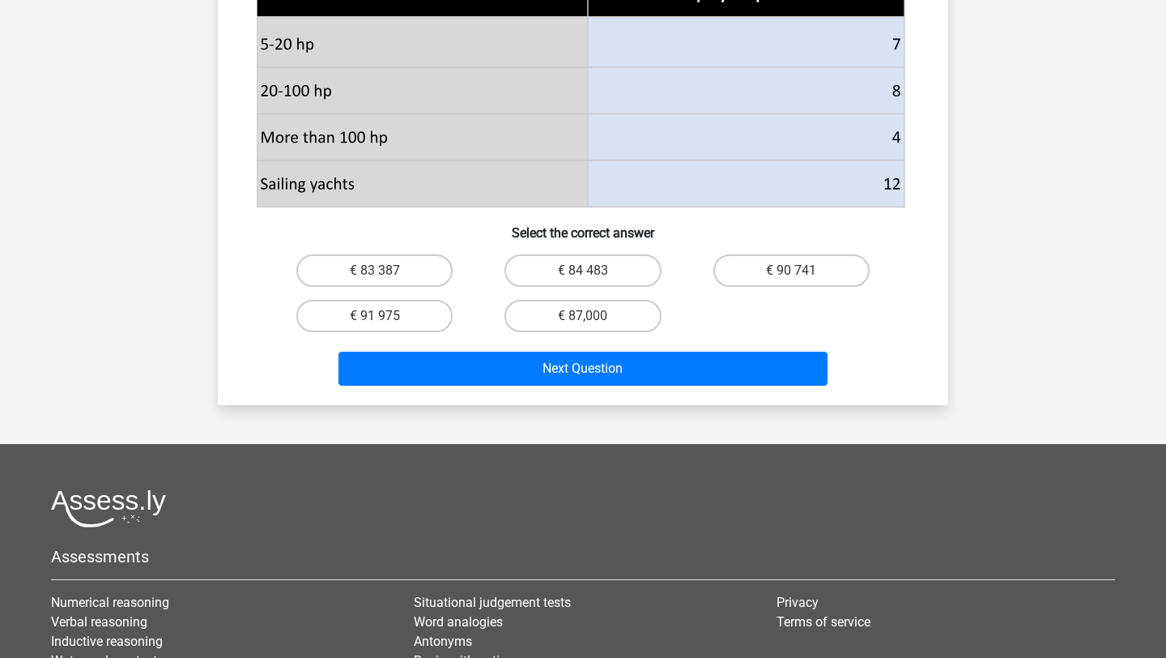
scroll to position [628, 0]
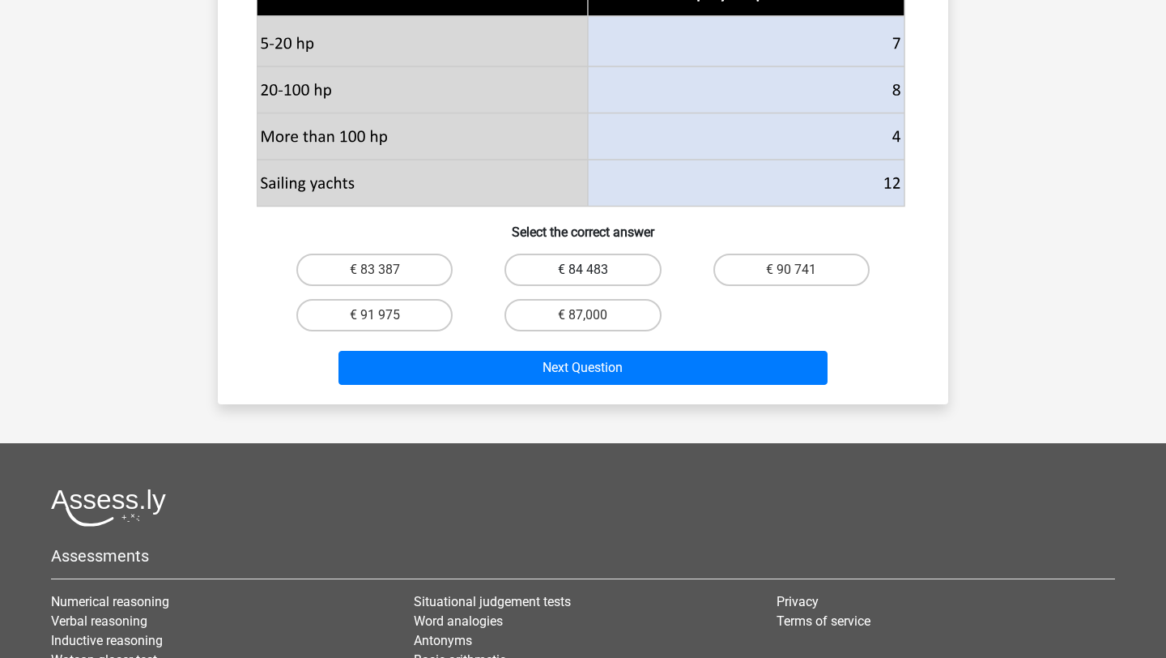
click at [600, 281] on label "€ 84 483" at bounding box center [583, 270] width 156 height 32
click at [594, 280] on input "€ 84 483" at bounding box center [588, 275] width 11 height 11
radio input "true"
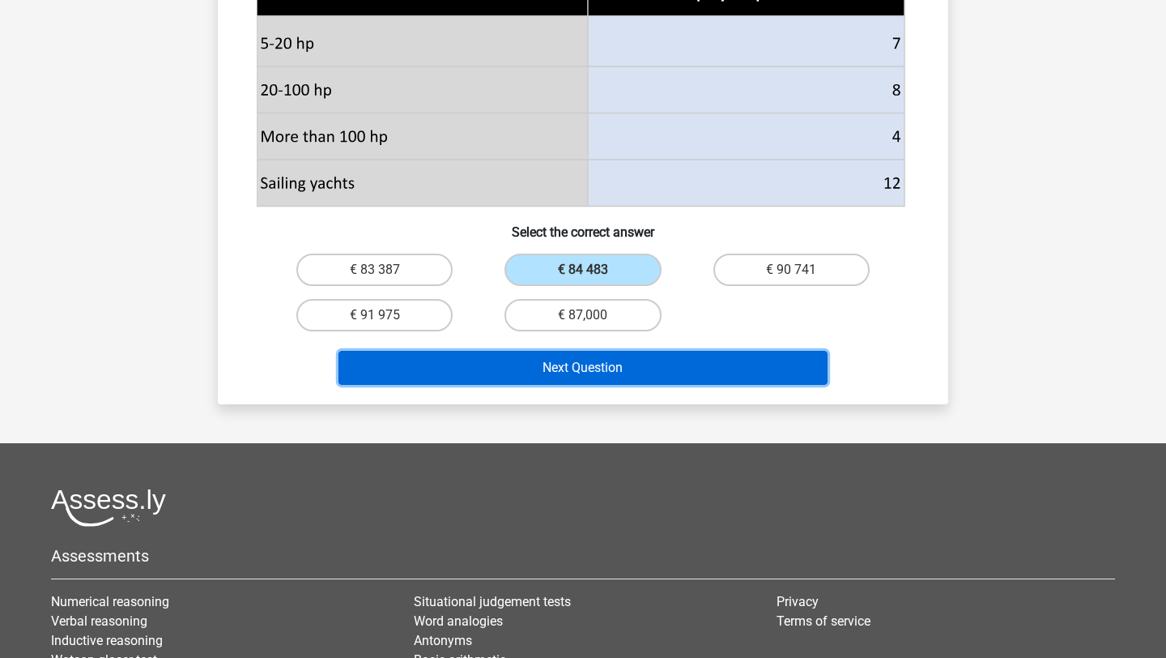
click at [558, 385] on button "Next Question" at bounding box center [584, 368] width 490 height 34
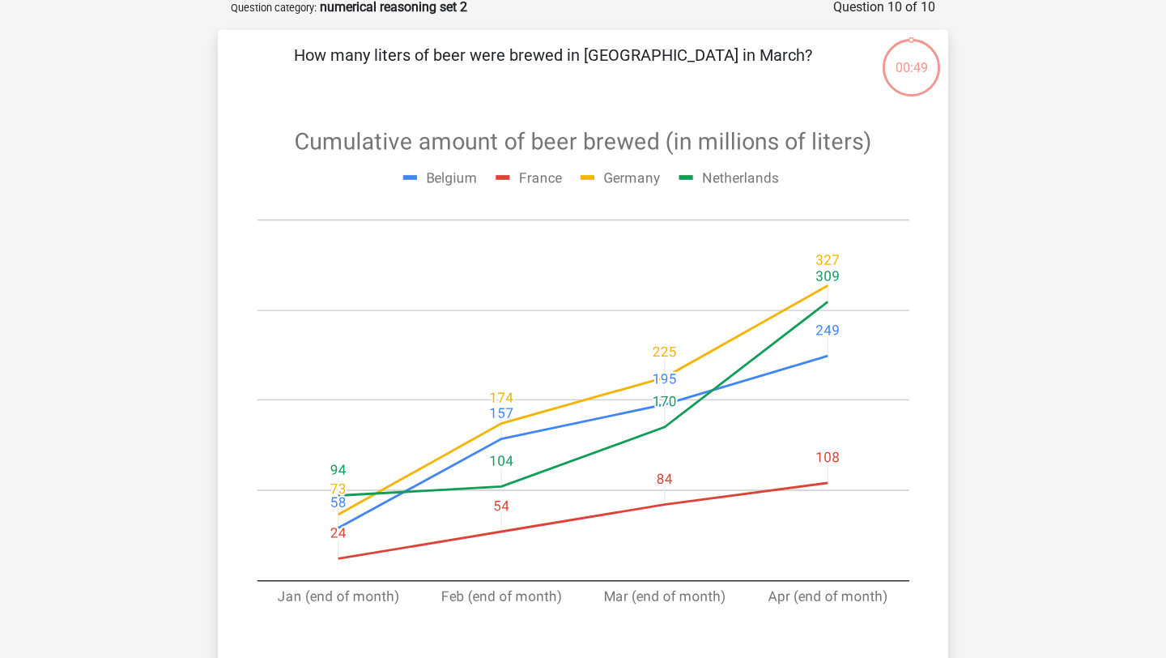
scroll to position [77, 0]
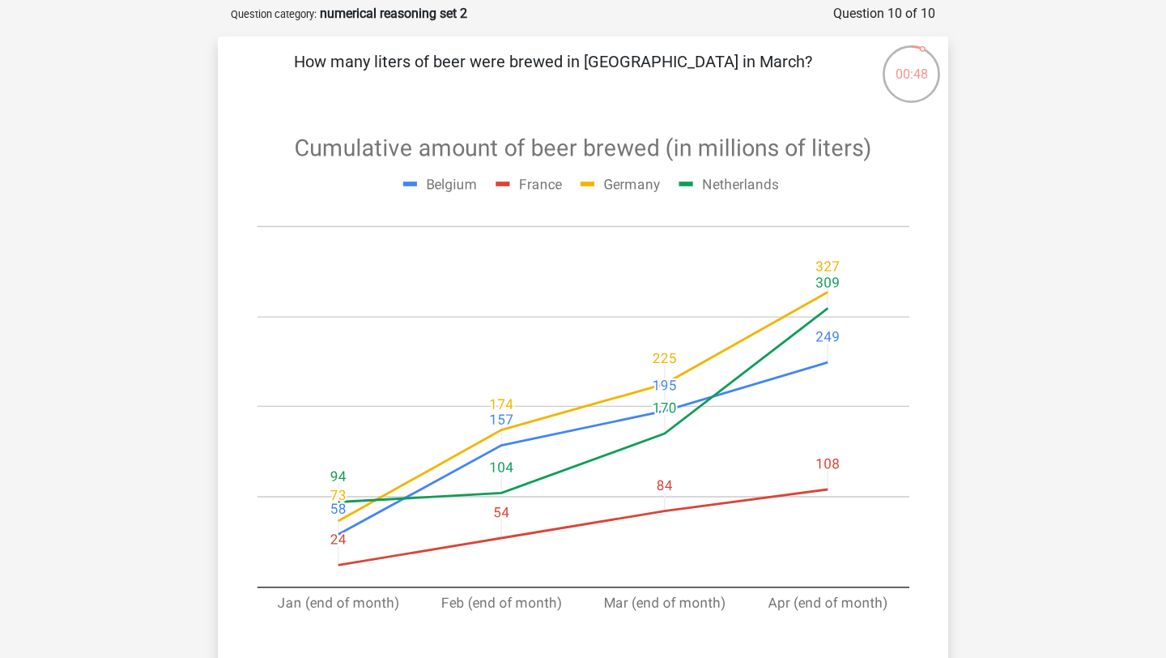
click at [486, 69] on p "How many liters of beer were brewed in [GEOGRAPHIC_DATA] in March?" at bounding box center [553, 73] width 618 height 49
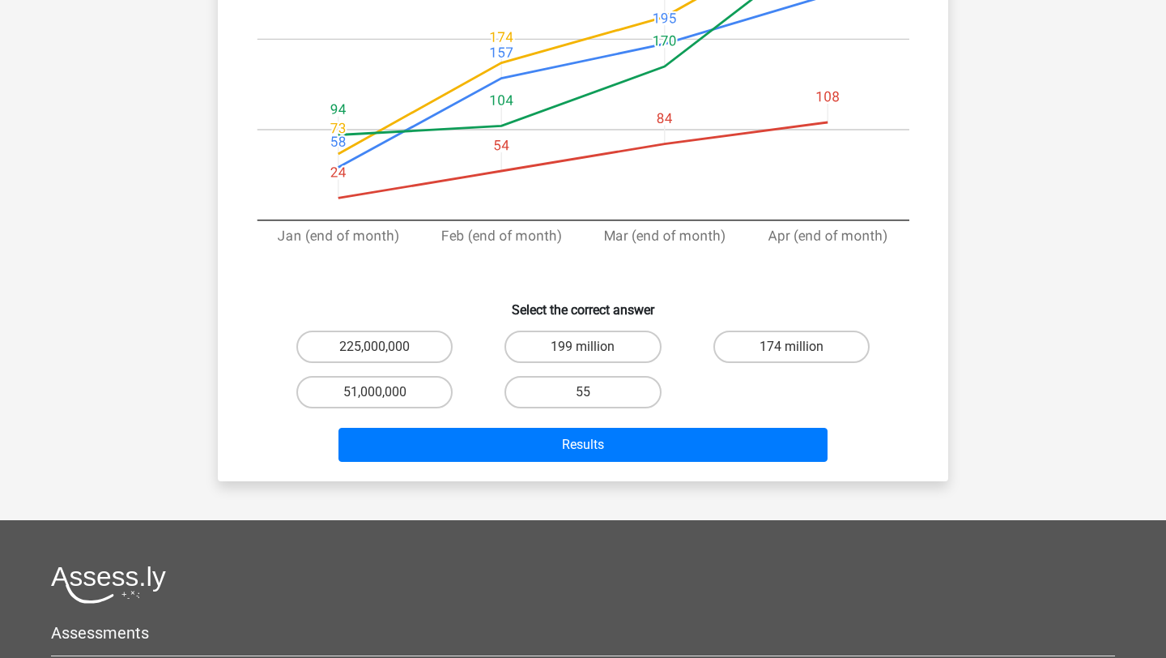
scroll to position [441, 0]
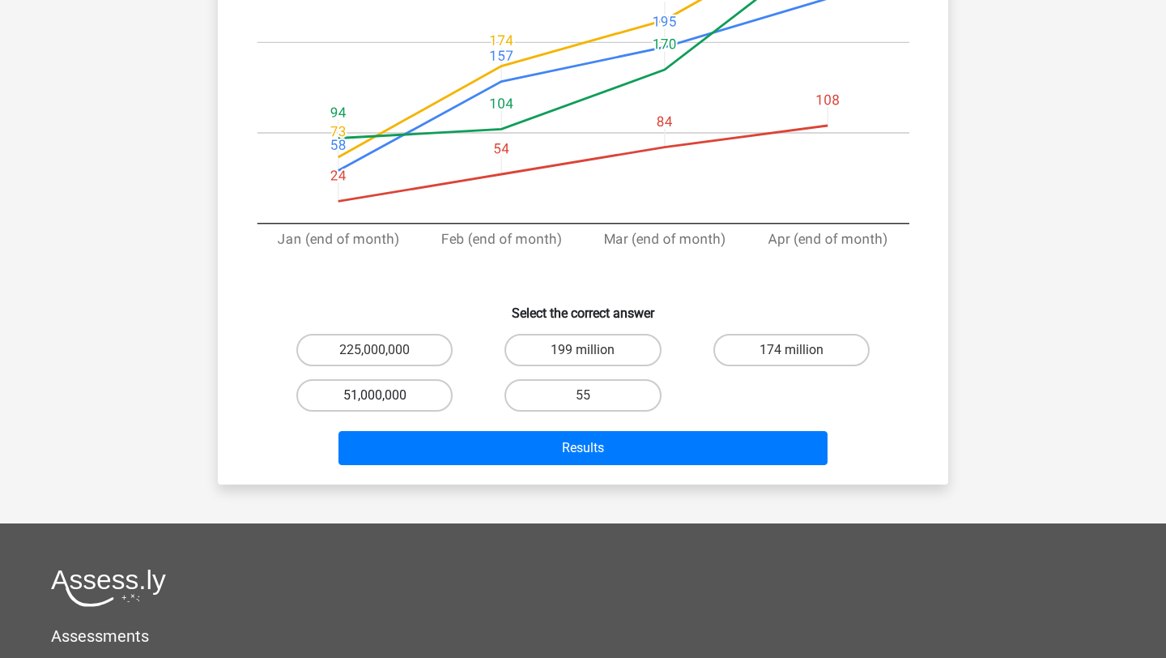
click at [368, 390] on label "51,000,000" at bounding box center [374, 395] width 156 height 32
click at [375, 395] on input "51,000,000" at bounding box center [380, 400] width 11 height 11
radio input "true"
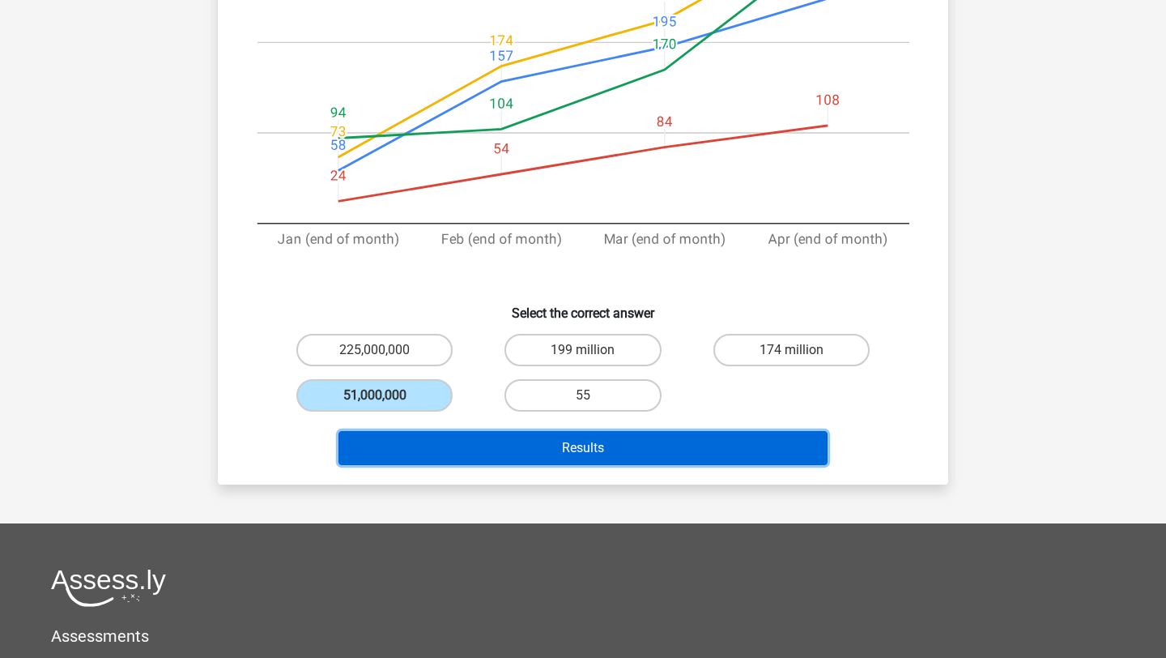
click at [425, 450] on button "Results" at bounding box center [584, 448] width 490 height 34
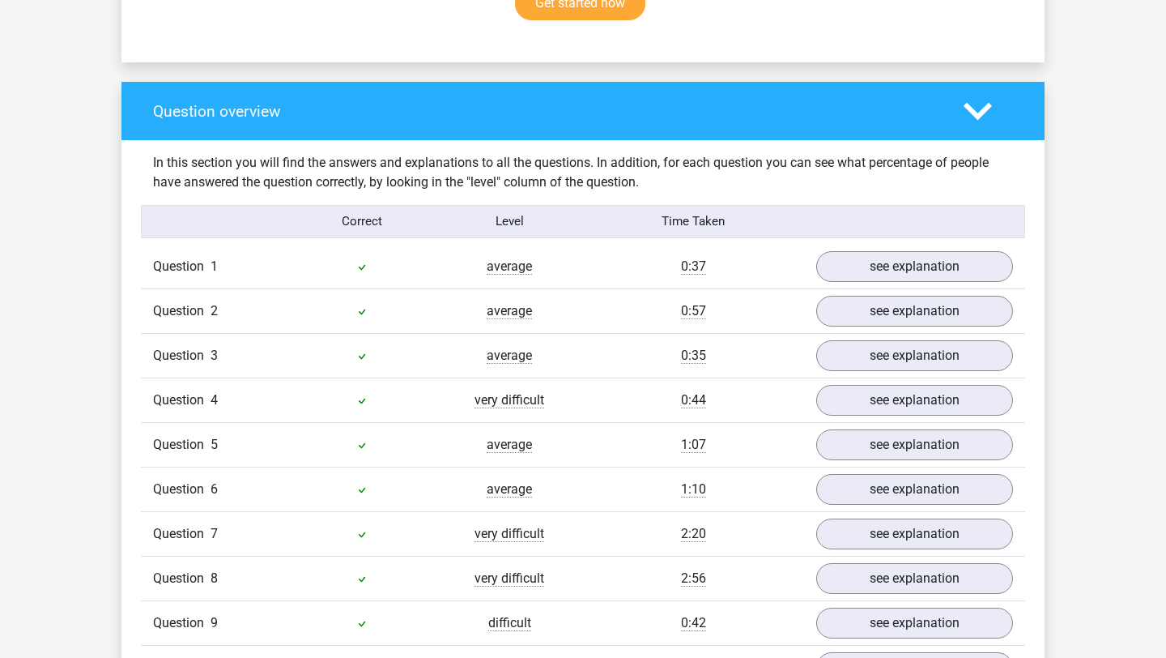
scroll to position [1282, 0]
